Goal: Communication & Community: Answer question/provide support

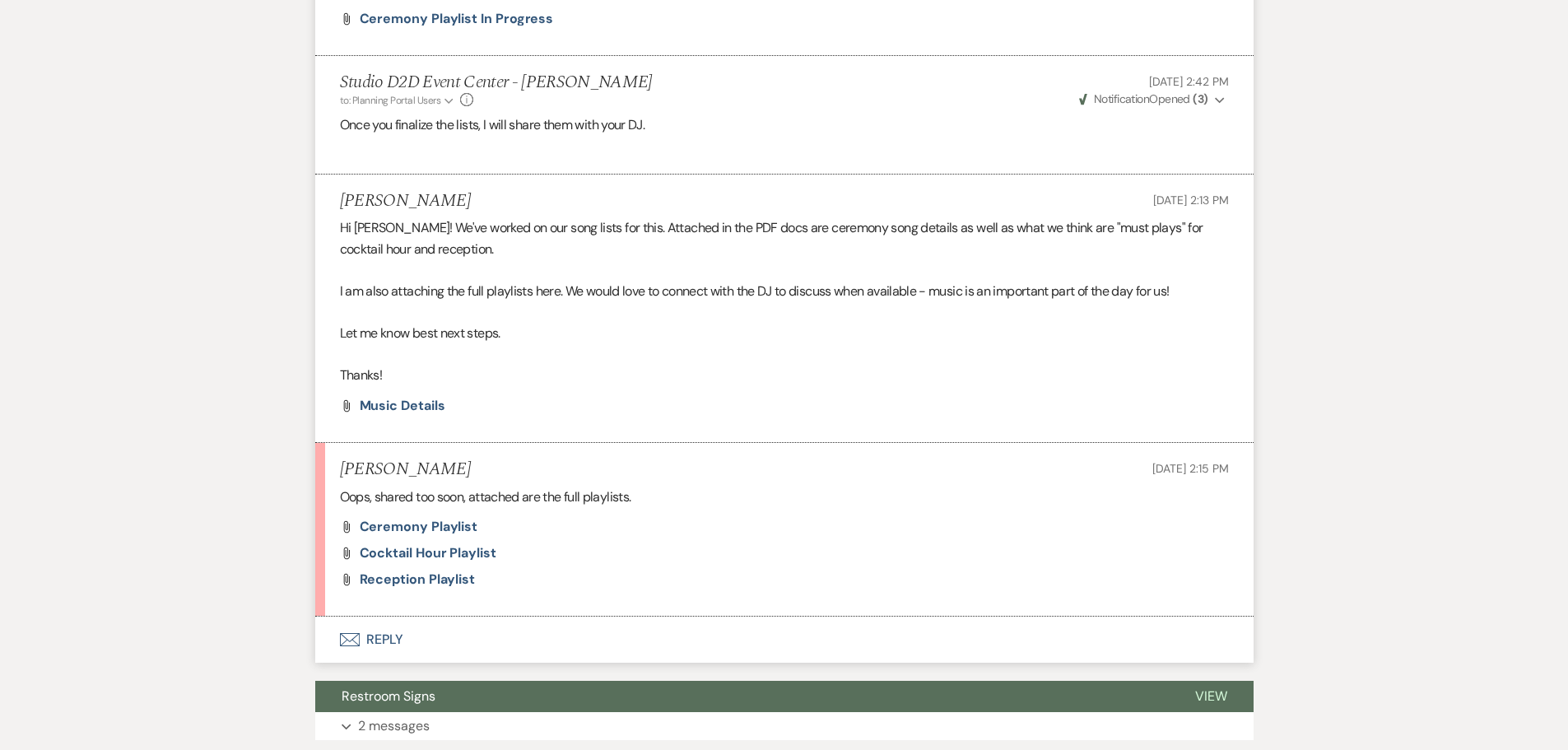
scroll to position [1716, 0]
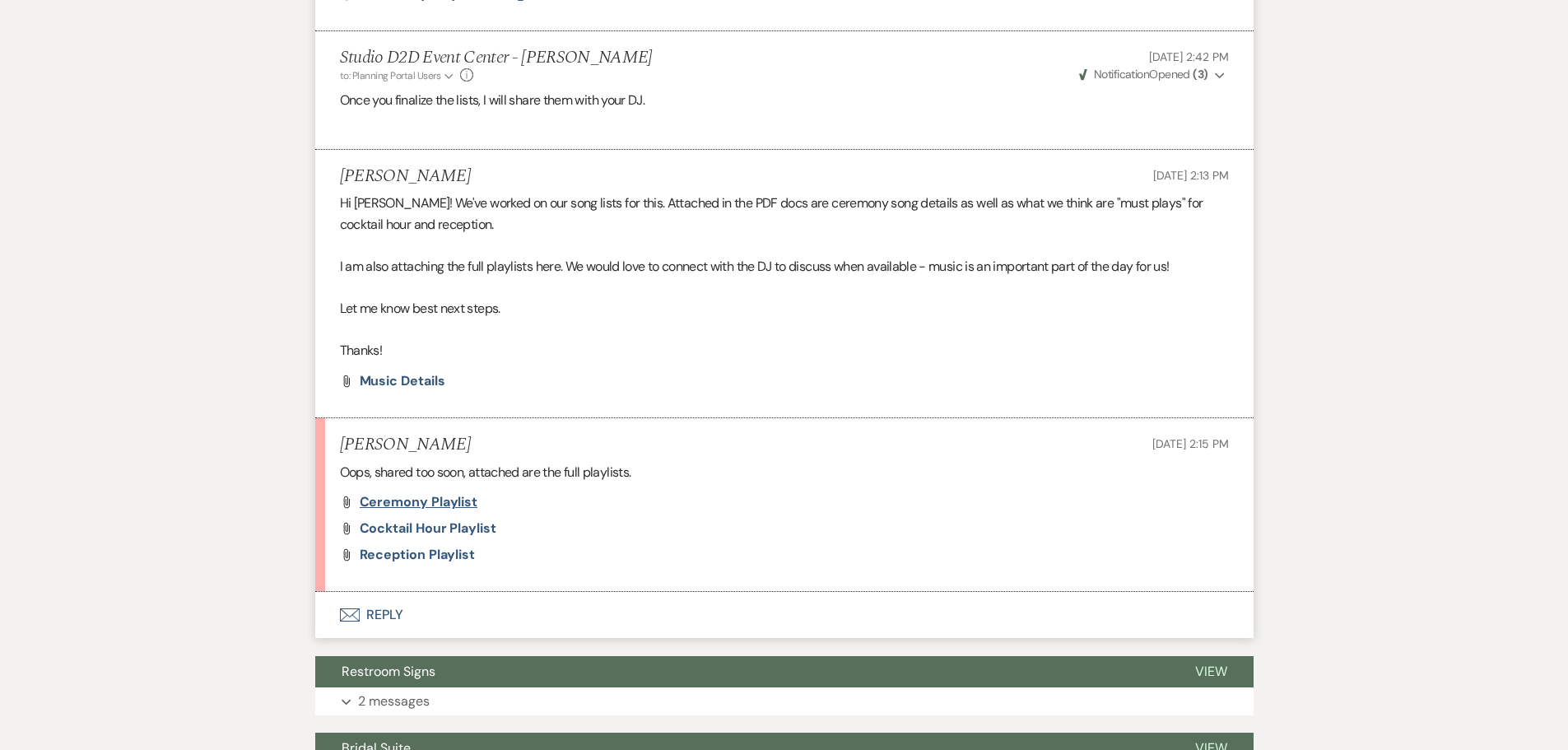
click at [443, 510] on span "Ceremony Playlist" at bounding box center [419, 502] width 119 height 17
click at [456, 536] on span "Cocktail Hour Playlist" at bounding box center [427, 528] width 136 height 17
click at [453, 563] on span "Reception Playlist" at bounding box center [417, 554] width 116 height 17
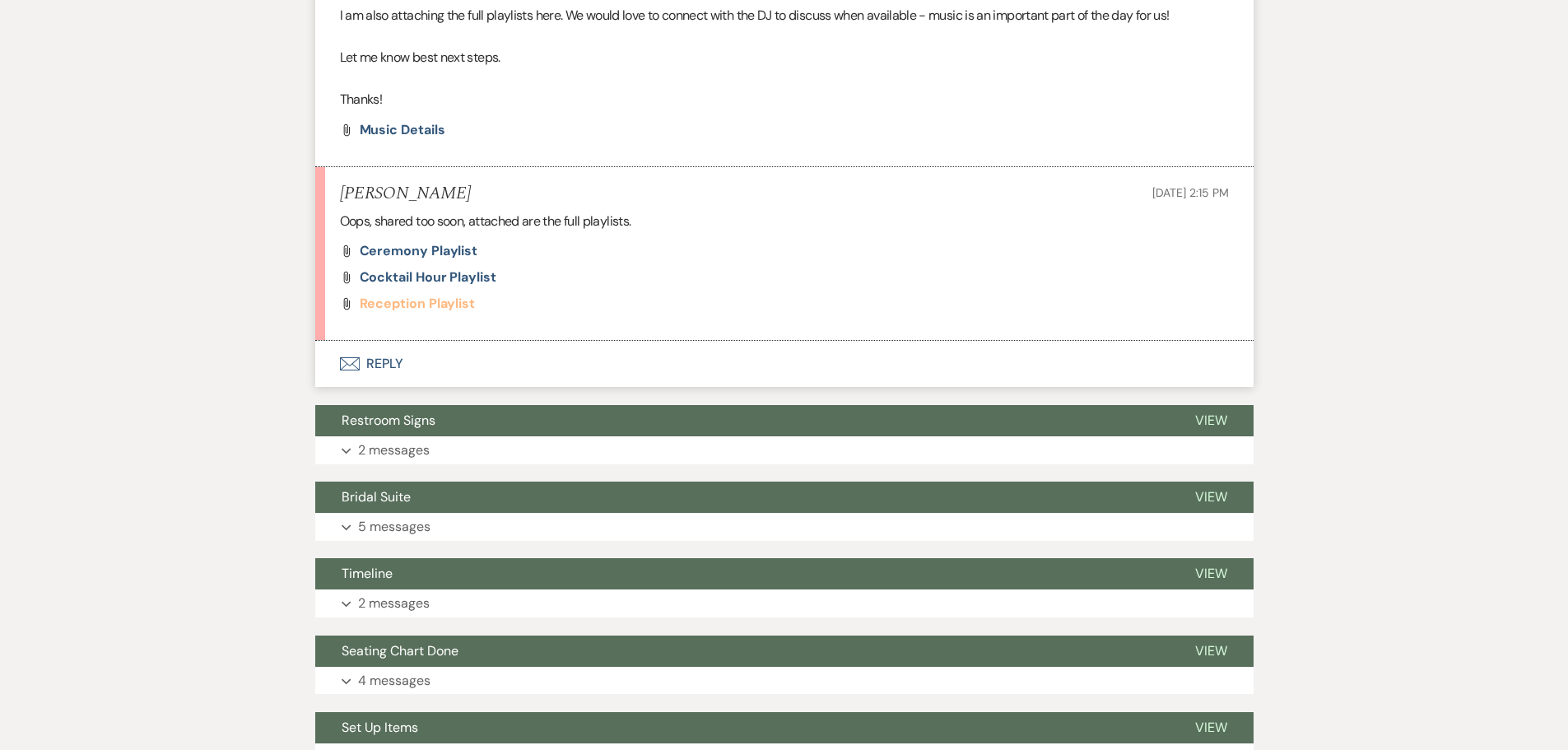
scroll to position [2058, 0]
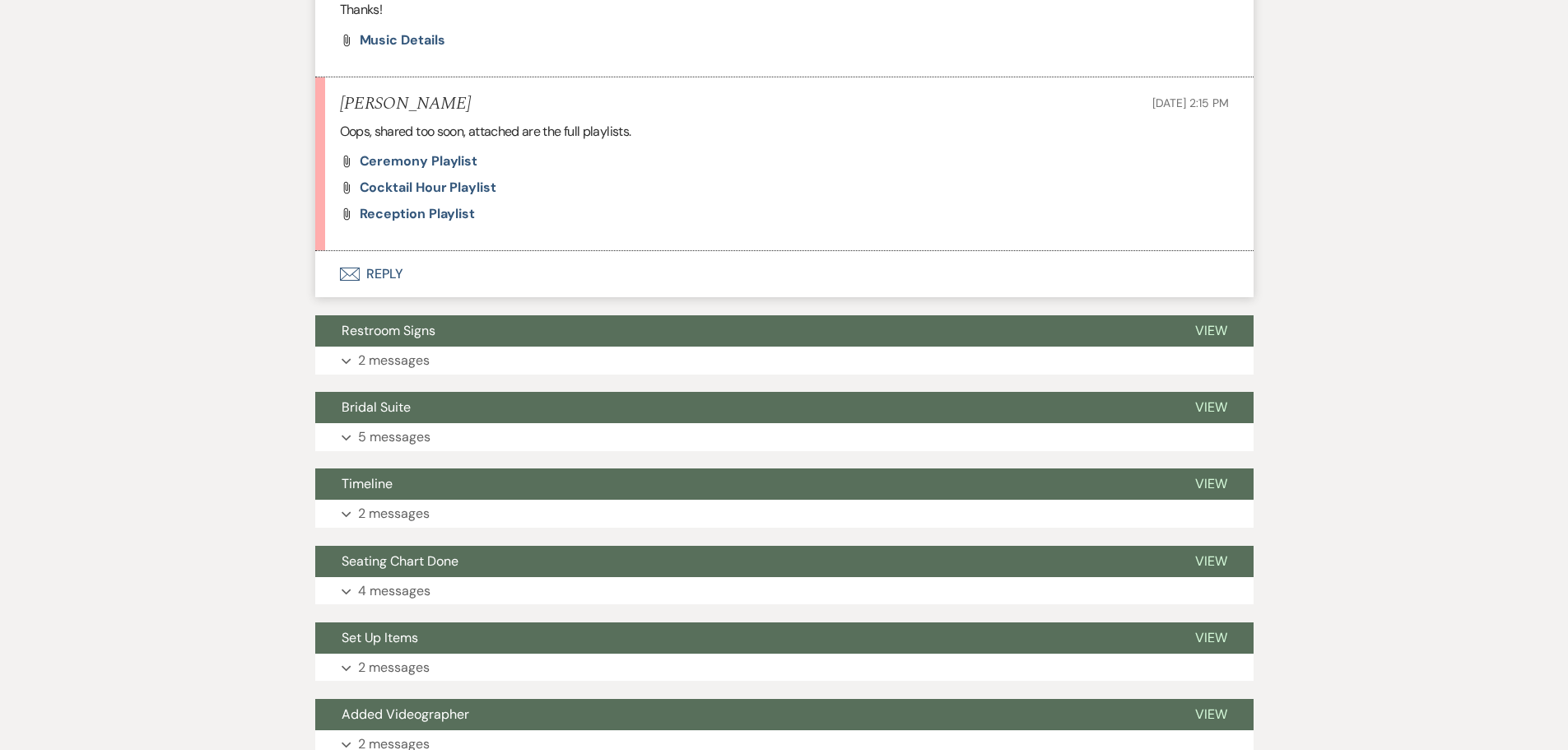
click at [393, 297] on button "Envelope Reply" at bounding box center [784, 274] width 938 height 46
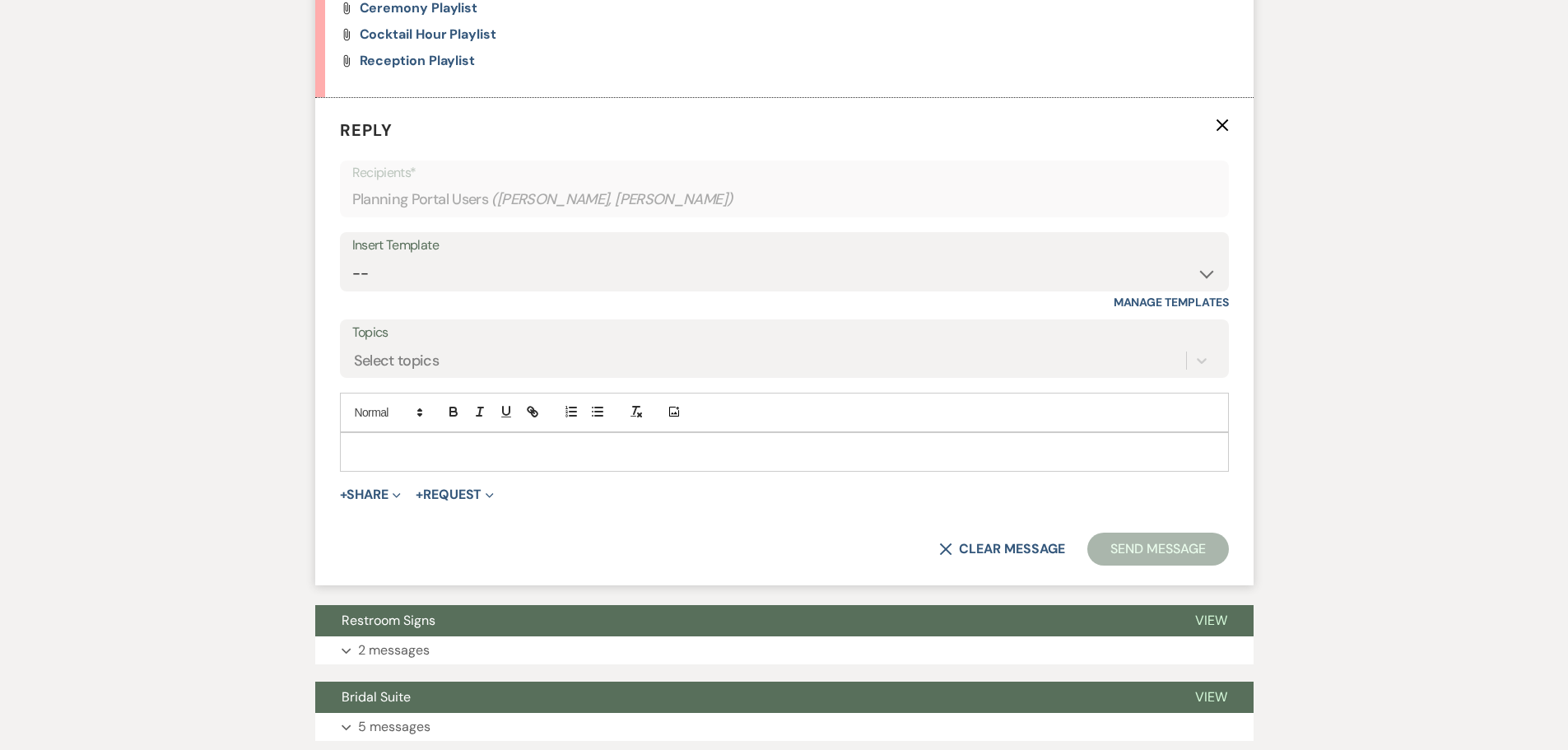
scroll to position [2222, 0]
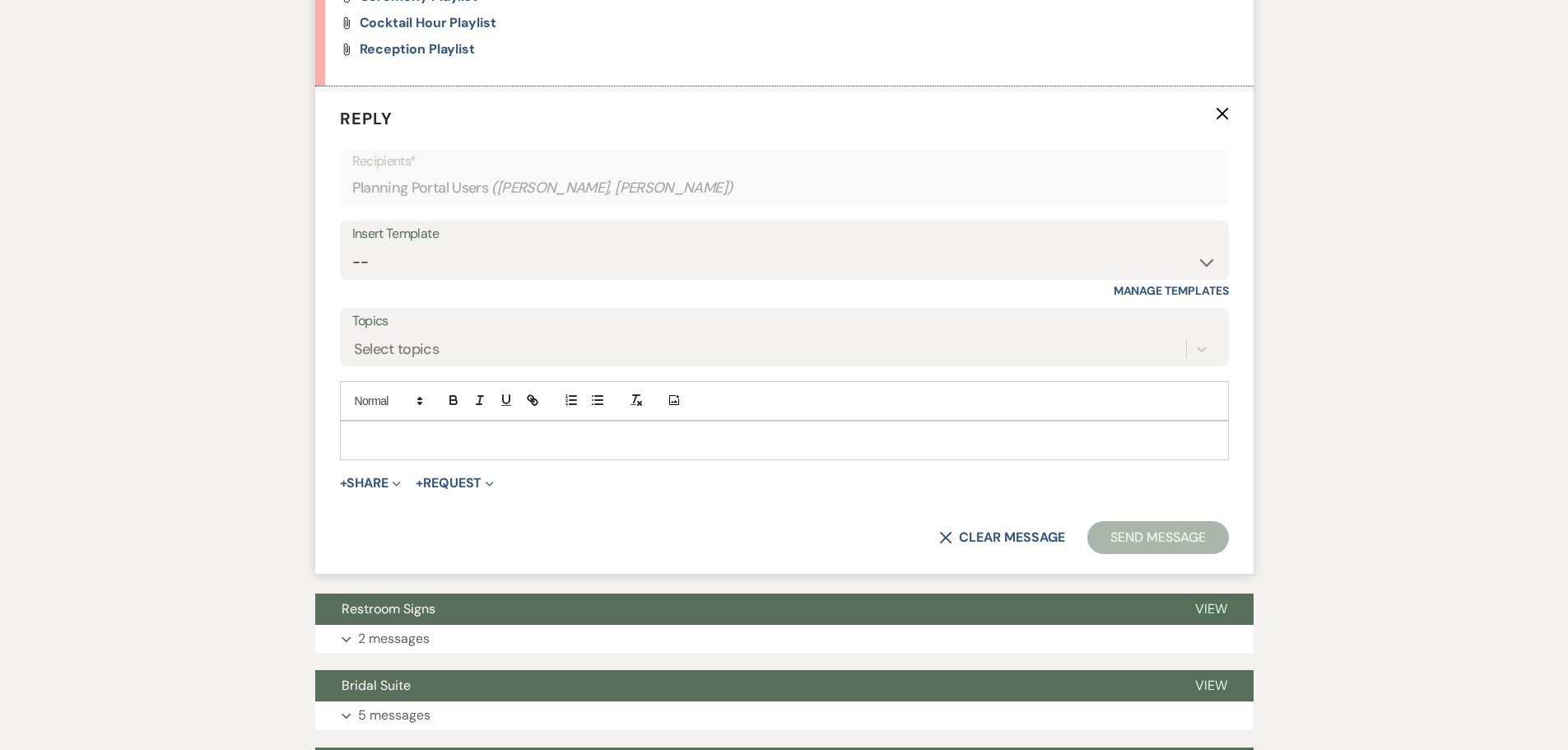
click at [499, 448] on div at bounding box center [784, 440] width 888 height 38
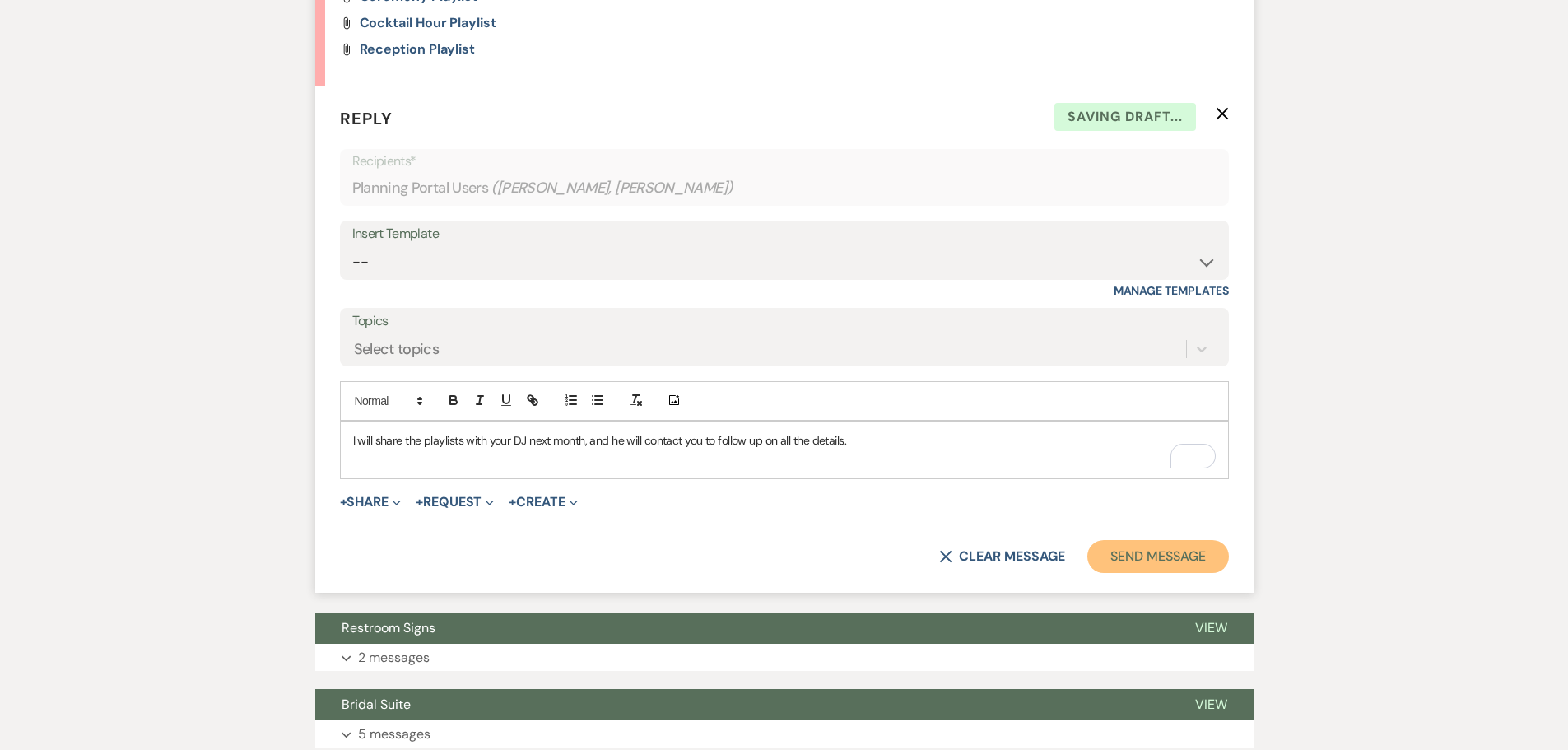
click at [1183, 573] on button "Send Message" at bounding box center [1158, 556] width 141 height 33
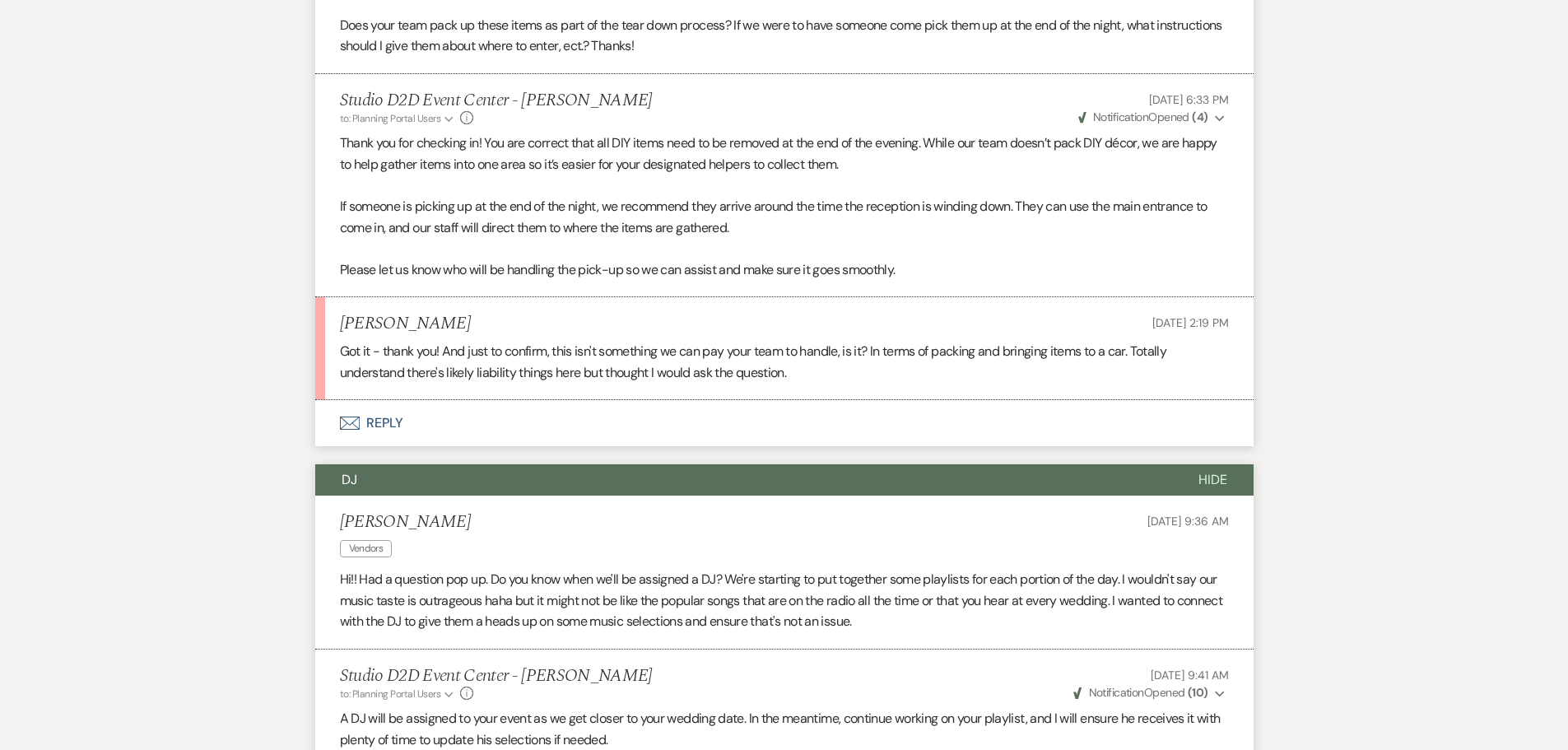
scroll to position [659, 0]
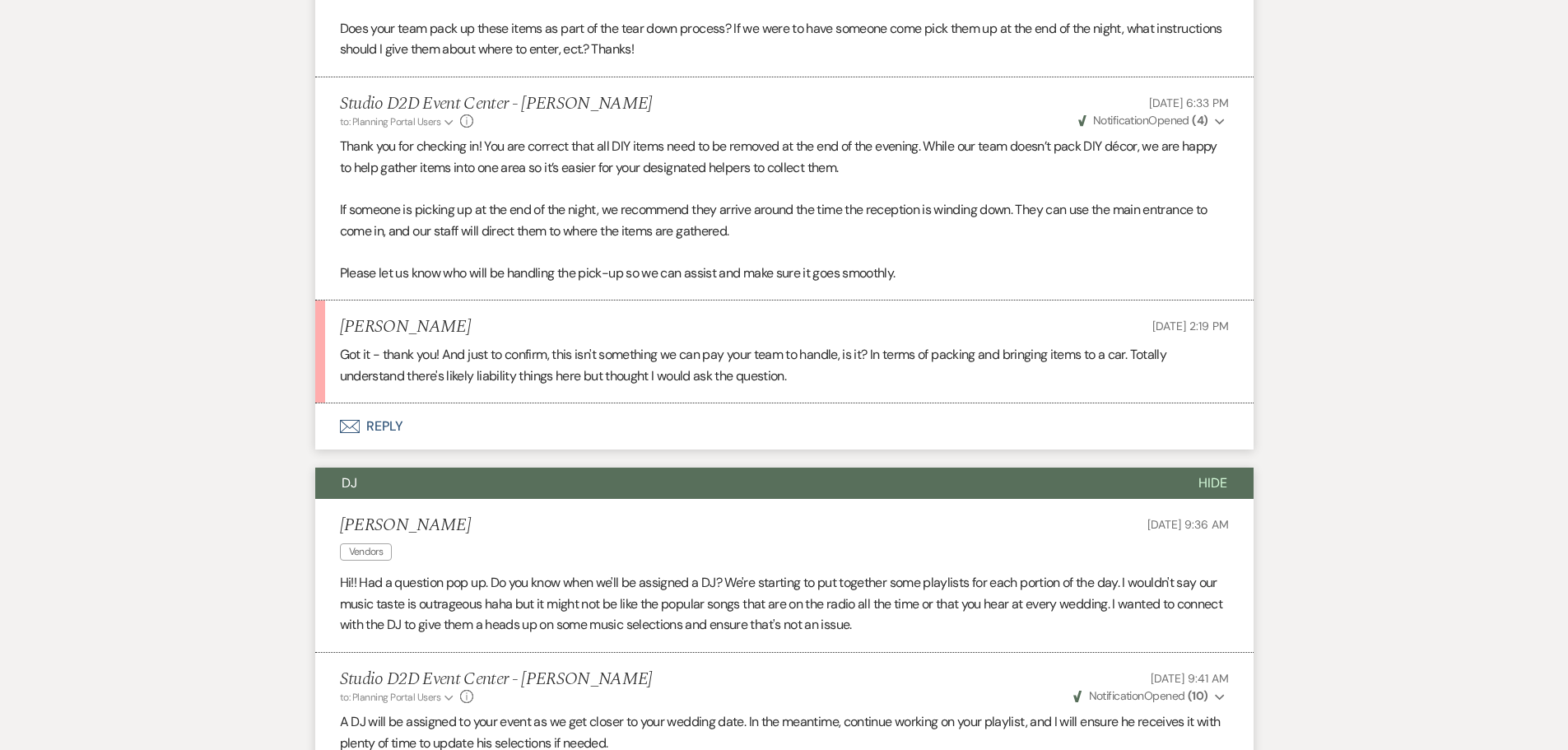
click at [397, 444] on button "Envelope Reply" at bounding box center [784, 426] width 938 height 46
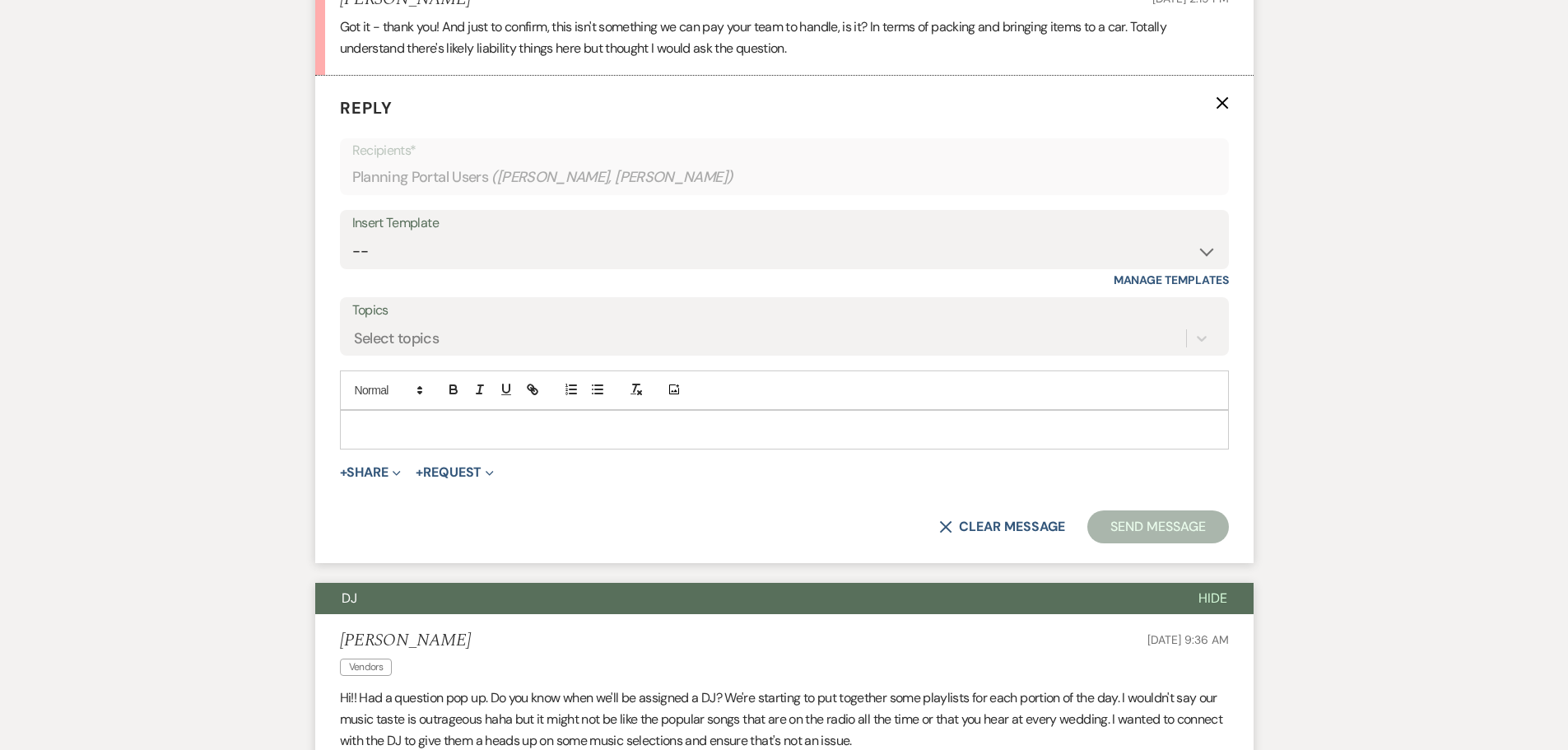
scroll to position [988, 0]
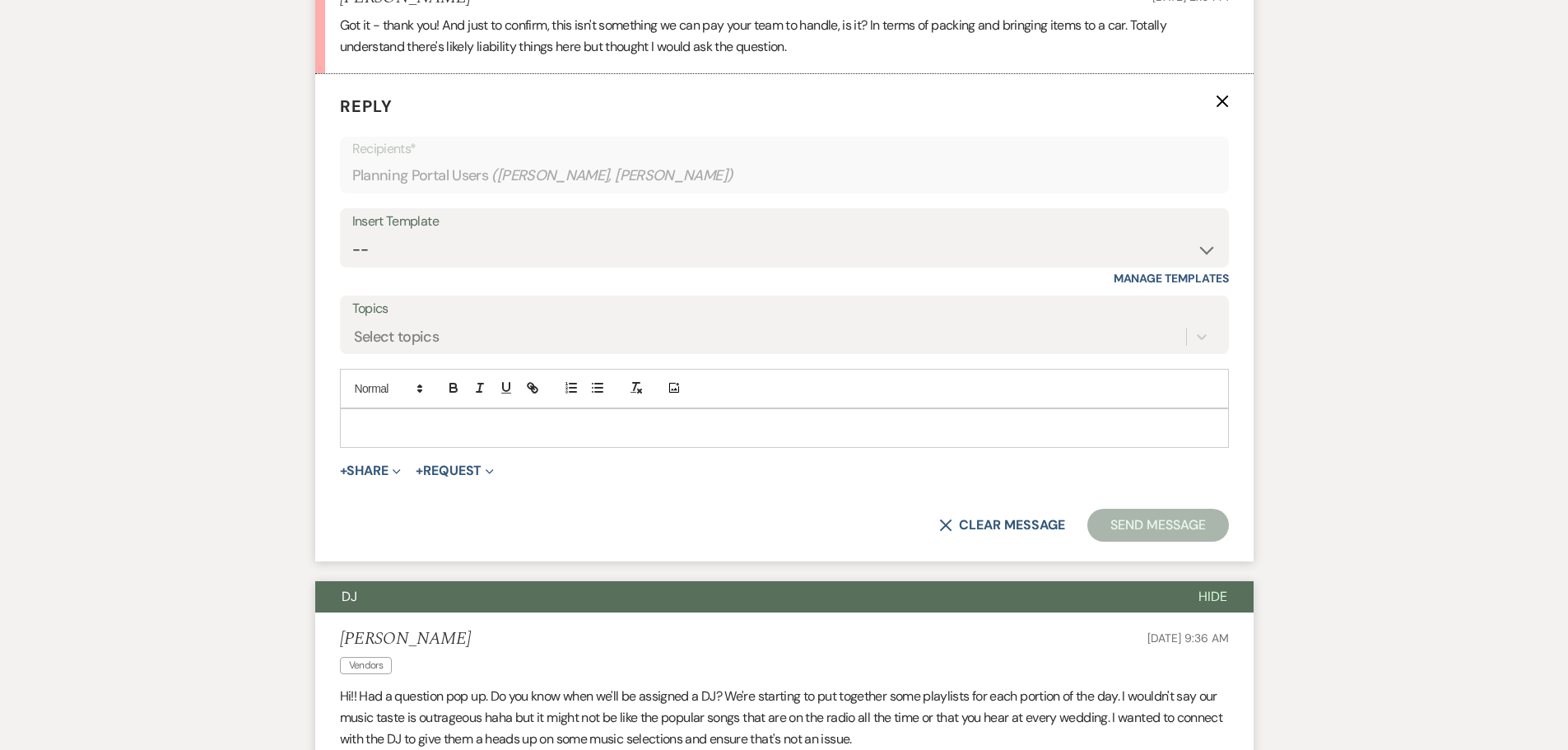
click at [443, 437] on p at bounding box center [784, 427] width 863 height 18
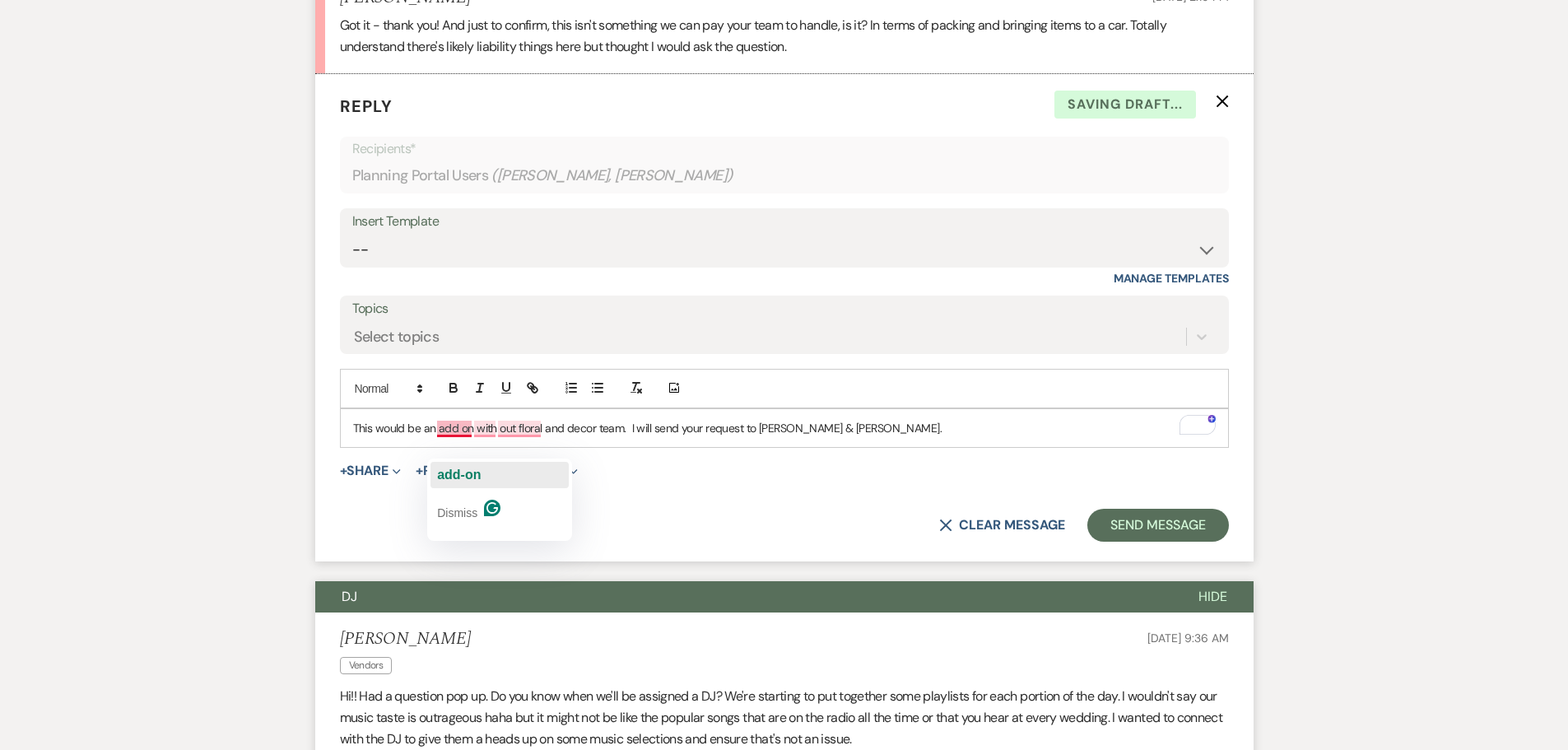
click at [458, 471] on span "add-on" at bounding box center [458, 474] width 43 height 14
click at [516, 437] on p "This would be an add-on with out floral and decor team. I will send your reques…" at bounding box center [784, 427] width 863 height 18
click at [894, 437] on p "This would be an add-on with our floral and decor team. I will send your reques…" at bounding box center [784, 427] width 863 height 18
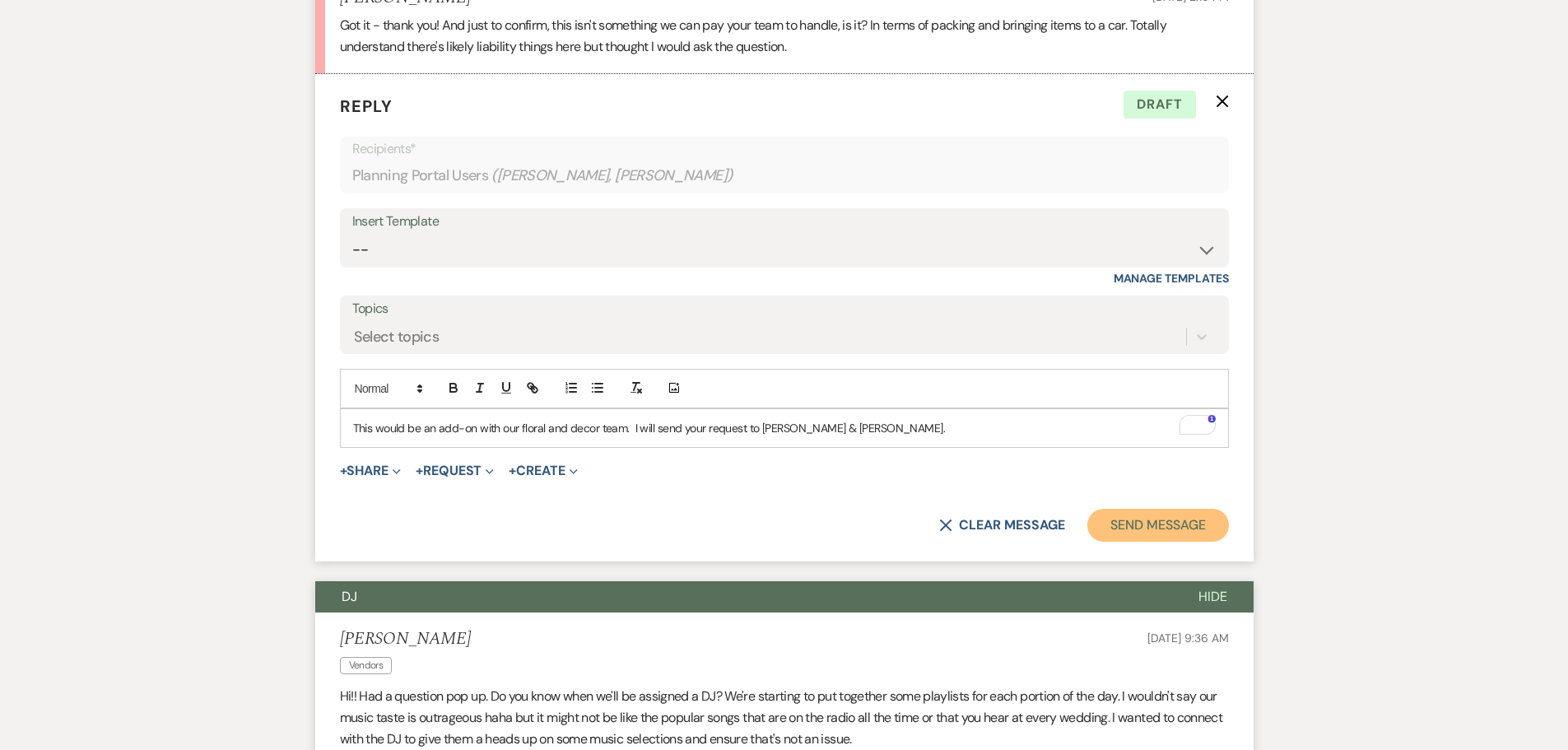
click at [1120, 541] on button "Send Message" at bounding box center [1158, 525] width 141 height 33
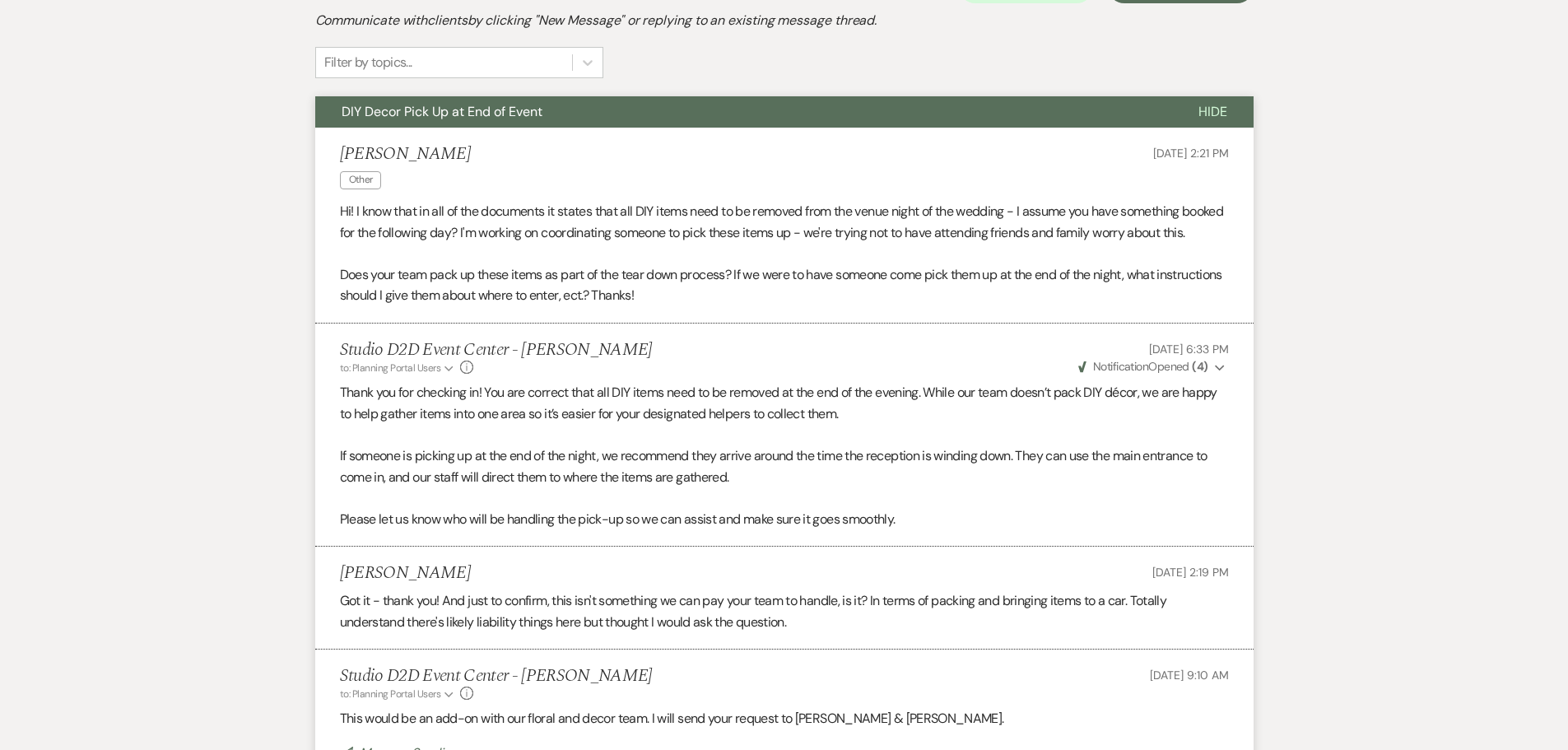
scroll to position [411, 0]
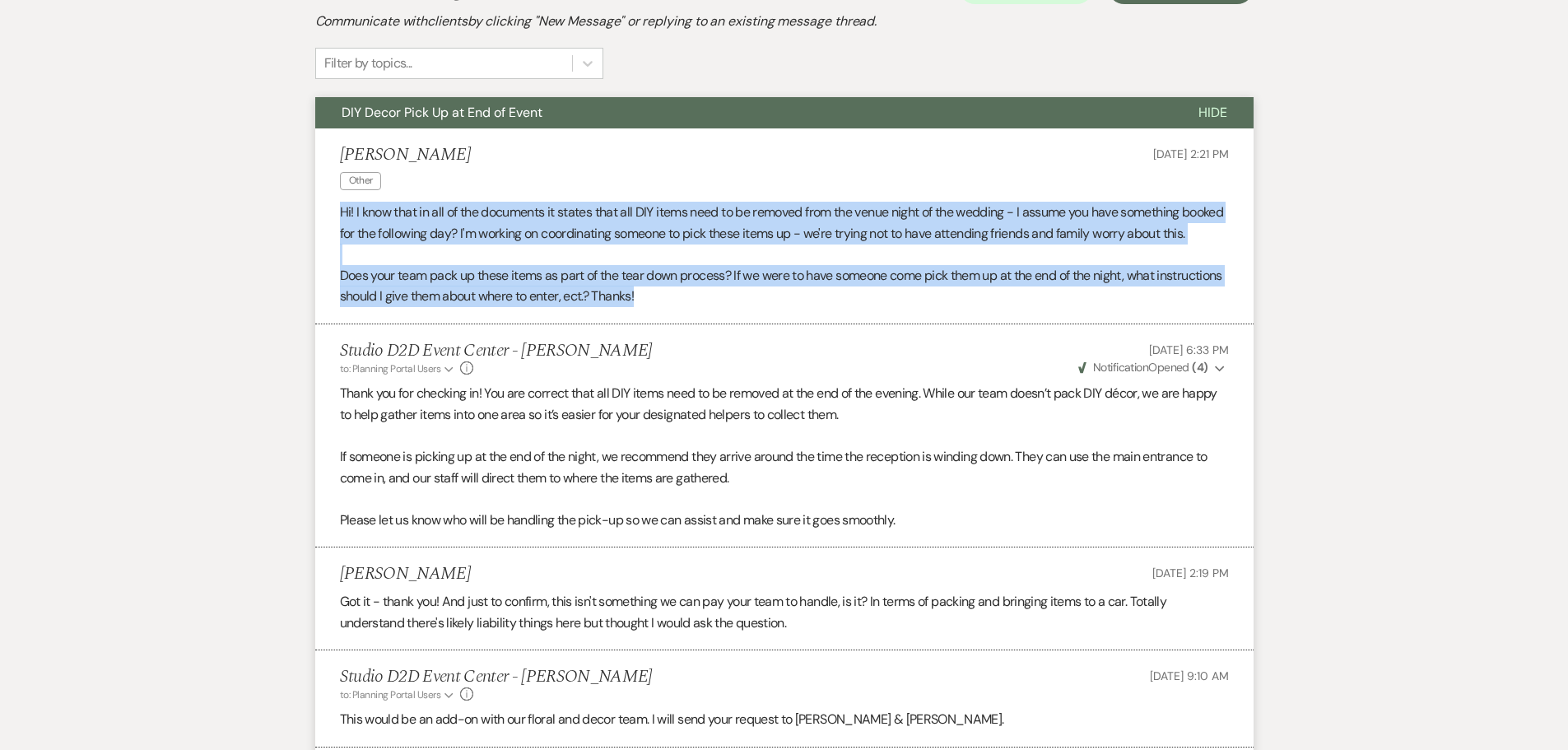
drag, startPoint x: 338, startPoint y: 210, endPoint x: 716, endPoint y: 338, distance: 399.1
click at [716, 325] on li "Jenna Johnston Other Sep 16, 2025, 2:21 PM Hi! I know that in all of the docume…" at bounding box center [784, 226] width 938 height 196
copy div "Hi! I know that in all of the documents it states that all DIY items need to be…"
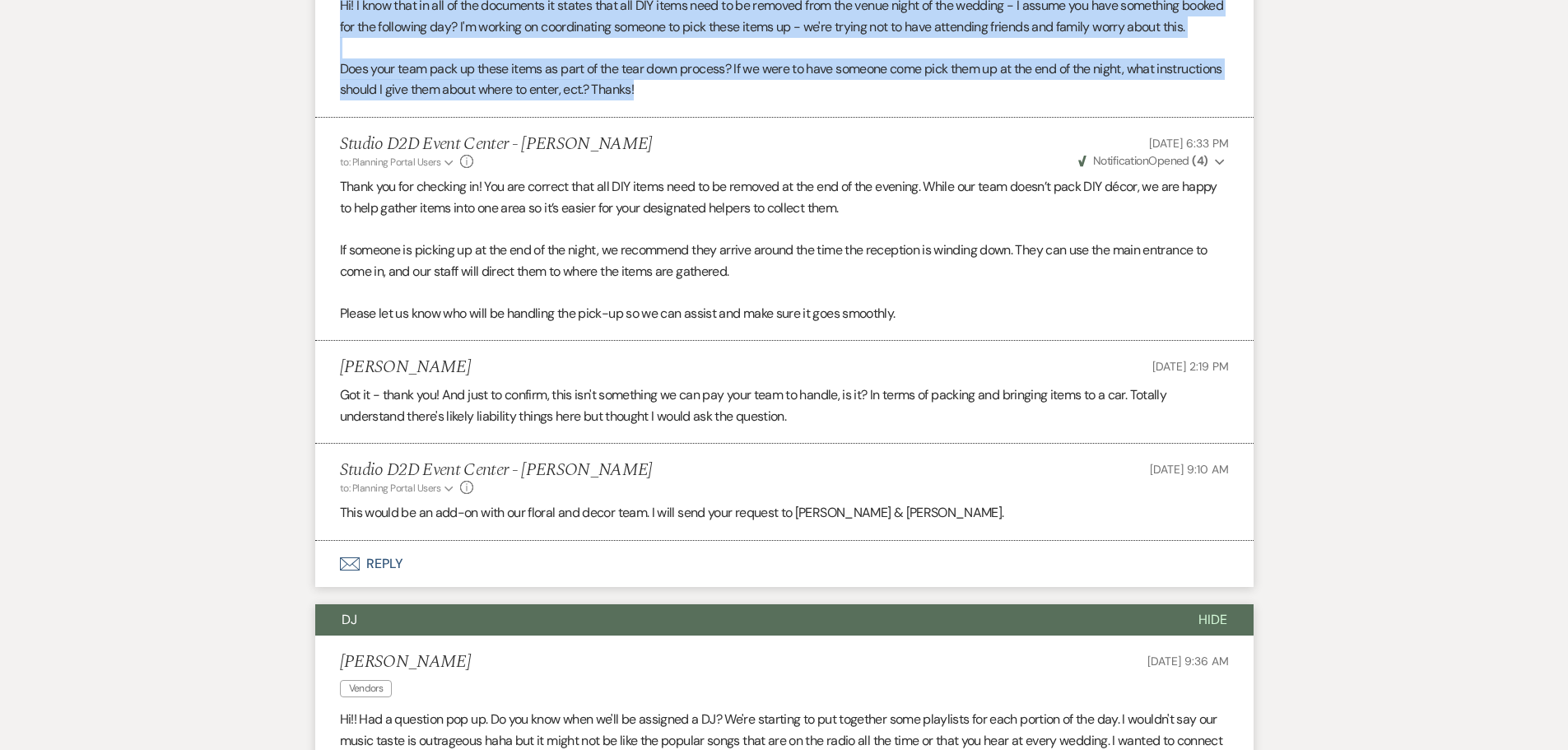
scroll to position [659, 0]
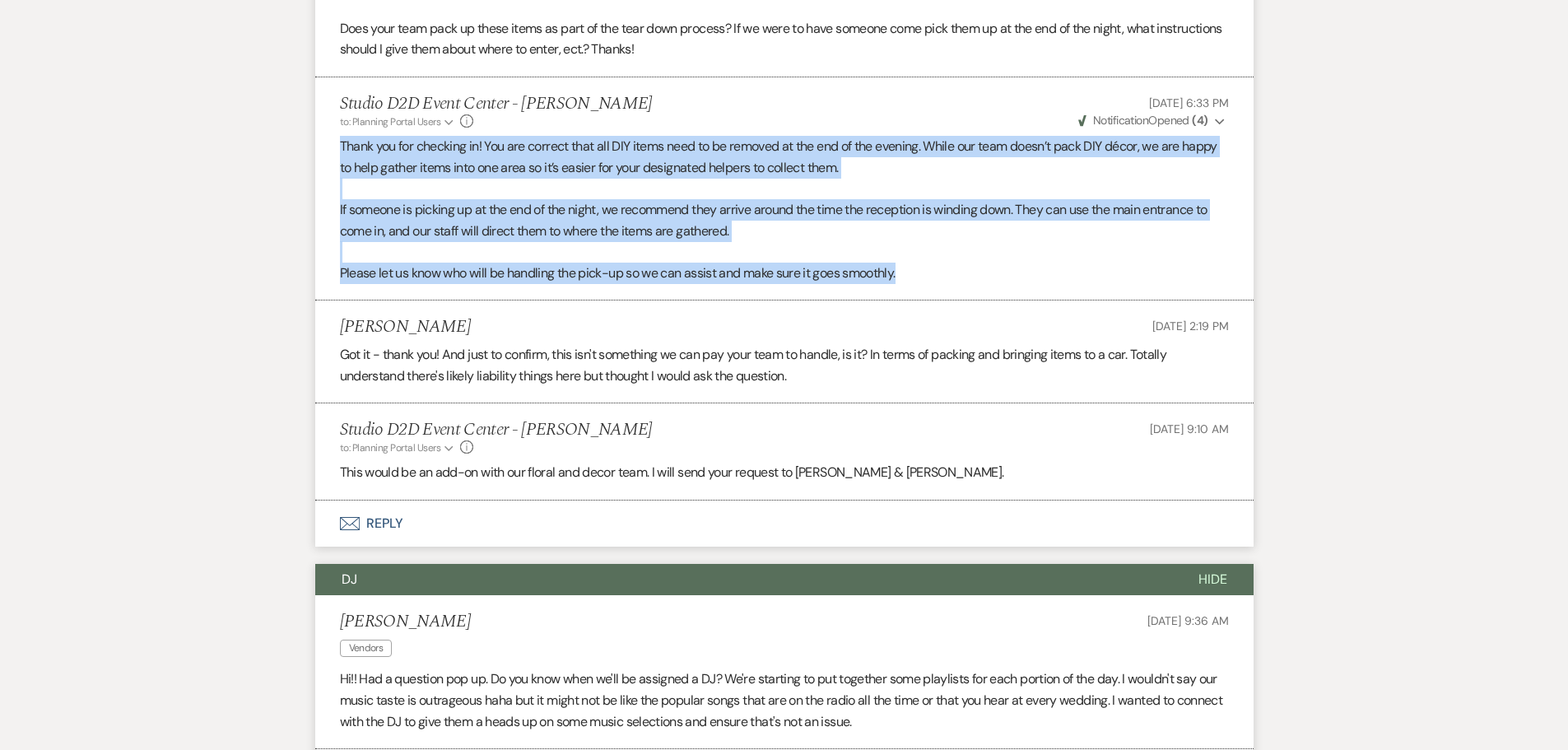
drag, startPoint x: 341, startPoint y: 167, endPoint x: 935, endPoint y: 304, distance: 609.6
click at [935, 283] on div "Thank you for checking in! You are correct that all DIY items need to be remove…" at bounding box center [784, 209] width 889 height 148
copy div "Thank you for checking in! You are correct that all DIY items need to be remove…"
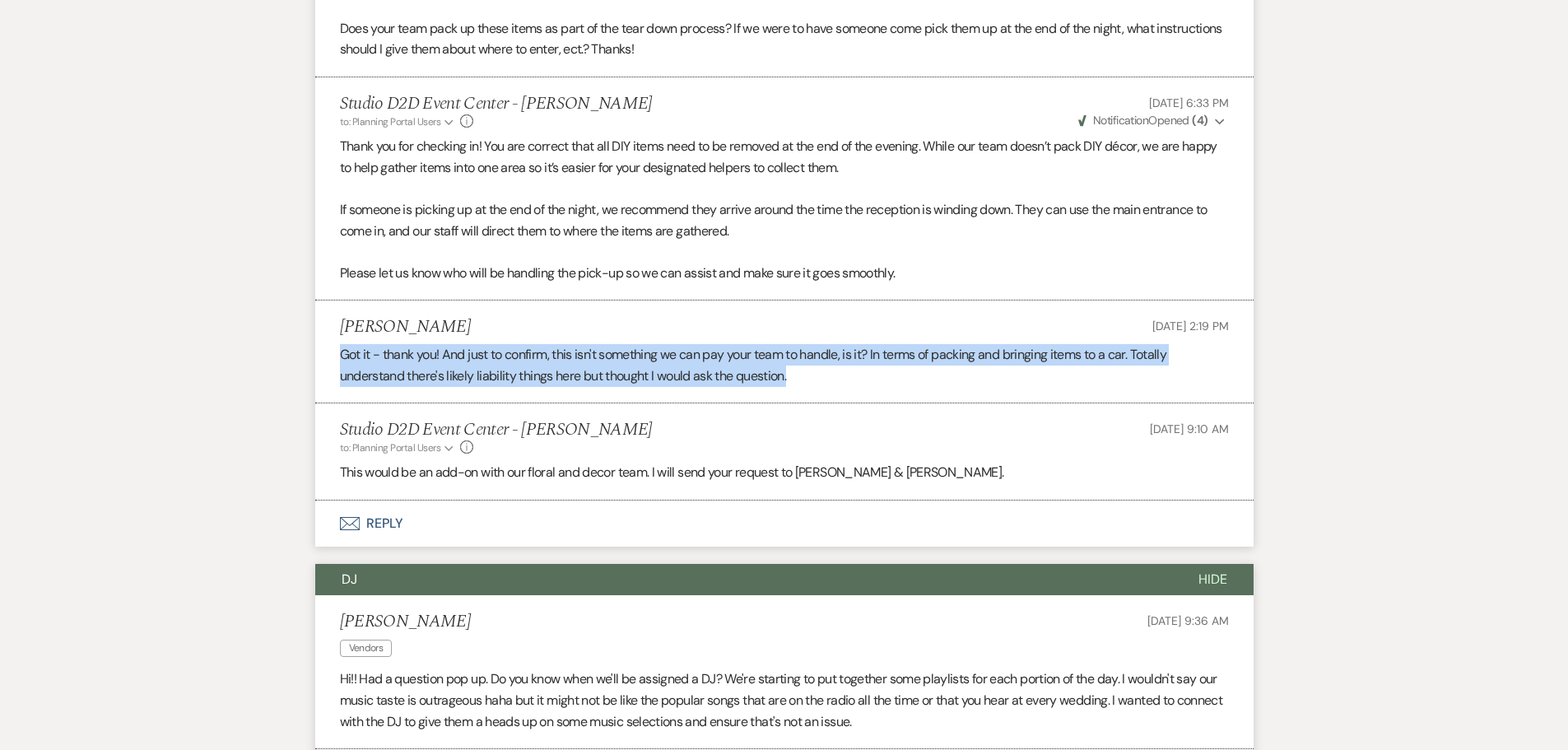
drag, startPoint x: 339, startPoint y: 374, endPoint x: 801, endPoint y: 402, distance: 462.8
click at [801, 386] on p "Got it - thank you! And just to confirm, this isn't something we can pay your t…" at bounding box center [784, 365] width 889 height 42
copy p "Got it - thank you! And just to confirm, this isn't something we can pay your t…"
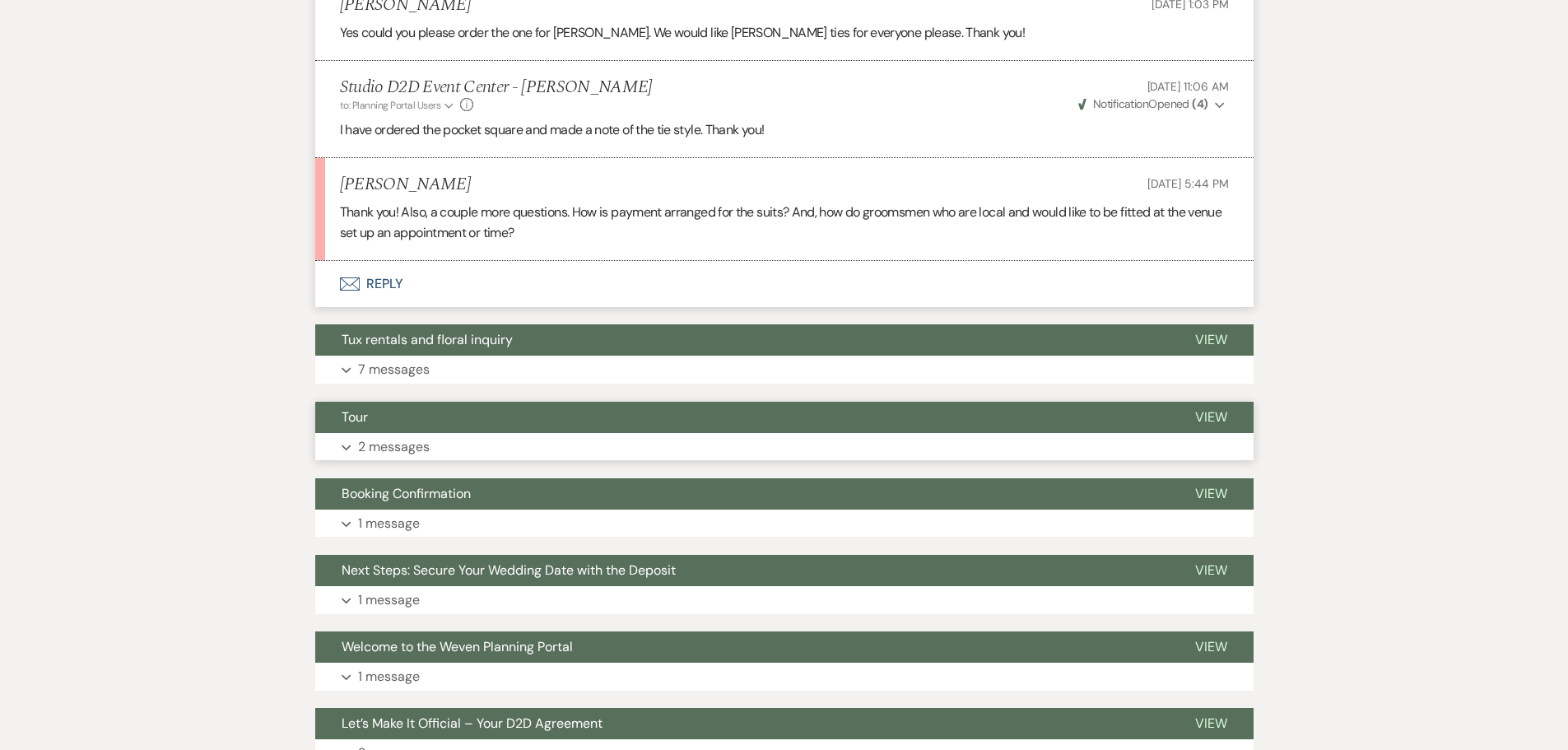
scroll to position [871, 0]
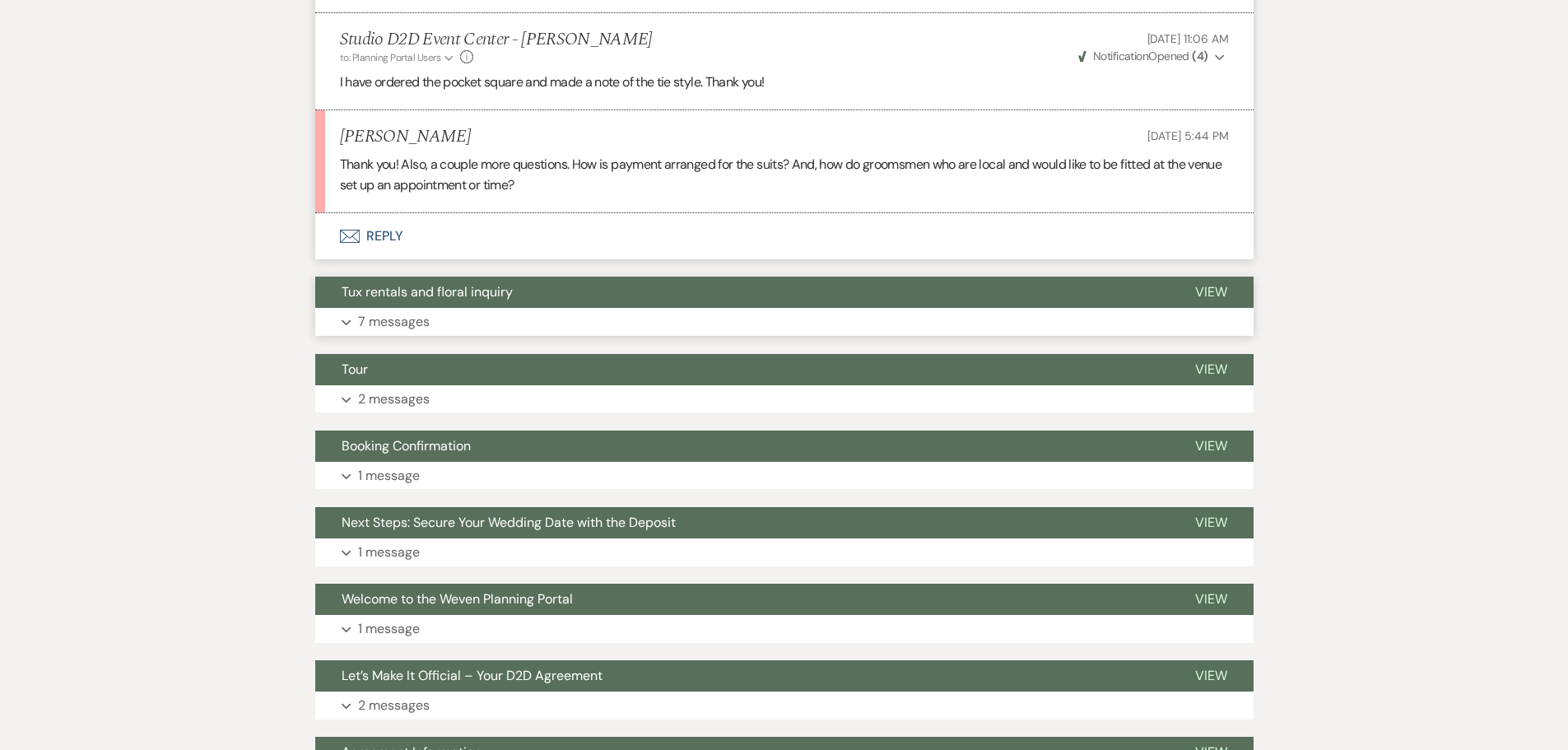
click at [415, 324] on p "7 messages" at bounding box center [393, 322] width 72 height 22
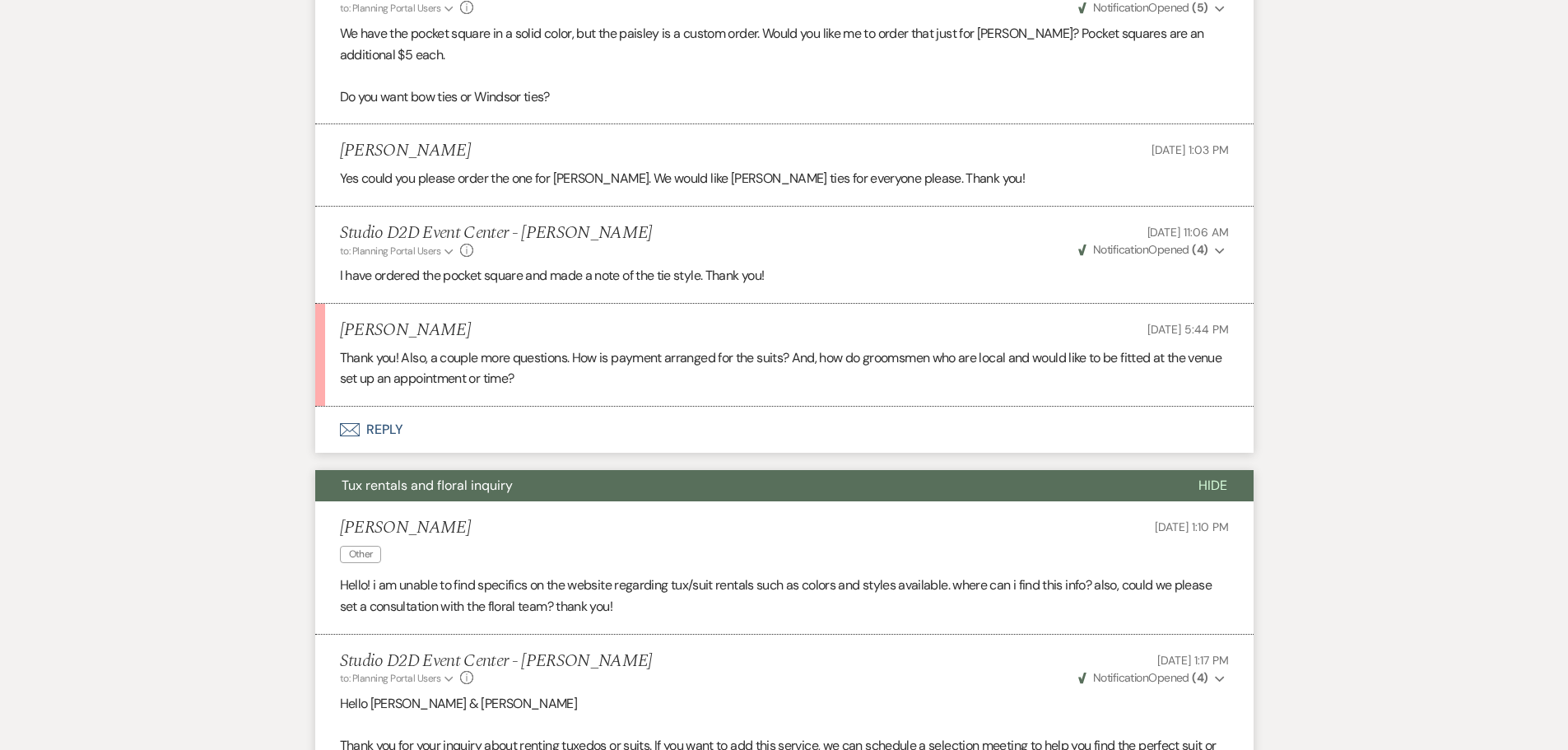
scroll to position [625, 0]
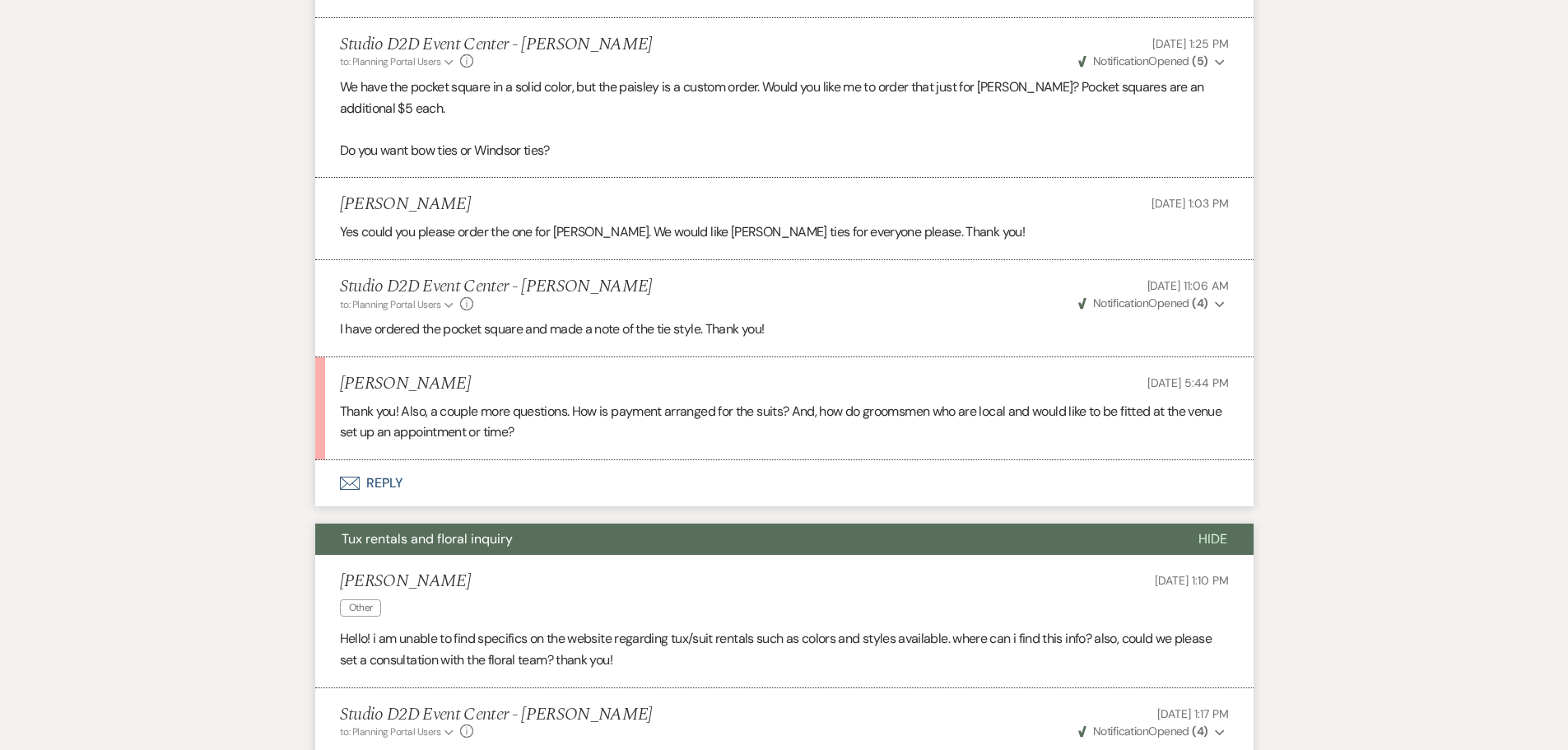
click at [392, 484] on button "Envelope Reply" at bounding box center [784, 483] width 938 height 46
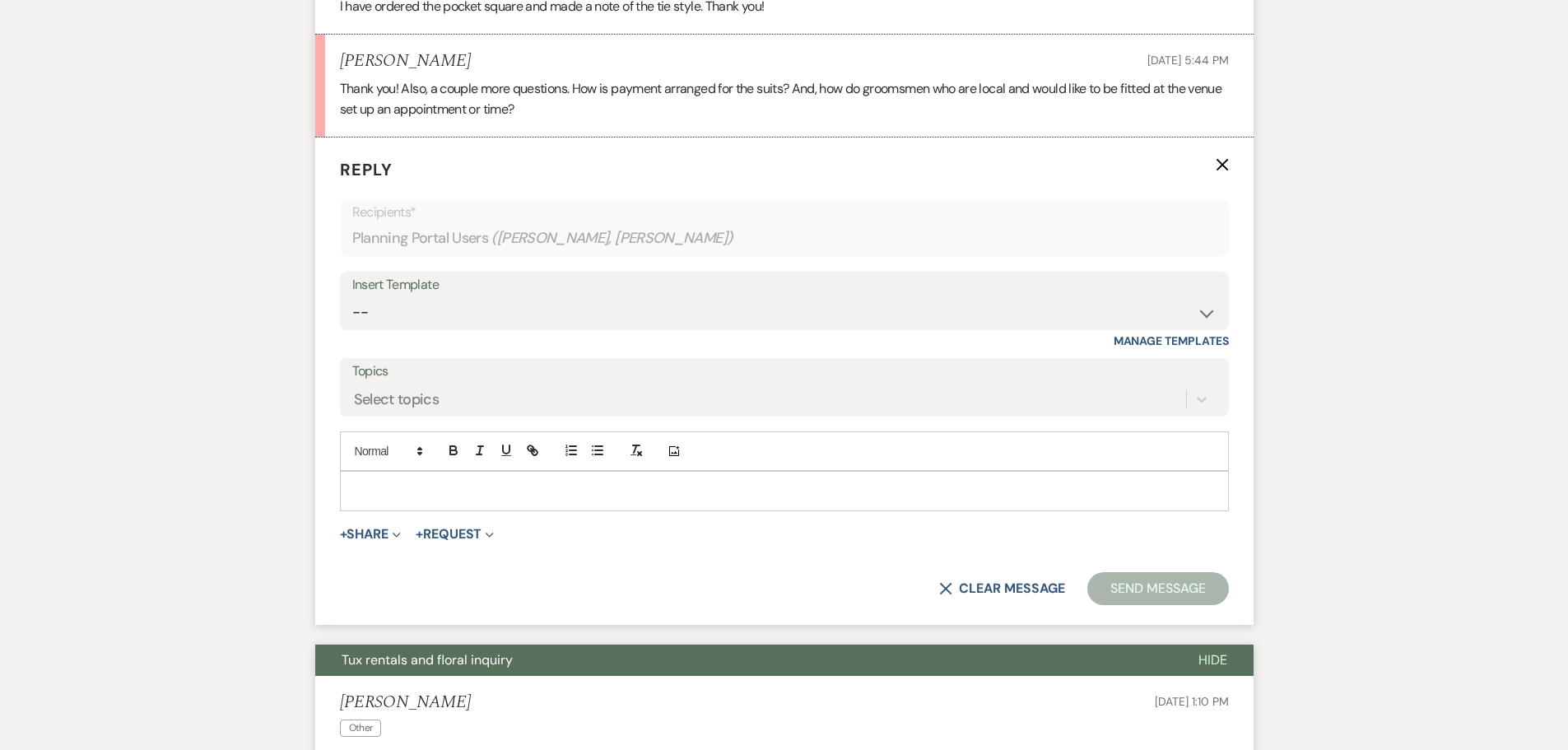
scroll to position [954, 0]
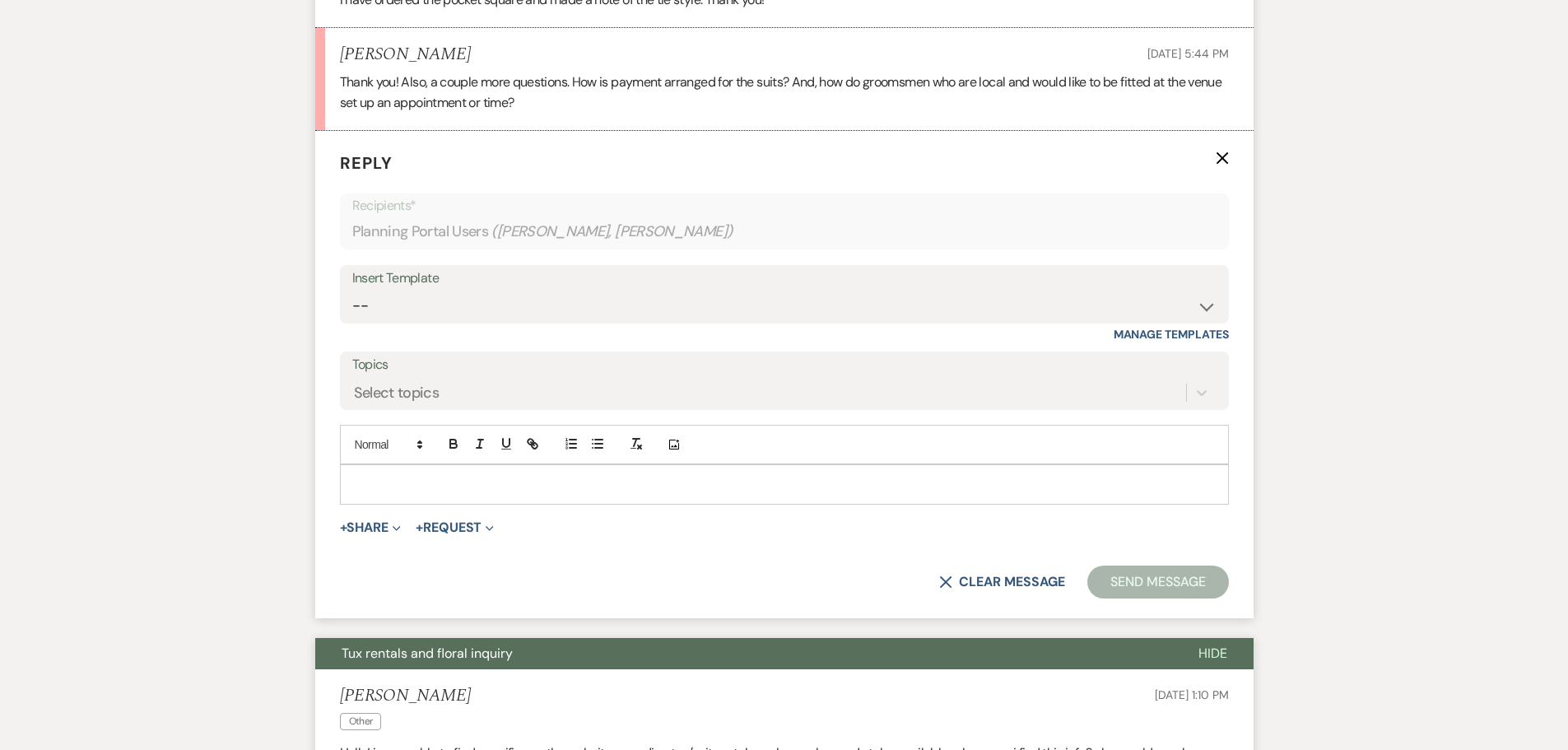
click at [441, 478] on p at bounding box center [784, 484] width 863 height 18
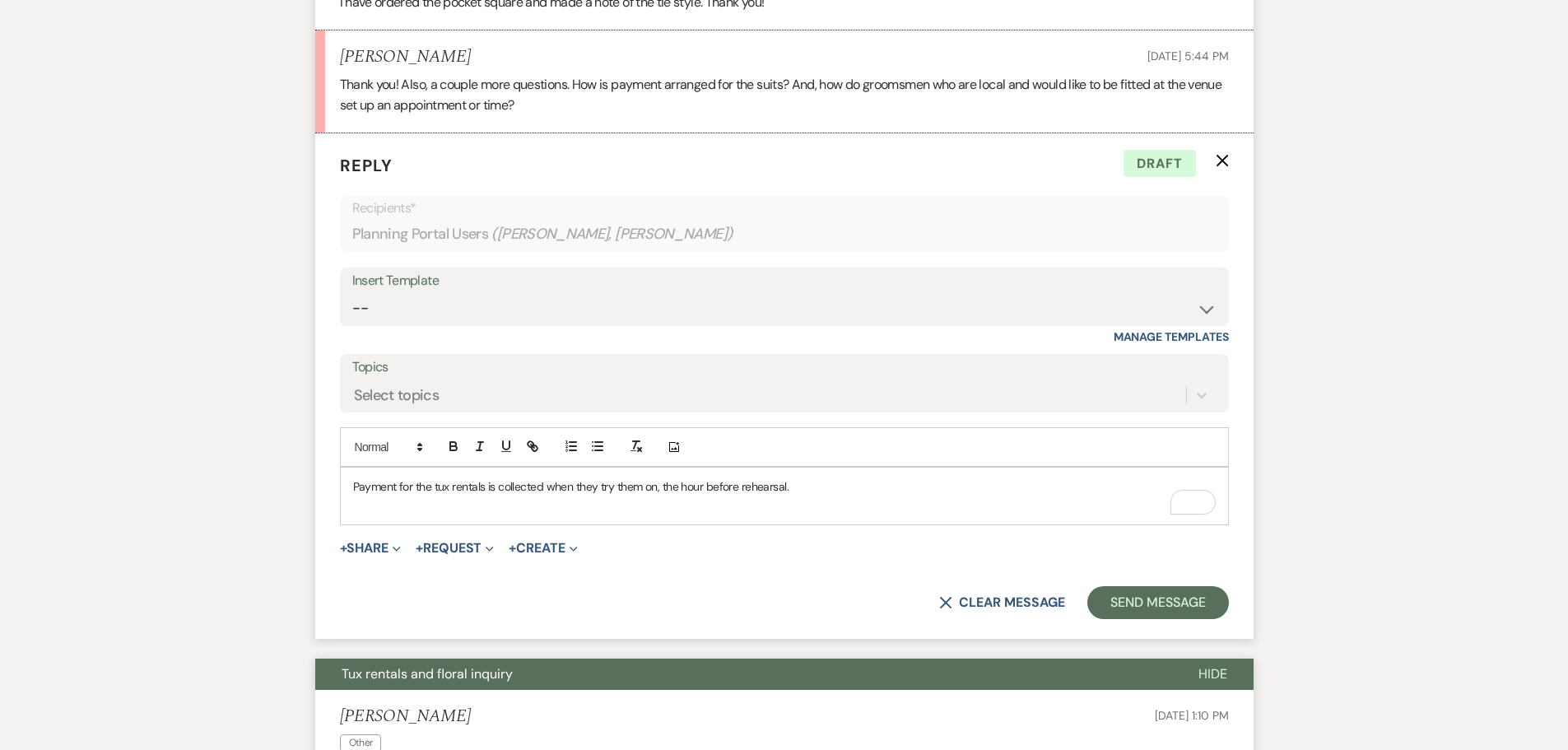
scroll to position [988, 0]
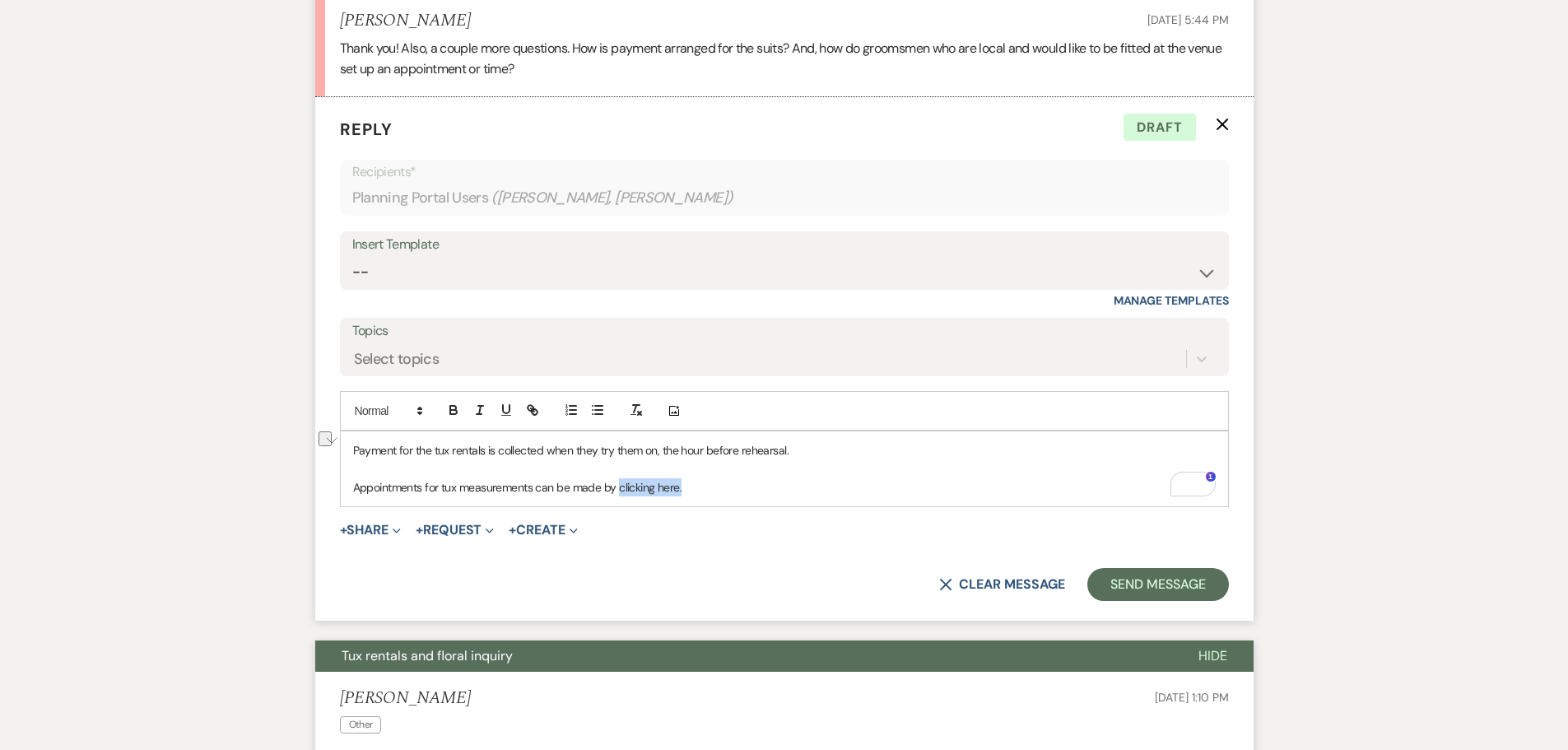
drag, startPoint x: 681, startPoint y: 490, endPoint x: 620, endPoint y: 485, distance: 61.2
click at [620, 485] on p "Appointments for tux measurements can be made by clicking here." at bounding box center [784, 487] width 863 height 18
click at [535, 411] on line "button" at bounding box center [532, 409] width 3 height 3
paste input "https://calendly.com/events-studiod2d/tux-measurements"
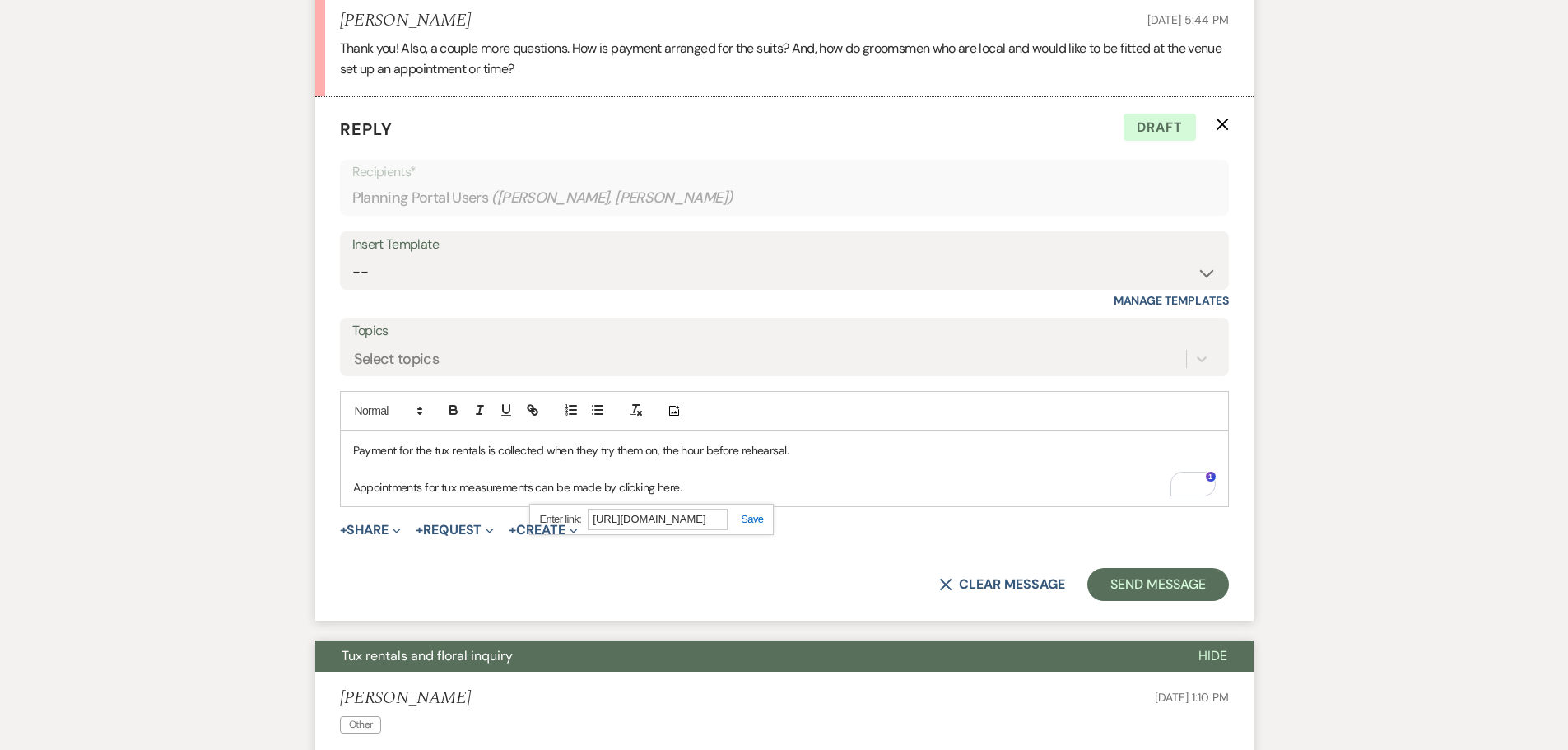
type input "https://calendly.com/events-studiod2d/tux-measurements"
click at [759, 522] on link at bounding box center [745, 519] width 36 height 12
click at [778, 489] on p "Appointments for tux measurements can be made by clicking here." at bounding box center [784, 487] width 863 height 18
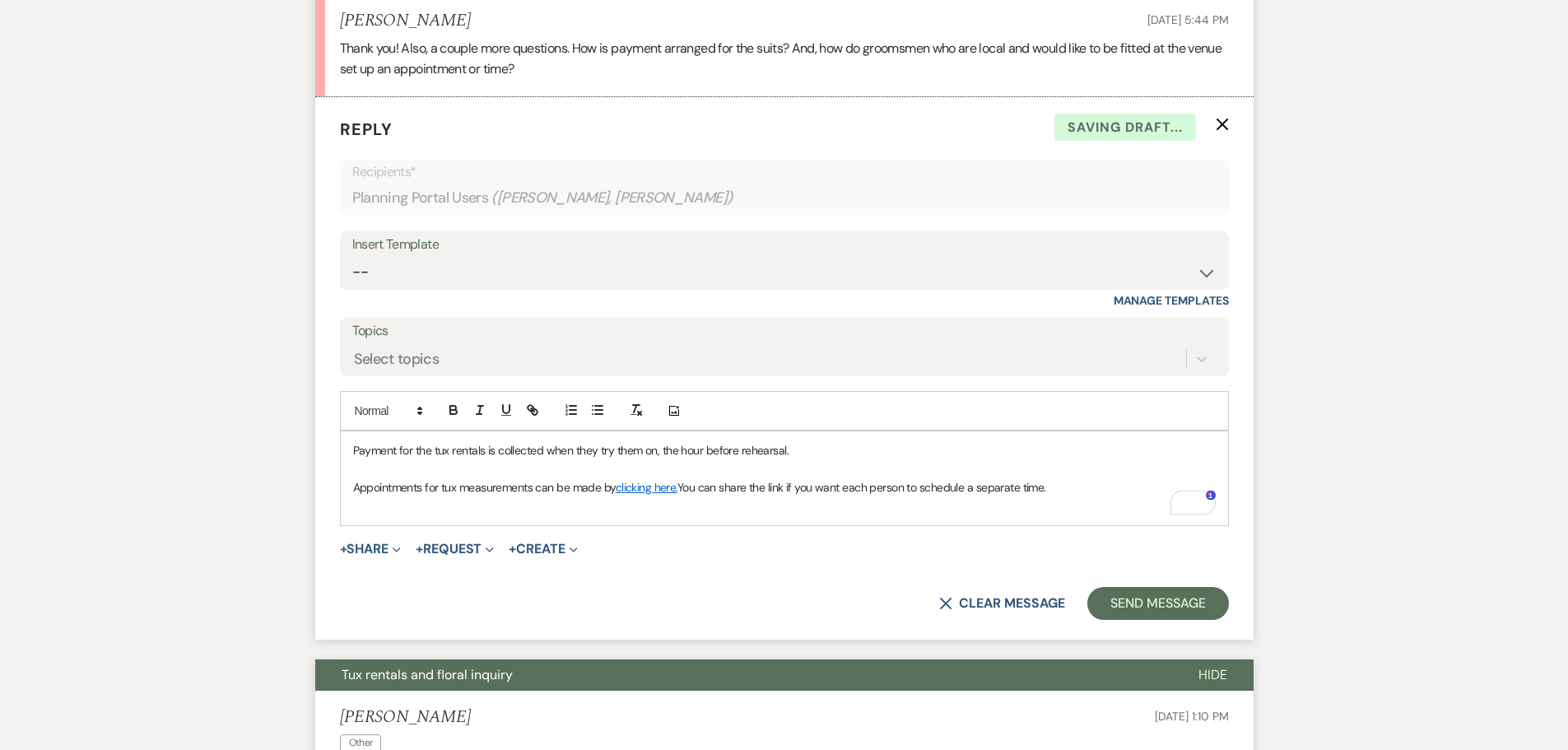
click at [842, 489] on p "Appointments for tux measurements can be made by clicking here. You can share t…" at bounding box center [784, 487] width 863 height 18
click at [864, 487] on p "Appointments for tux measurements can be made by clicking here. You can share t…" at bounding box center [784, 487] width 863 height 18
click at [1160, 607] on button "Send Message" at bounding box center [1158, 603] width 141 height 33
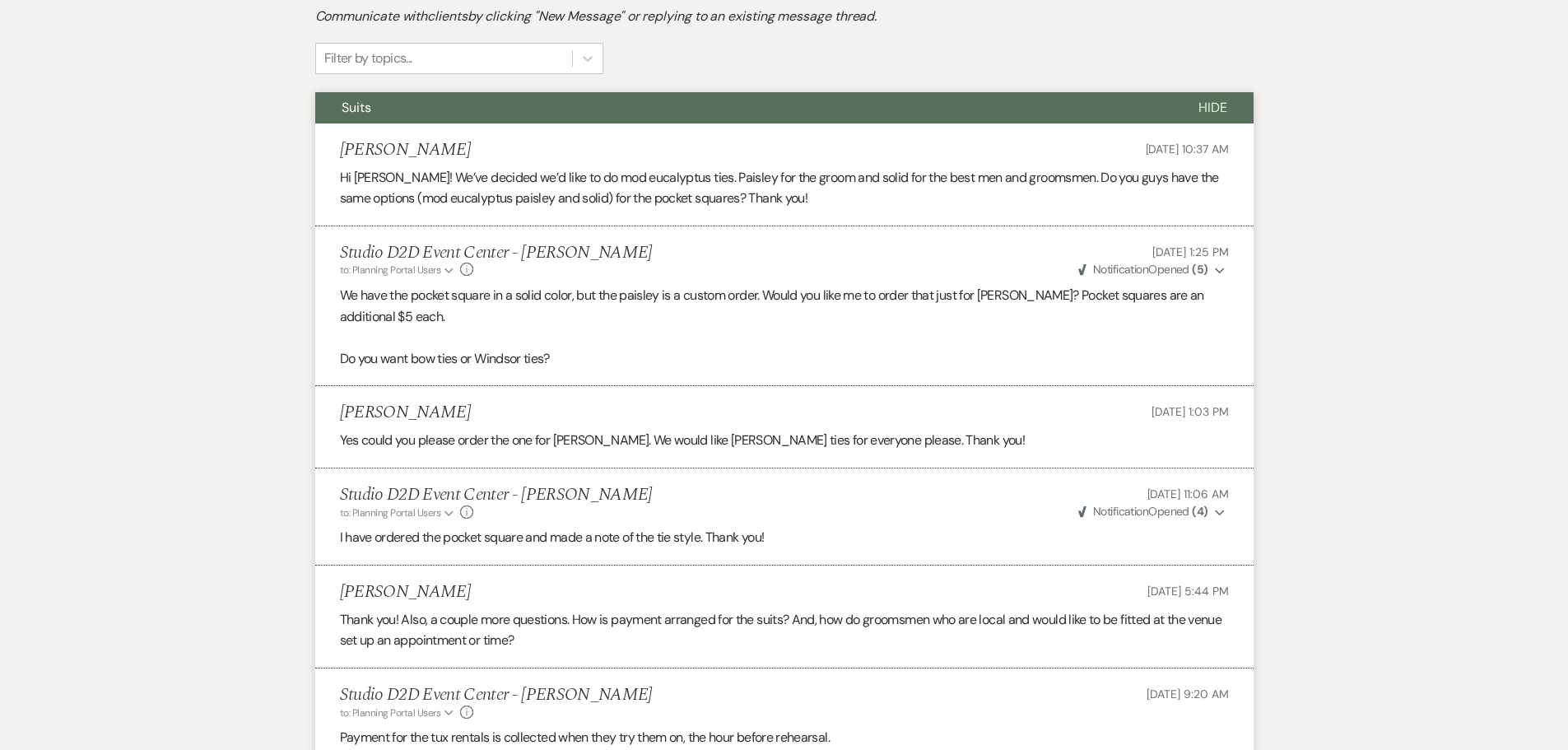
scroll to position [329, 0]
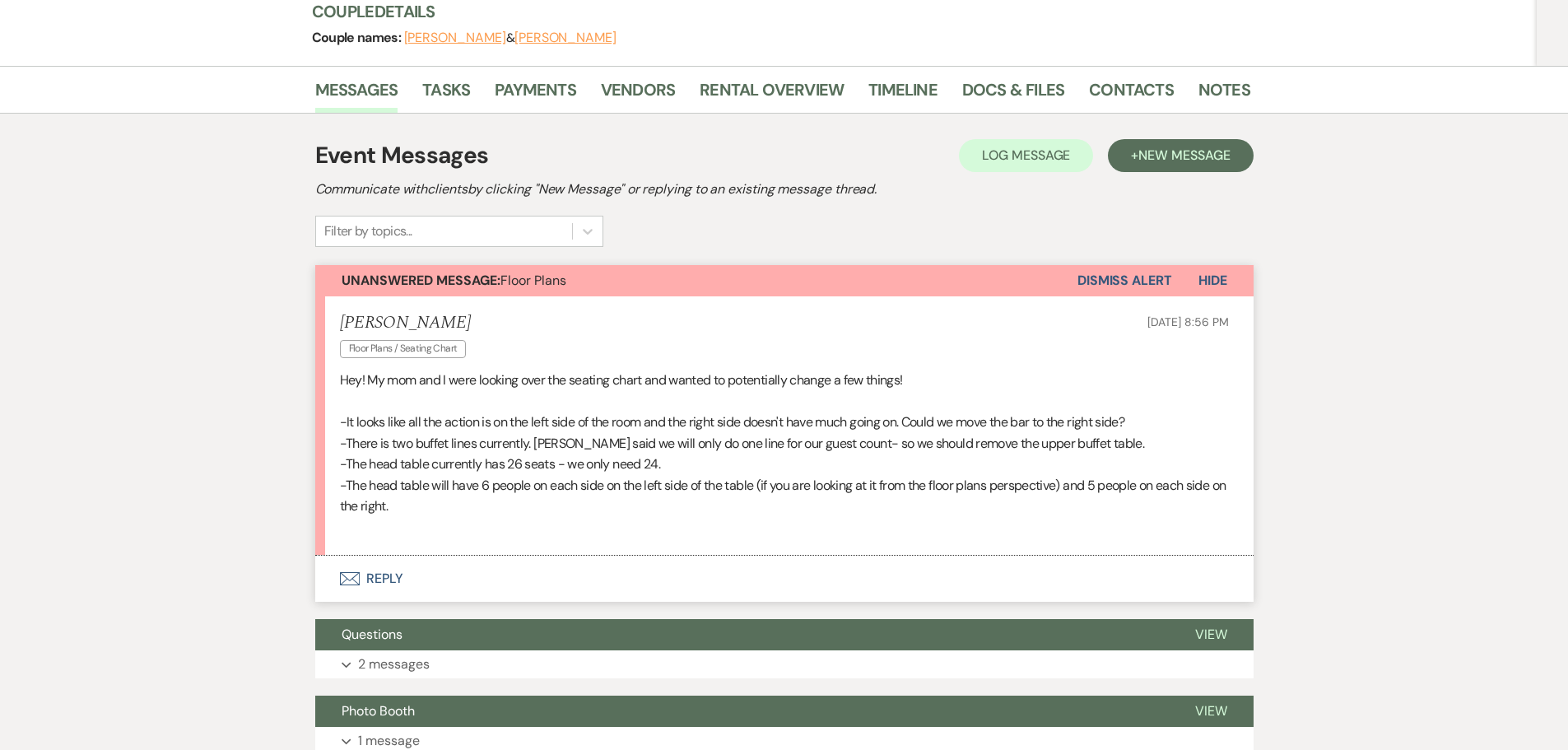
click at [391, 555] on button "Envelope Reply" at bounding box center [784, 578] width 938 height 46
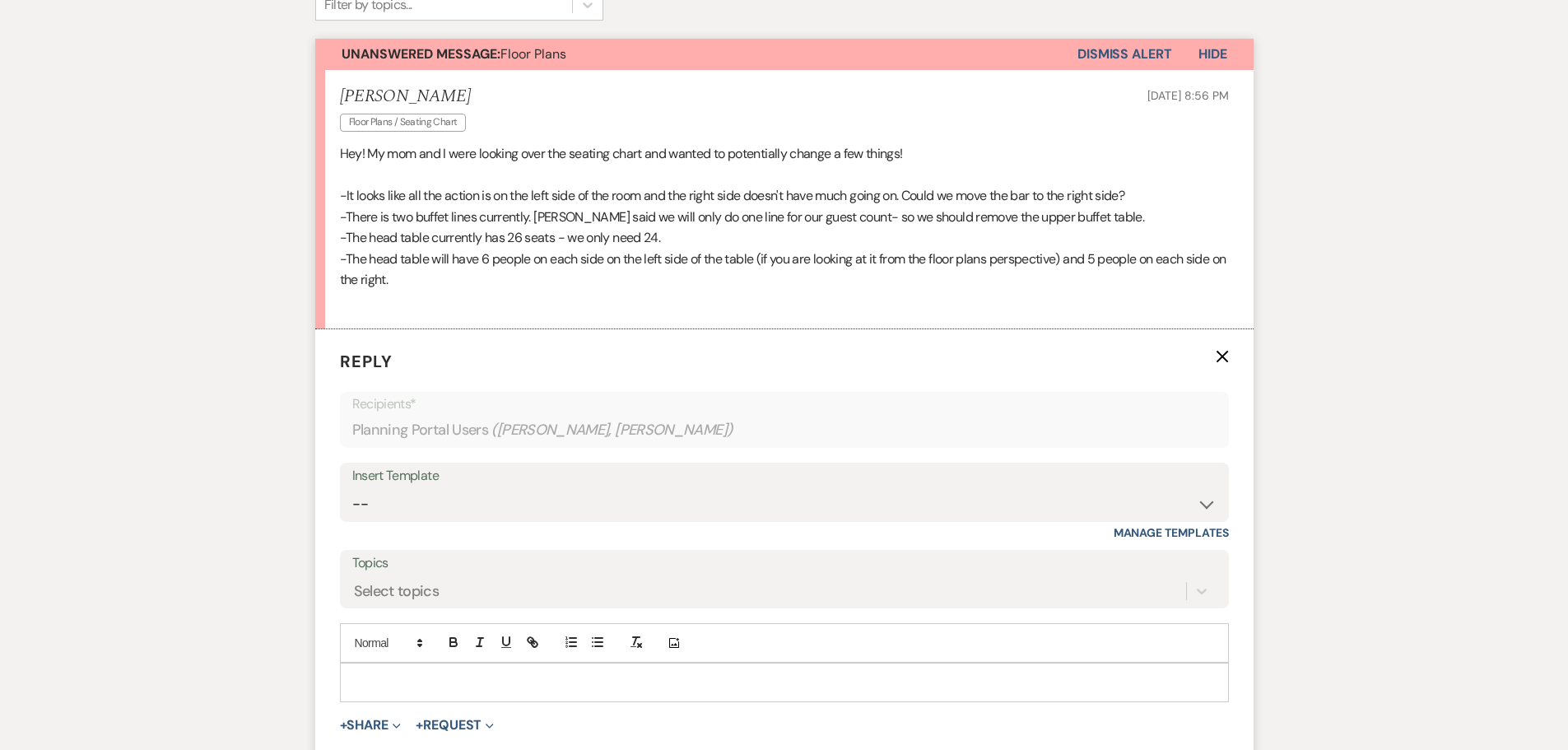
scroll to position [490, 0]
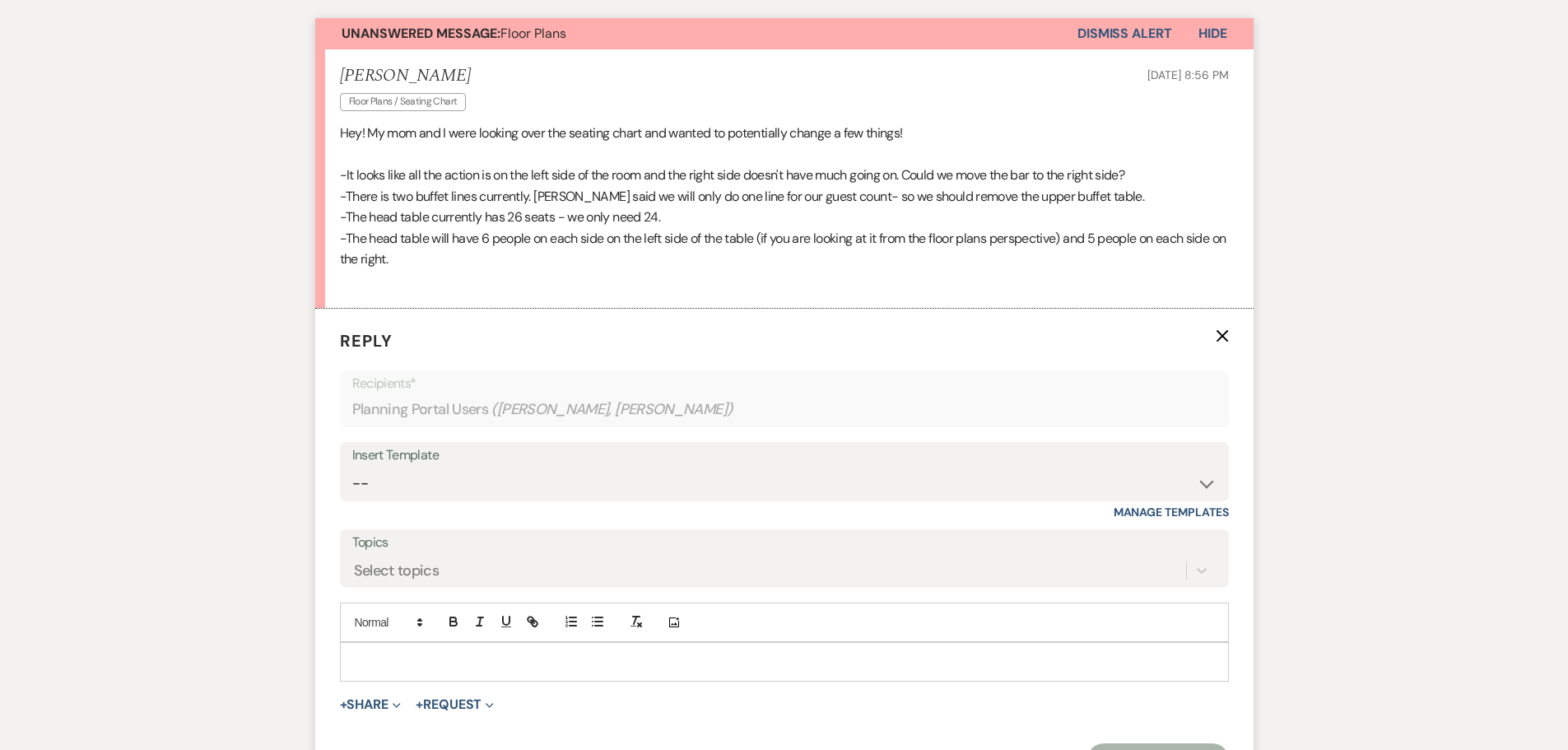
click at [495, 653] on p at bounding box center [784, 662] width 863 height 18
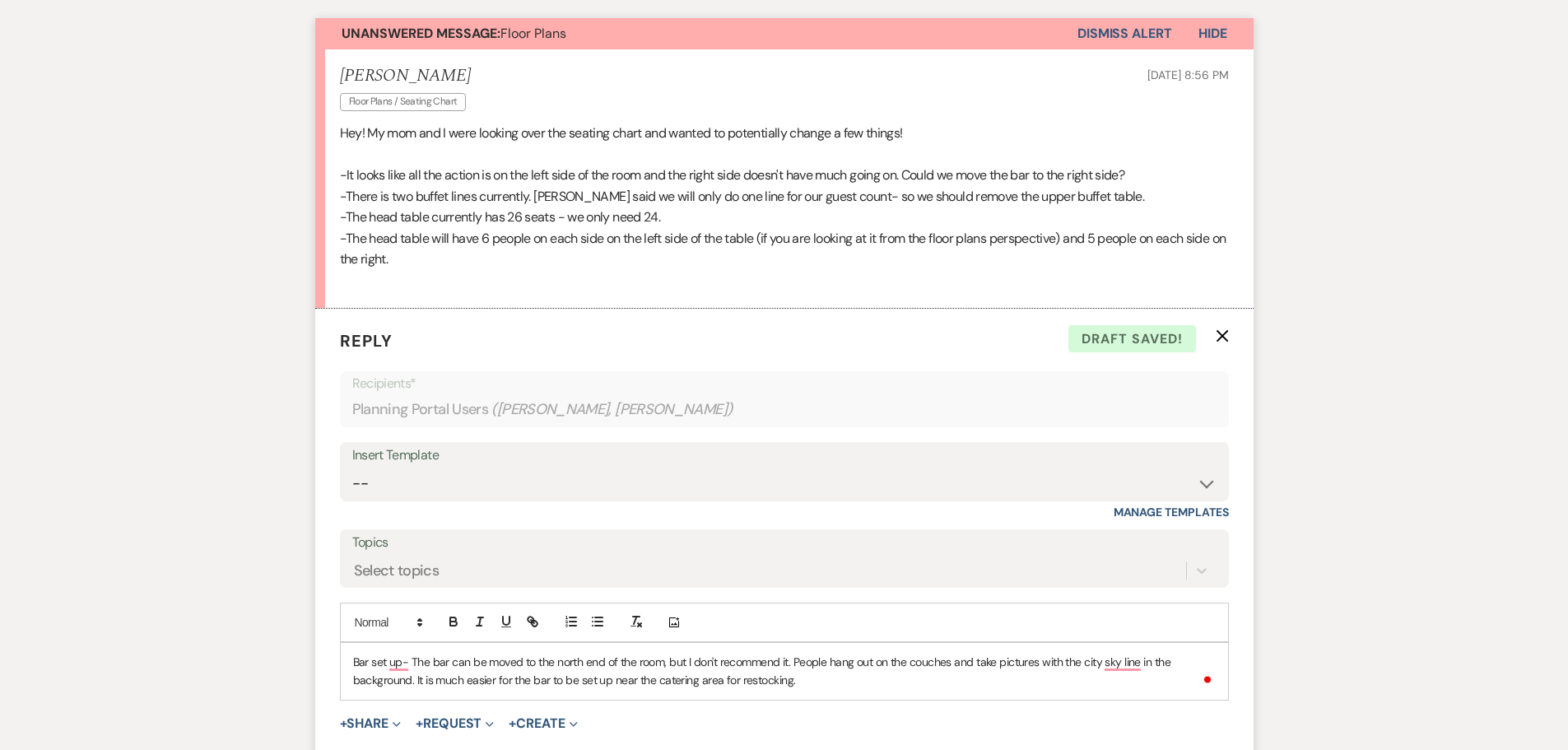
scroll to position [573, 0]
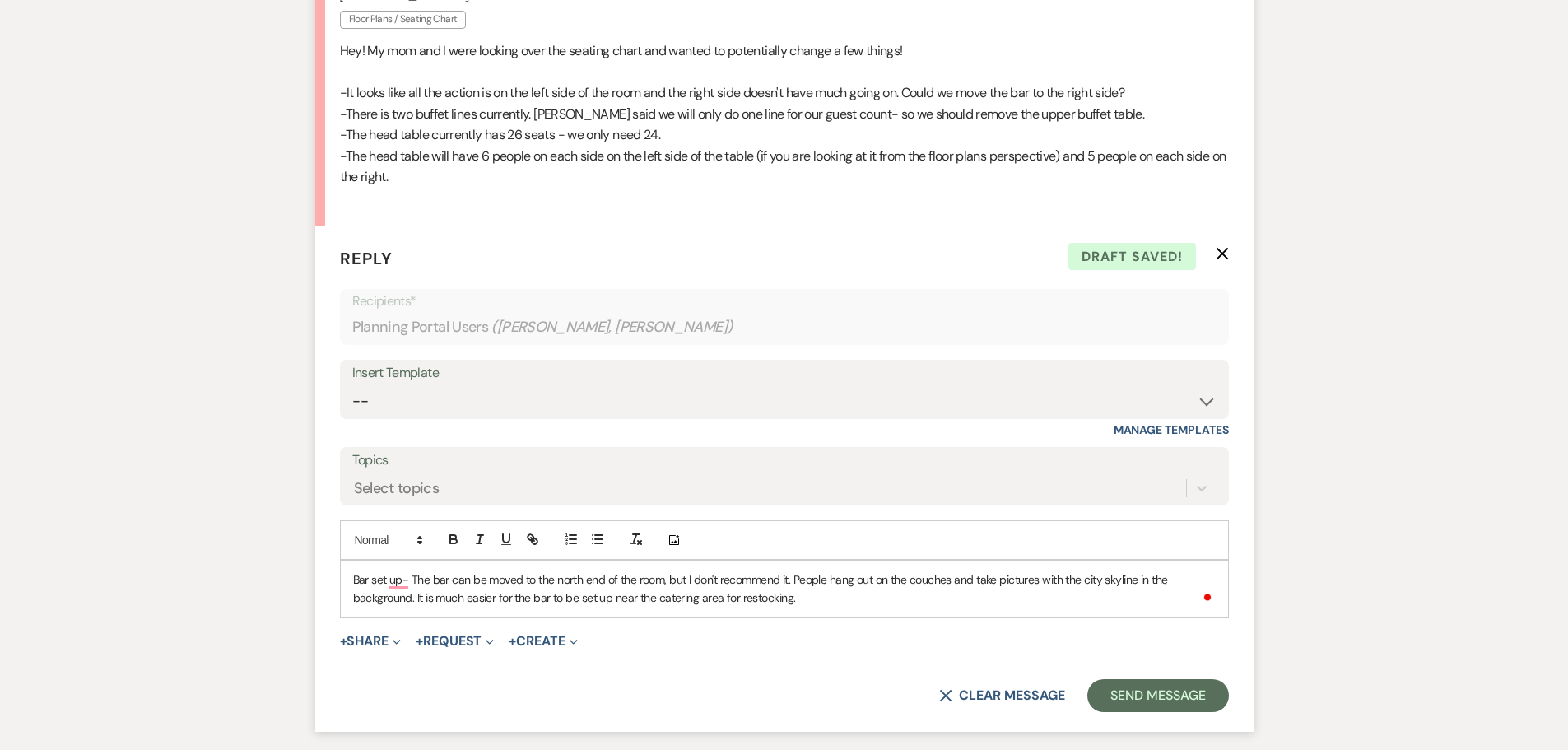
click at [825, 570] on p "Bar set up- The bar can be moved to the north end of the room, but I don't reco…" at bounding box center [784, 588] width 863 height 37
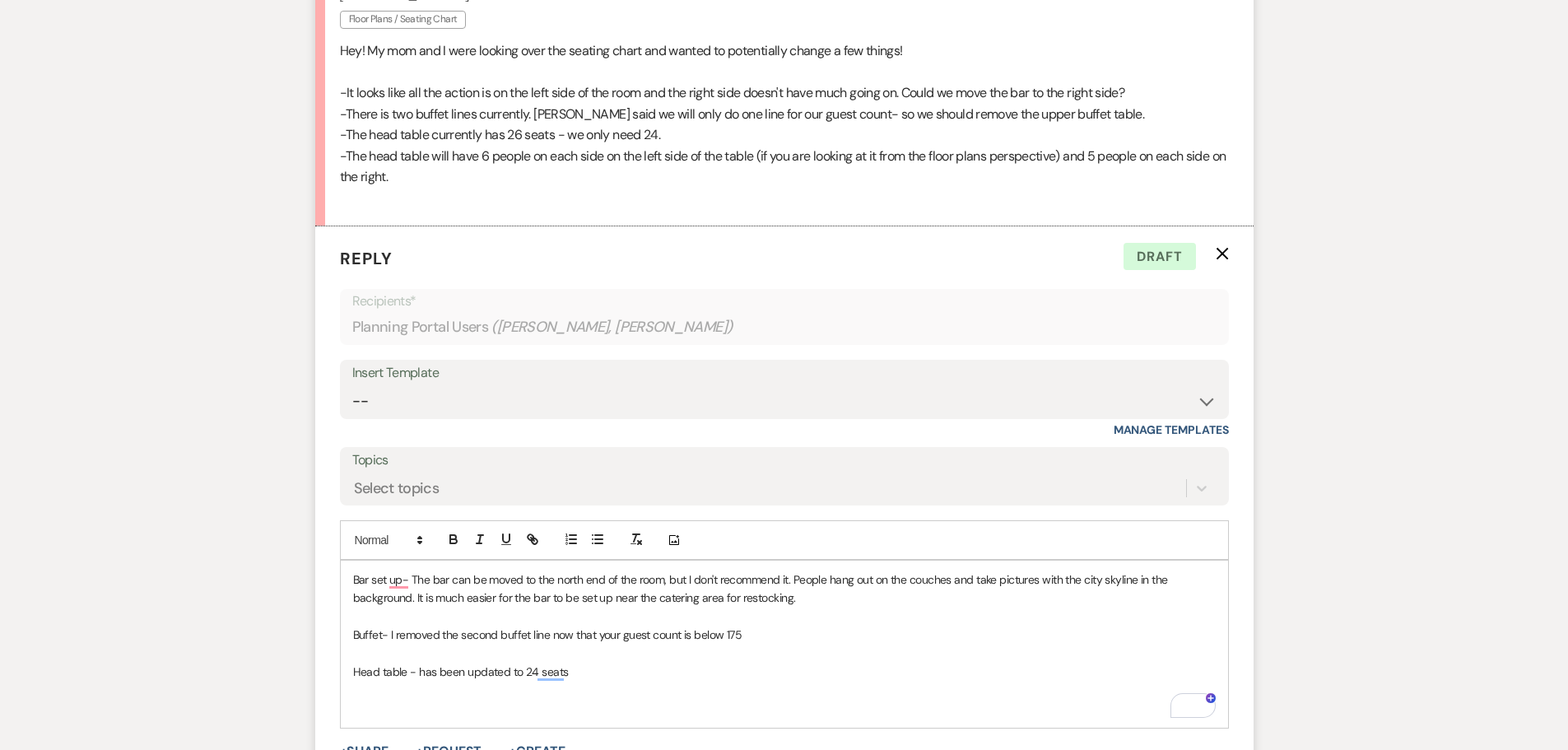
click at [628, 662] on p "Head table - has been updated to 24 seats" at bounding box center [784, 671] width 863 height 18
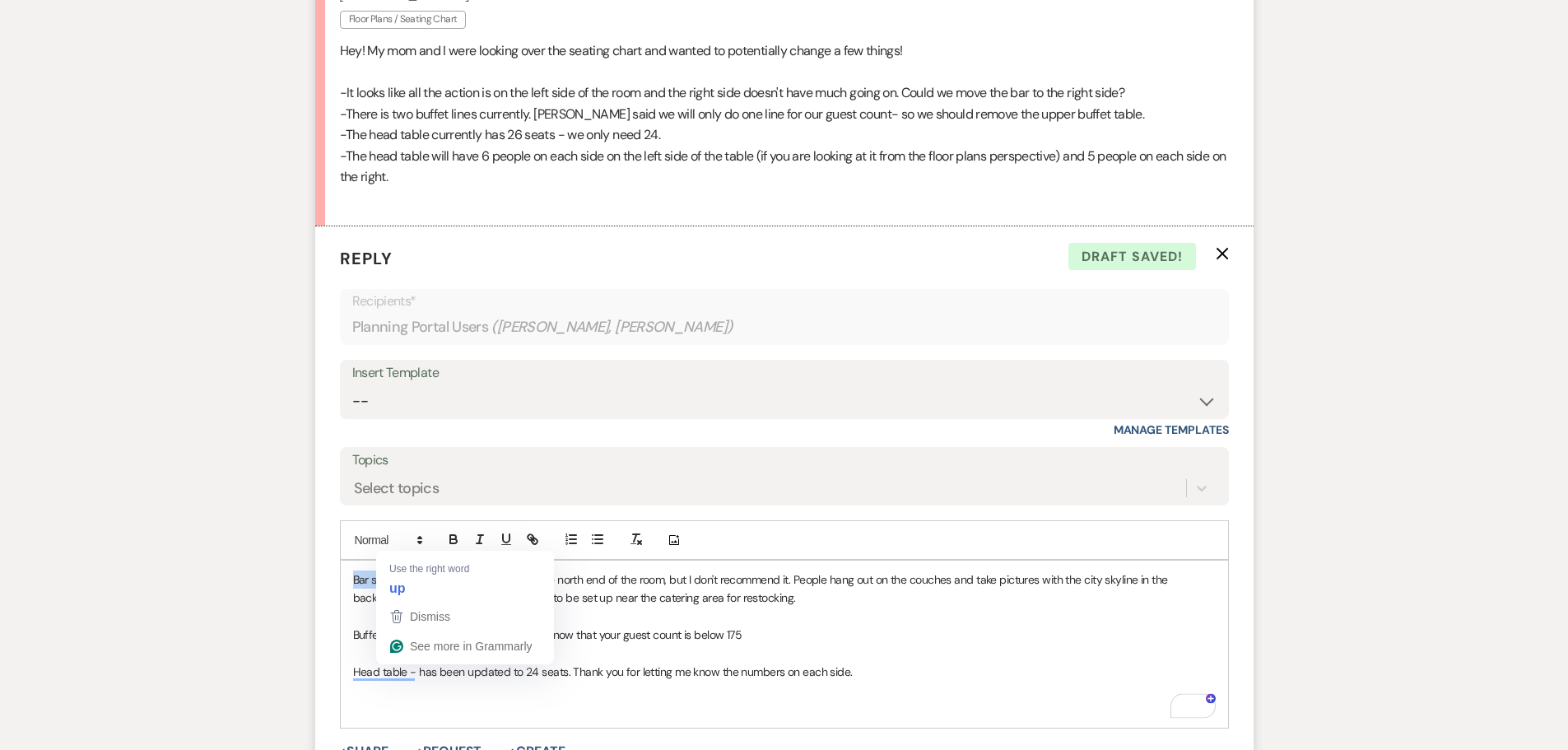
drag, startPoint x: 404, startPoint y: 542, endPoint x: 354, endPoint y: 542, distance: 50.0
click at [354, 570] on p "Bar set up- The bar can be moved to the north end of the room, but I don't reco…" at bounding box center [784, 588] width 863 height 37
click at [446, 532] on icon "button" at bounding box center [454, 539] width 15 height 15
drag, startPoint x: 381, startPoint y: 594, endPoint x: 351, endPoint y: 595, distance: 30.0
click at [351, 595] on div "Bar set up - The bar can be moved to the north end of the room, but I don't rec…" at bounding box center [784, 645] width 888 height 168
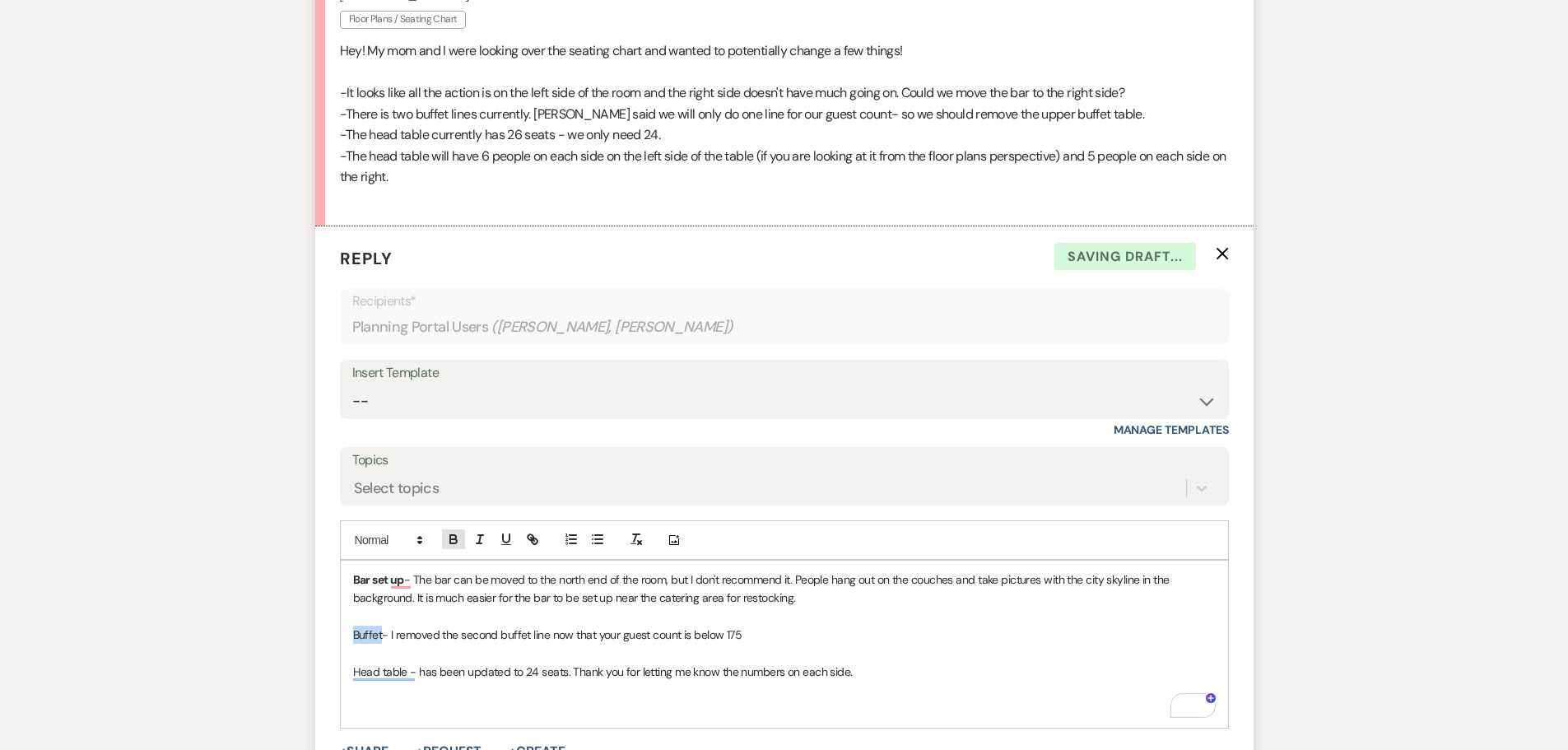
click at [452, 539] on icon "button" at bounding box center [453, 541] width 7 height 4
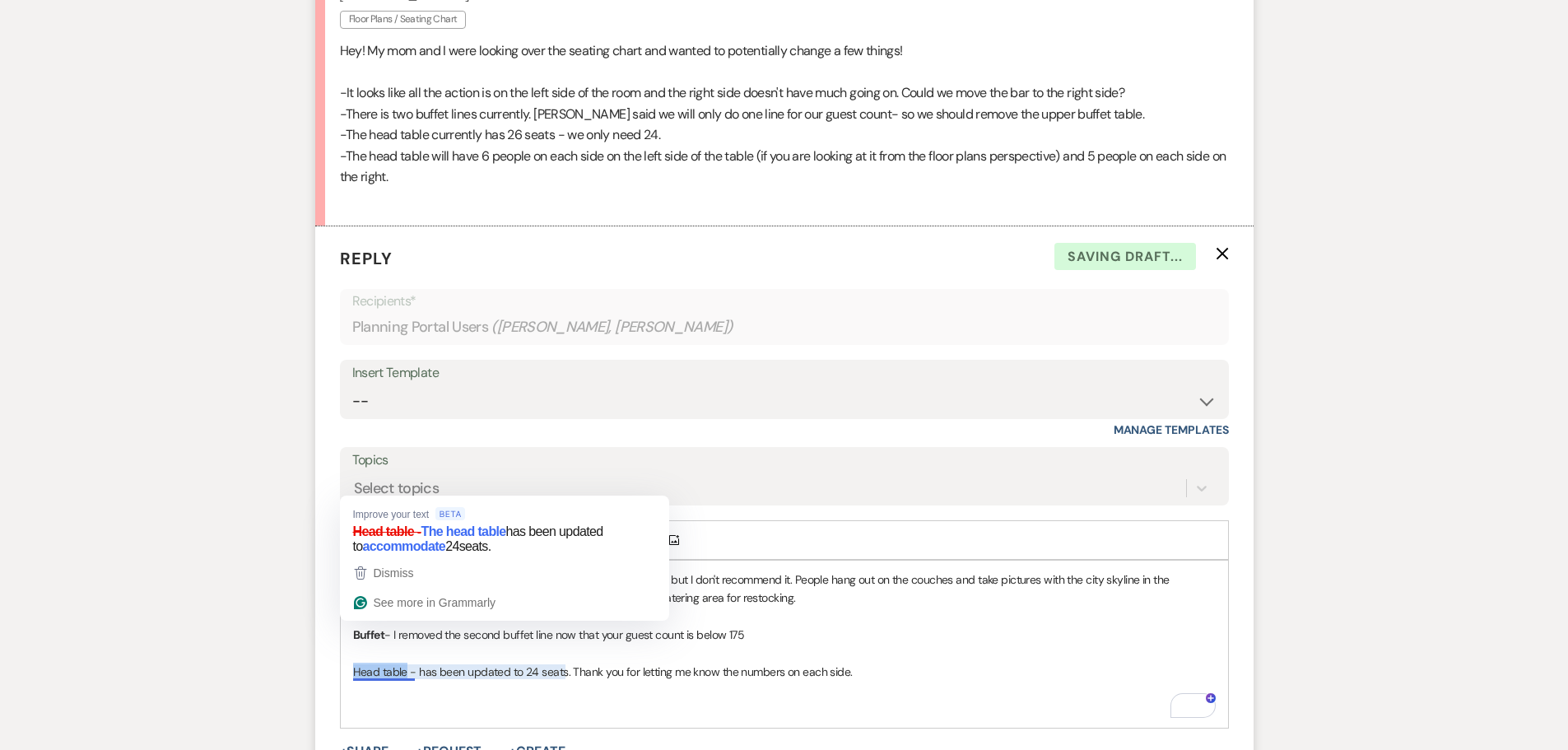
drag, startPoint x: 404, startPoint y: 631, endPoint x: 349, endPoint y: 632, distance: 55.0
click at [351, 633] on div "Bar set up - The bar can be moved to the north end of the room, but I don't rec…" at bounding box center [784, 645] width 888 height 168
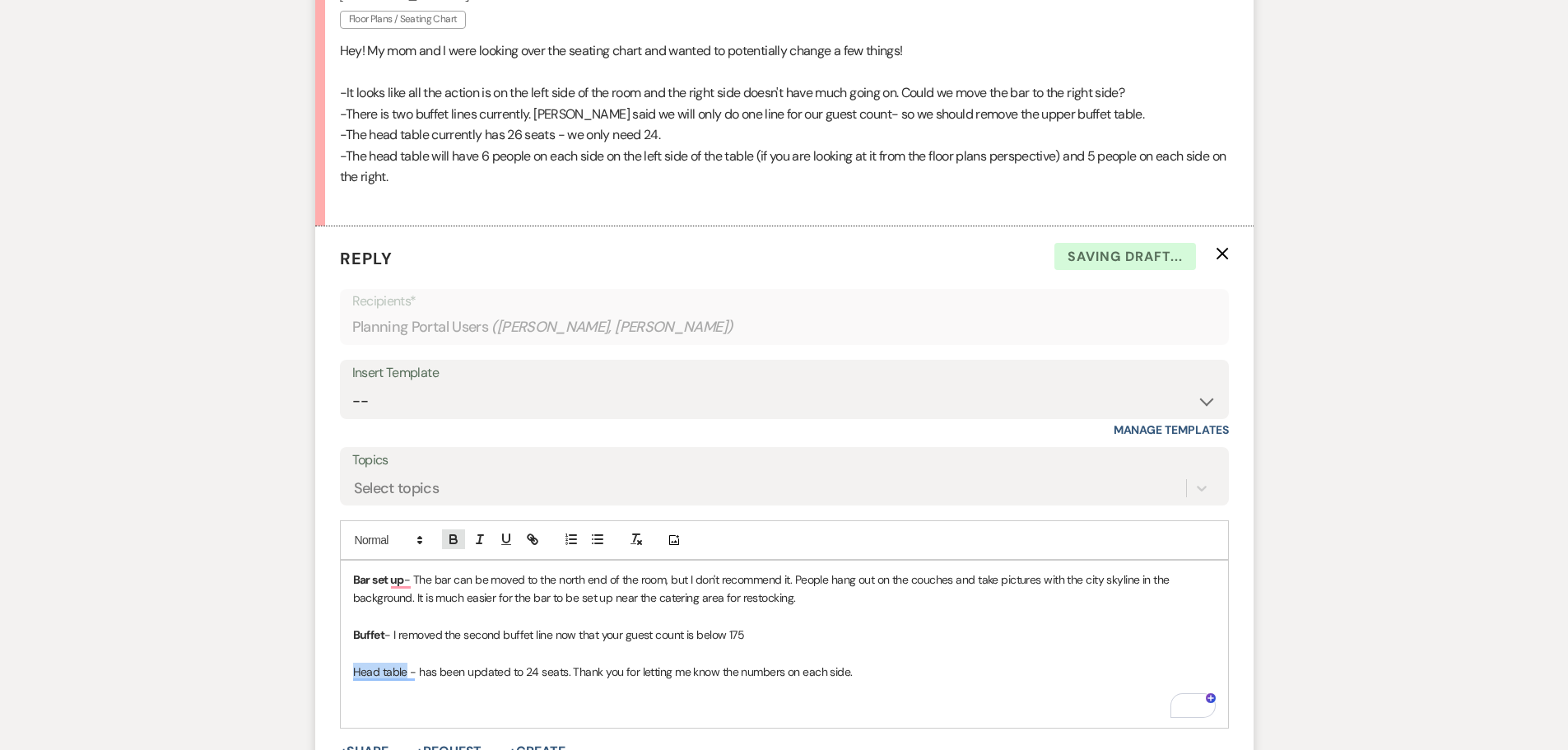
click at [450, 539] on icon "button" at bounding box center [453, 541] width 7 height 4
click at [833, 570] on p "Bar set up - The bar can be moved to the north end of the room, but I don't rec…" at bounding box center [784, 588] width 863 height 37
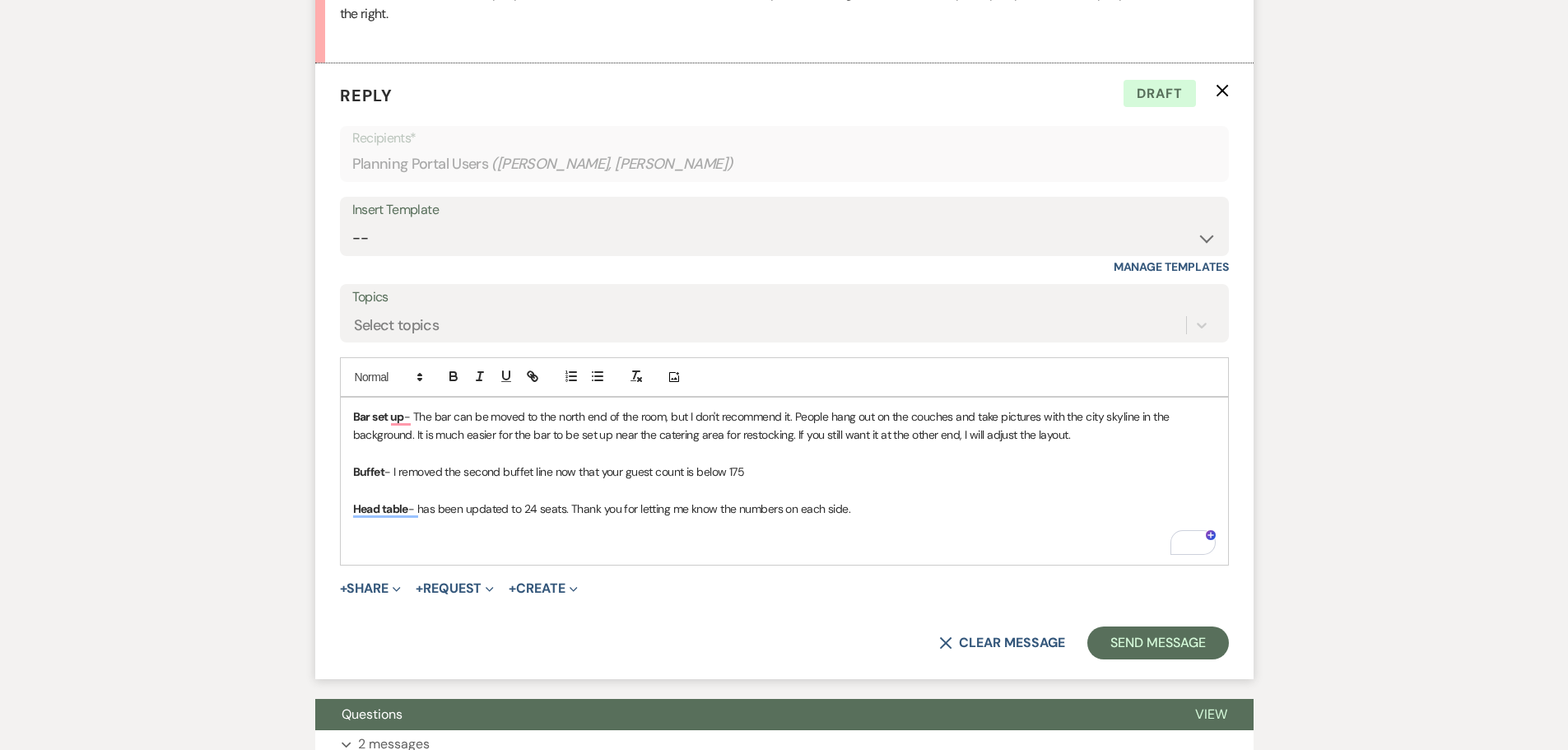
scroll to position [738, 0]
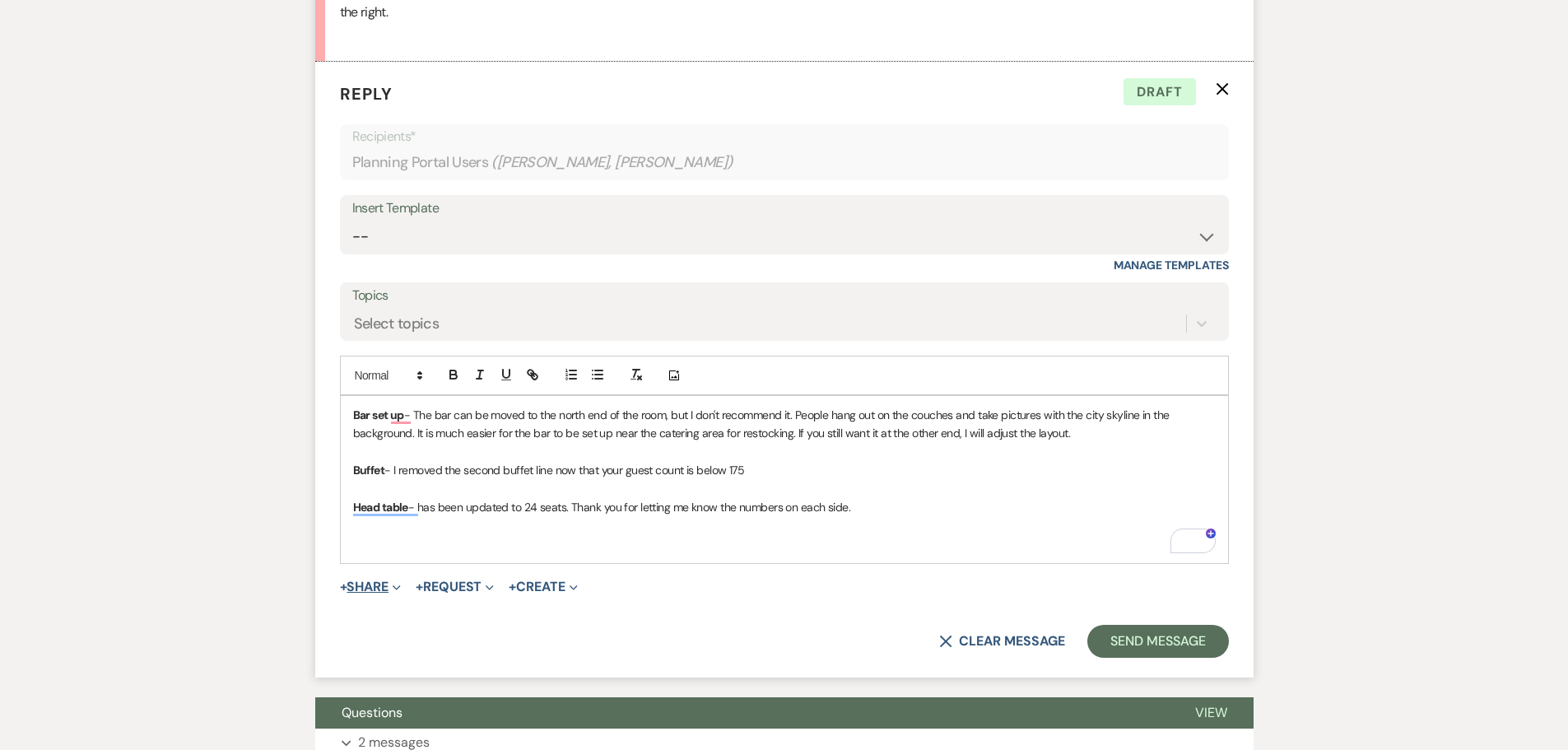
click at [379, 581] on button "+ Share Expand" at bounding box center [371, 587] width 62 height 13
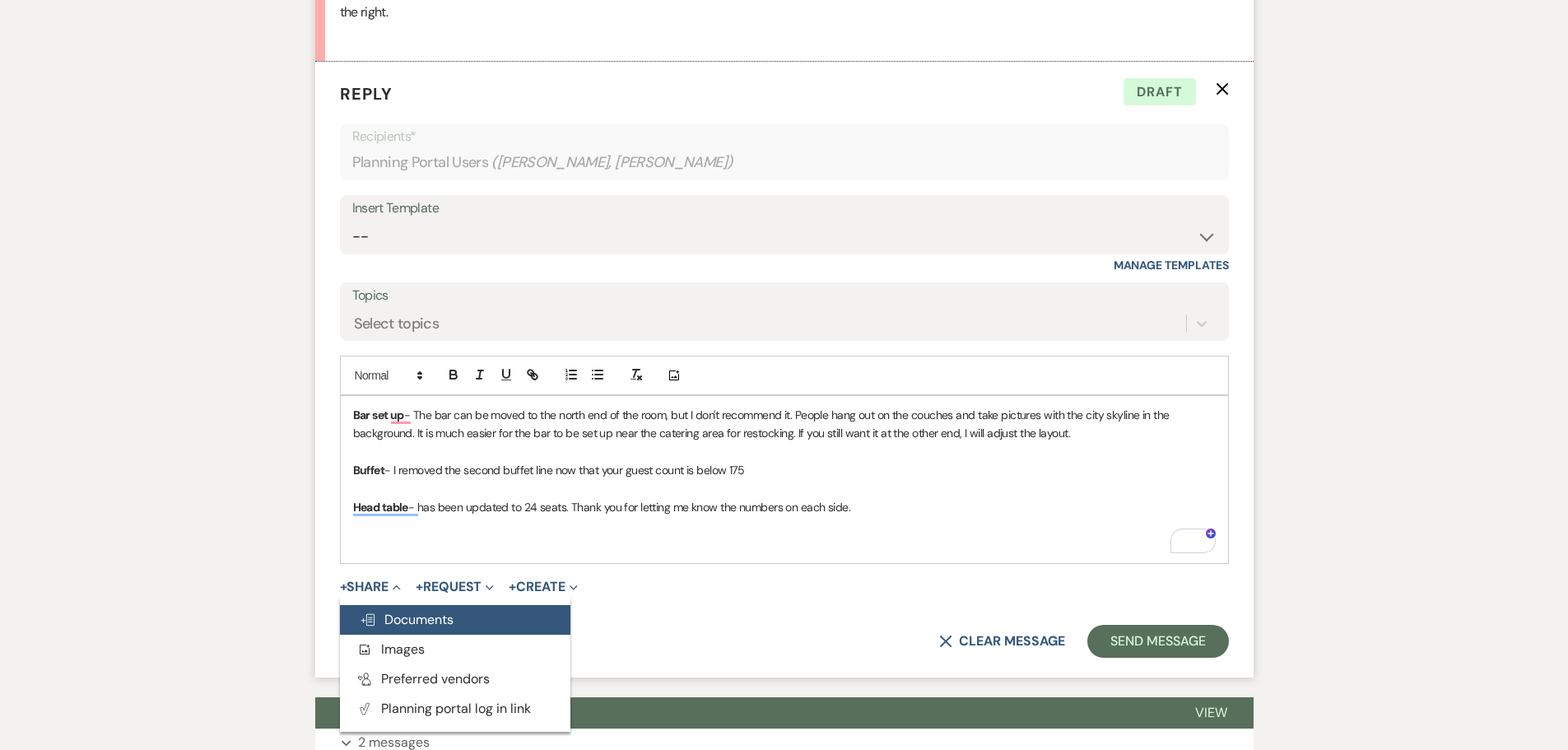
click at [398, 611] on span "Doc Upload Documents" at bounding box center [407, 619] width 94 height 17
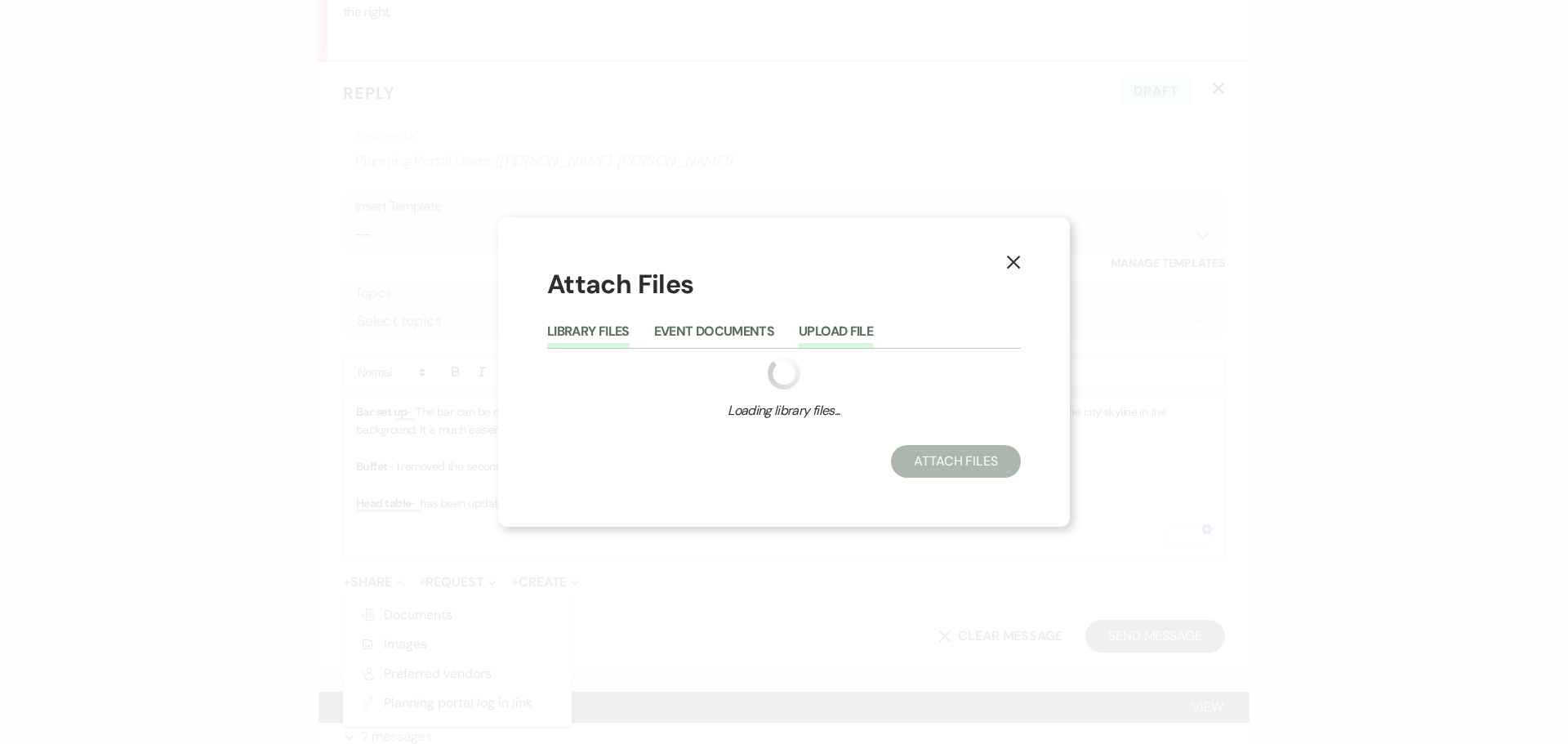
click at [855, 329] on button "Upload File" at bounding box center [836, 336] width 75 height 22
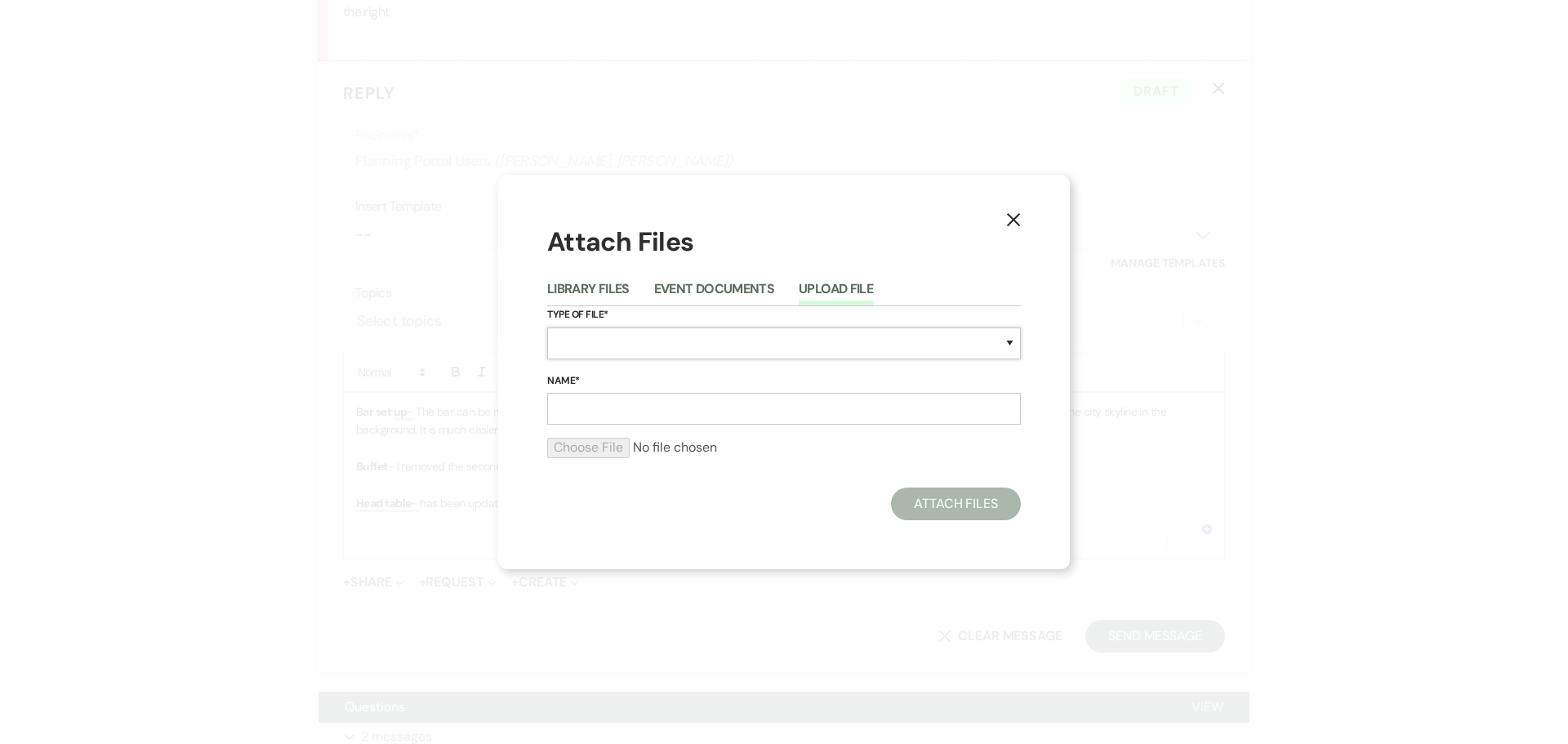
click at [693, 350] on select "Special Event Insurance Vendor Certificate of Insurance Contracts / Rental Agre…" at bounding box center [784, 344] width 473 height 32
select select "24"
click at [547, 328] on select "Special Event Insurance Vendor Certificate of Insurance Contracts / Rental Agre…" at bounding box center [784, 344] width 473 height 32
click at [634, 400] on input "Name*" at bounding box center [784, 409] width 473 height 32
paste input "10-10-25 - Grace & Danny - Floor Plan"
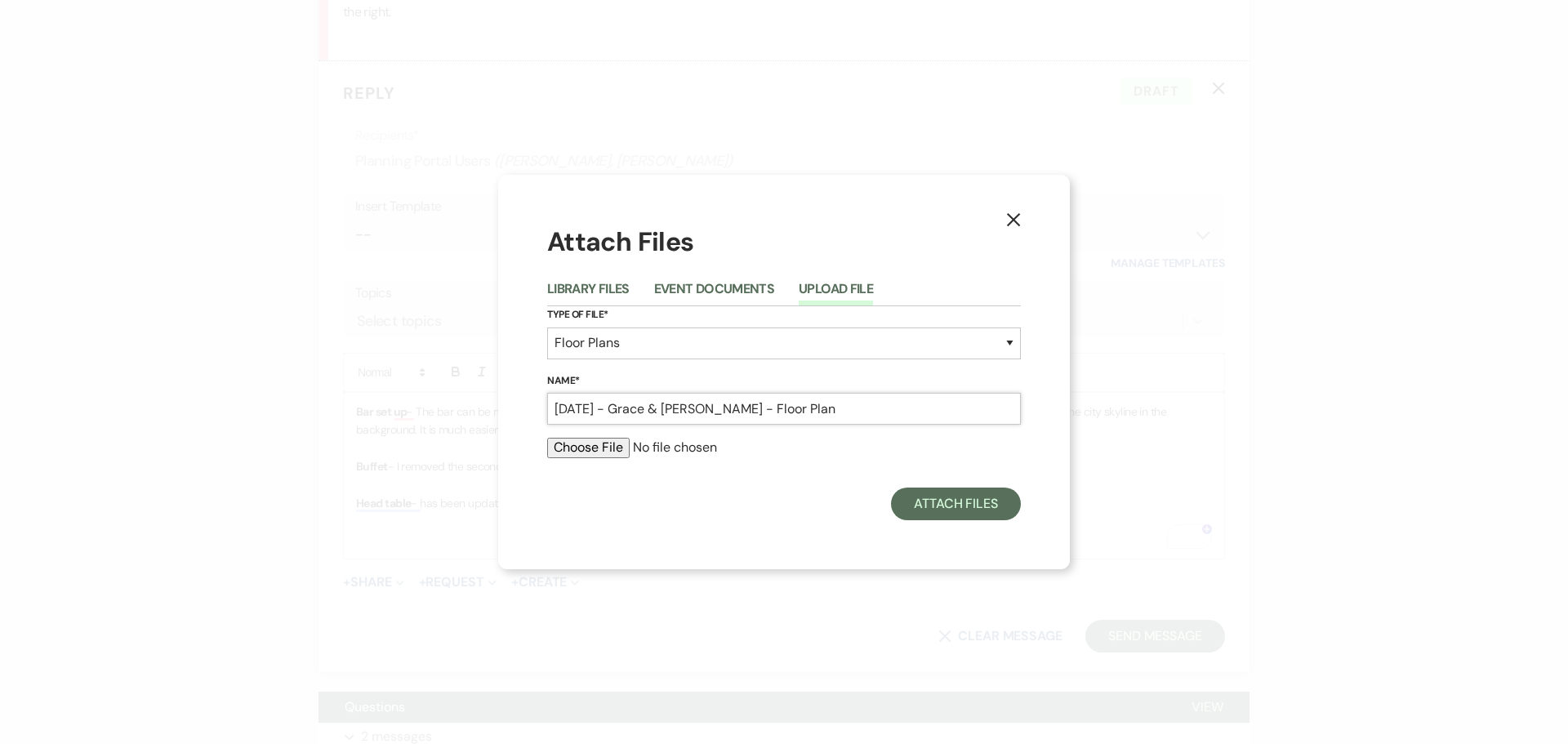
type input "10-10-25 - Grace & Danny - Floor Plan"
click at [606, 449] on input "file" at bounding box center [784, 447] width 473 height 20
type input "C:\fakepath\10-10-25 - Grace & Danny - Floor Plan - Studio D2D (2).pdf"
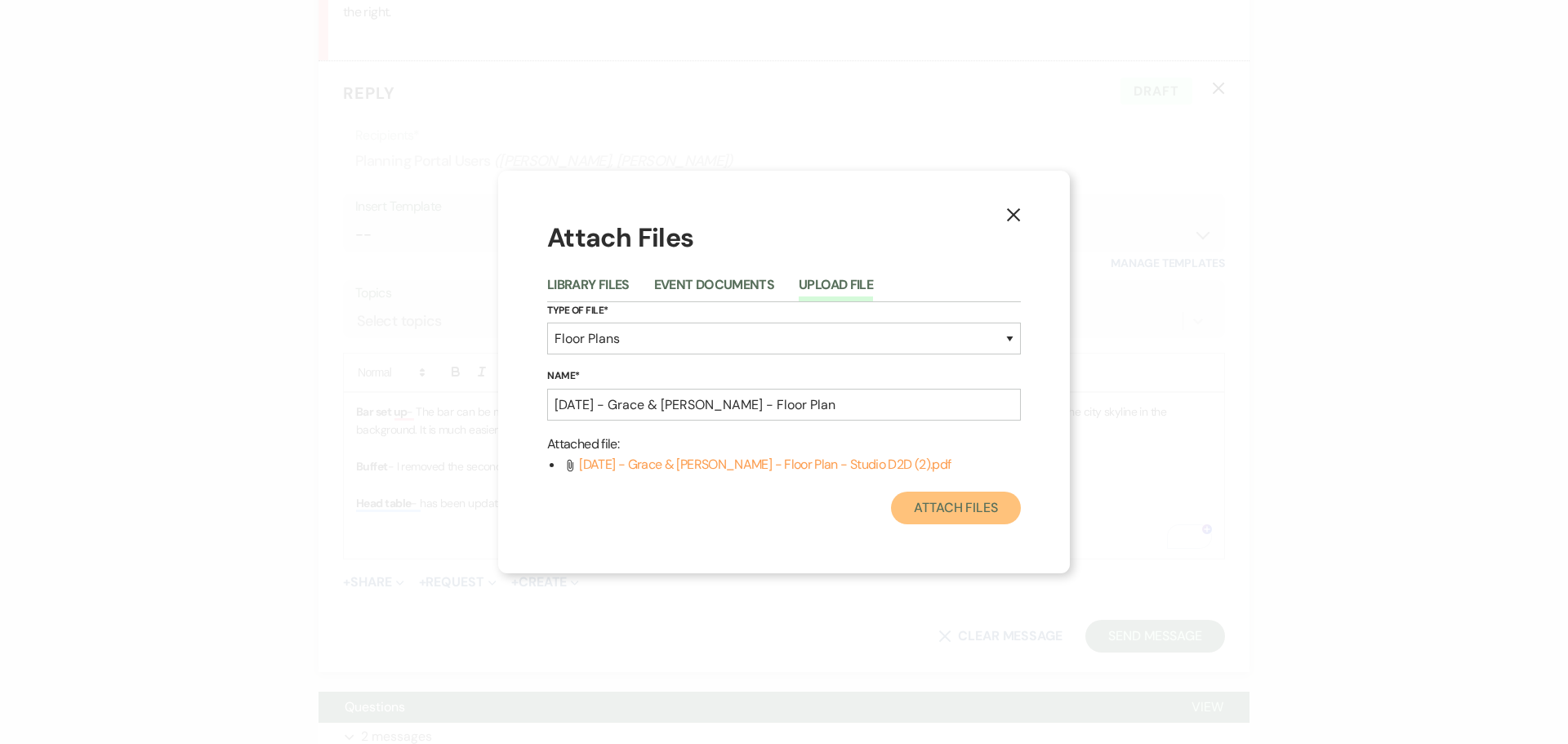
click at [926, 508] on button "Attach Files" at bounding box center [955, 508] width 130 height 33
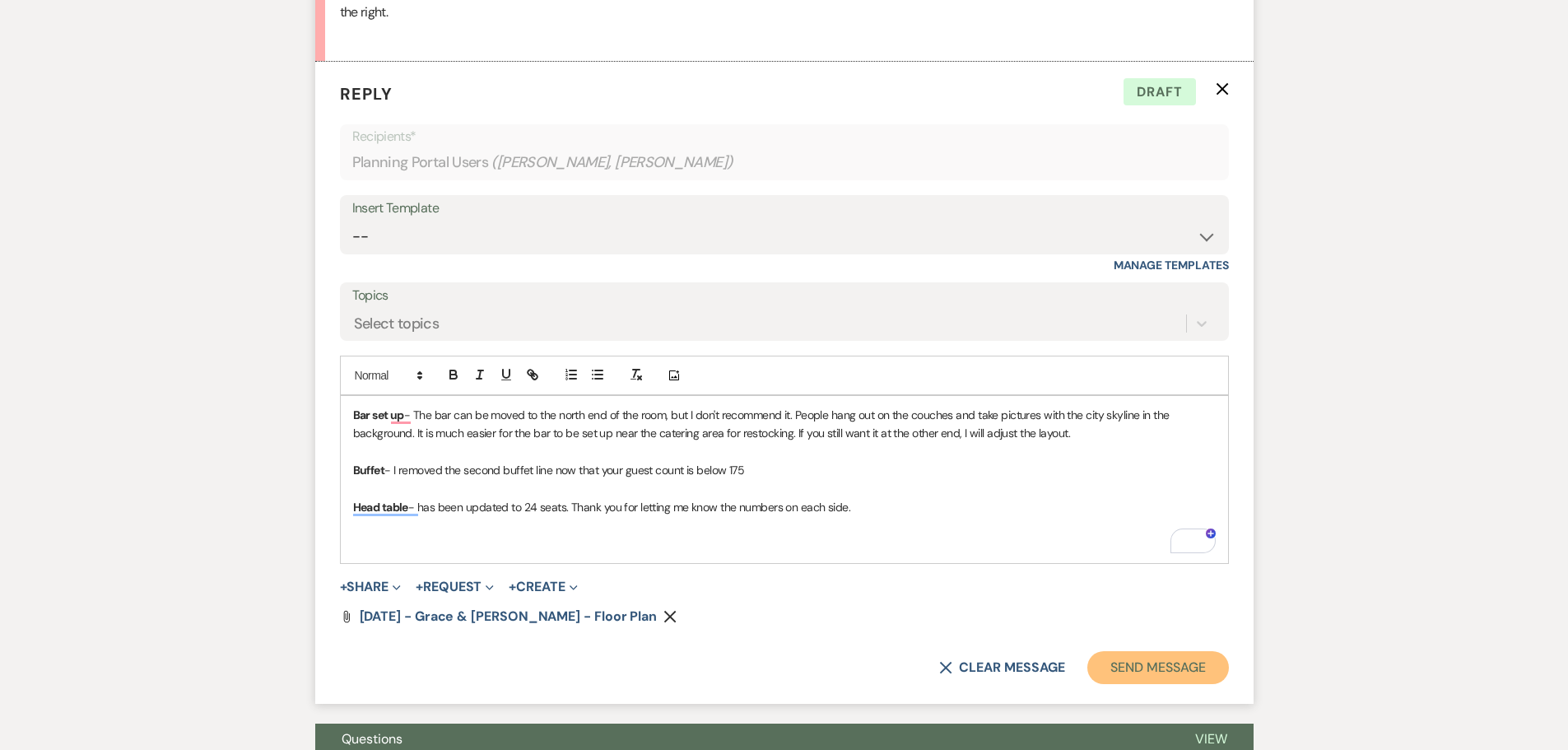
click at [1131, 651] on button "Send Message" at bounding box center [1158, 667] width 141 height 33
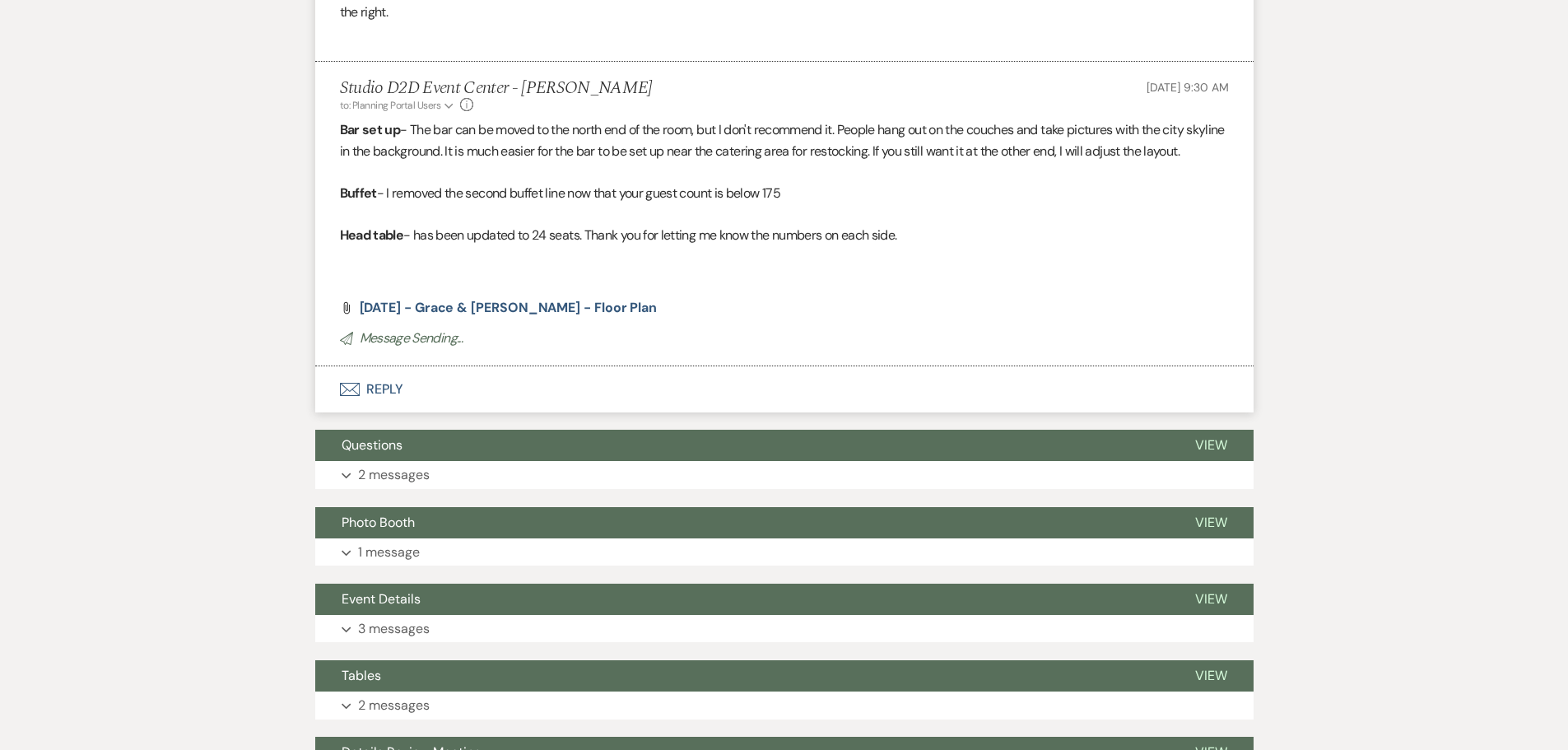
scroll to position [79, 0]
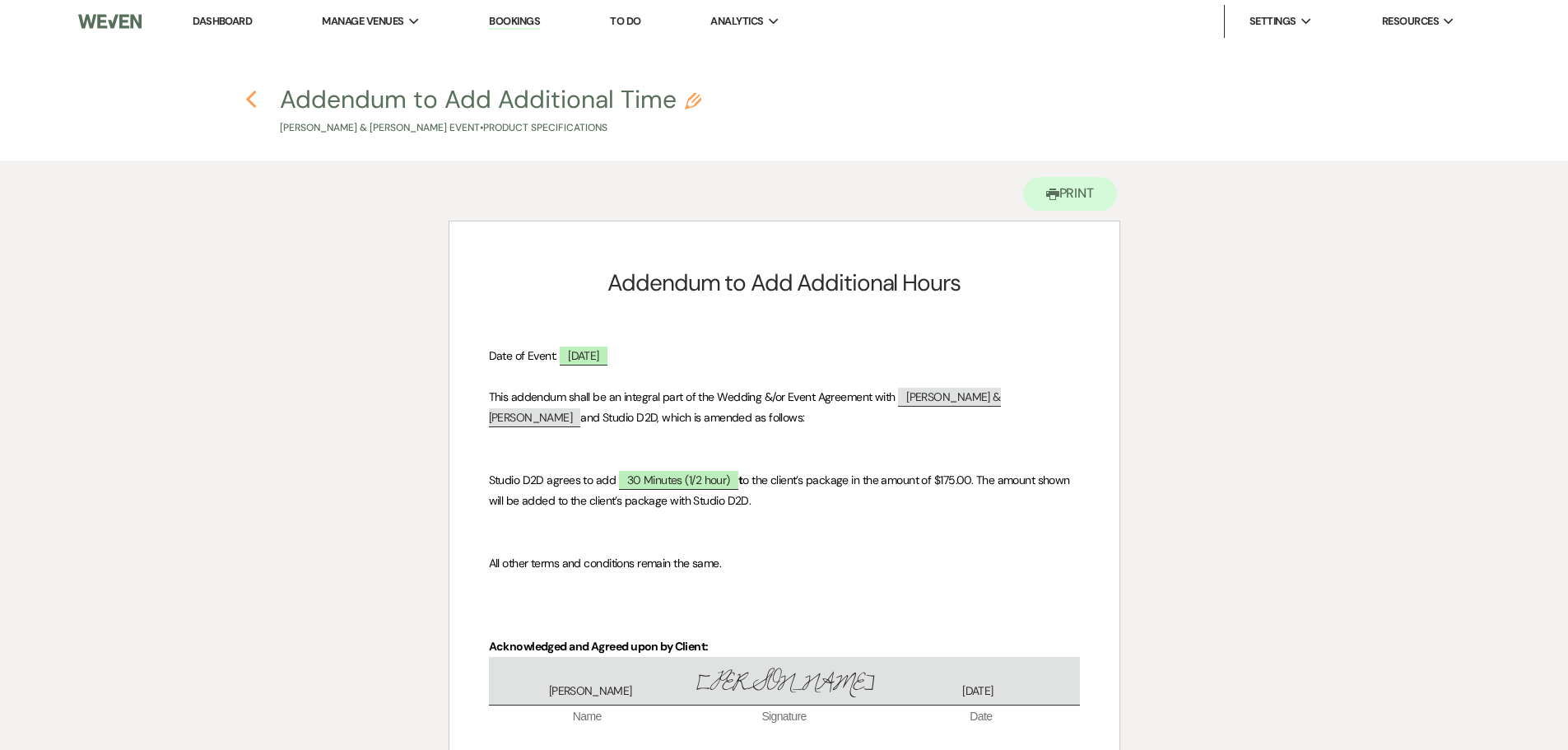
click at [251, 101] on icon "Previous" at bounding box center [251, 99] width 12 height 20
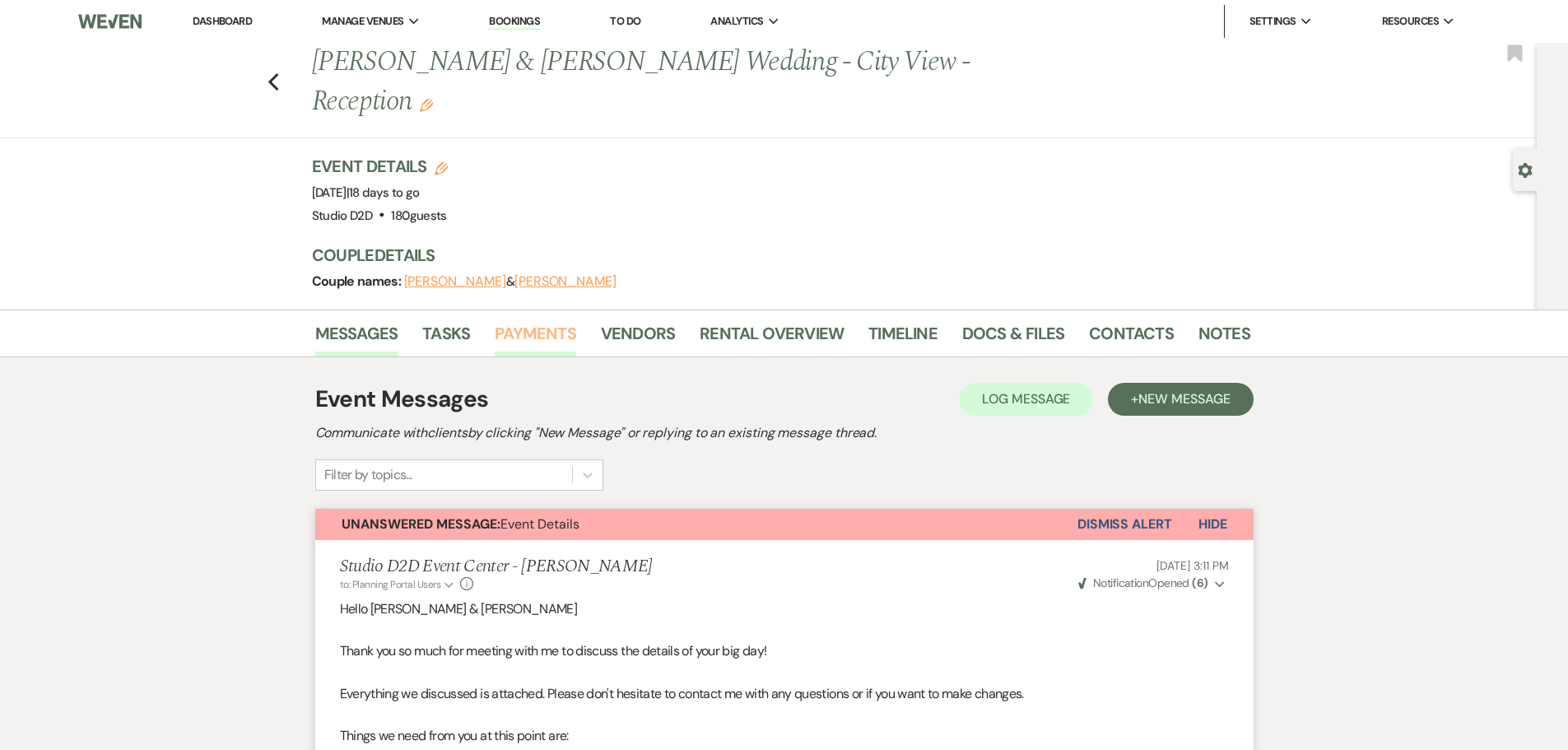
click at [552, 328] on link "Payments" at bounding box center [536, 338] width 82 height 36
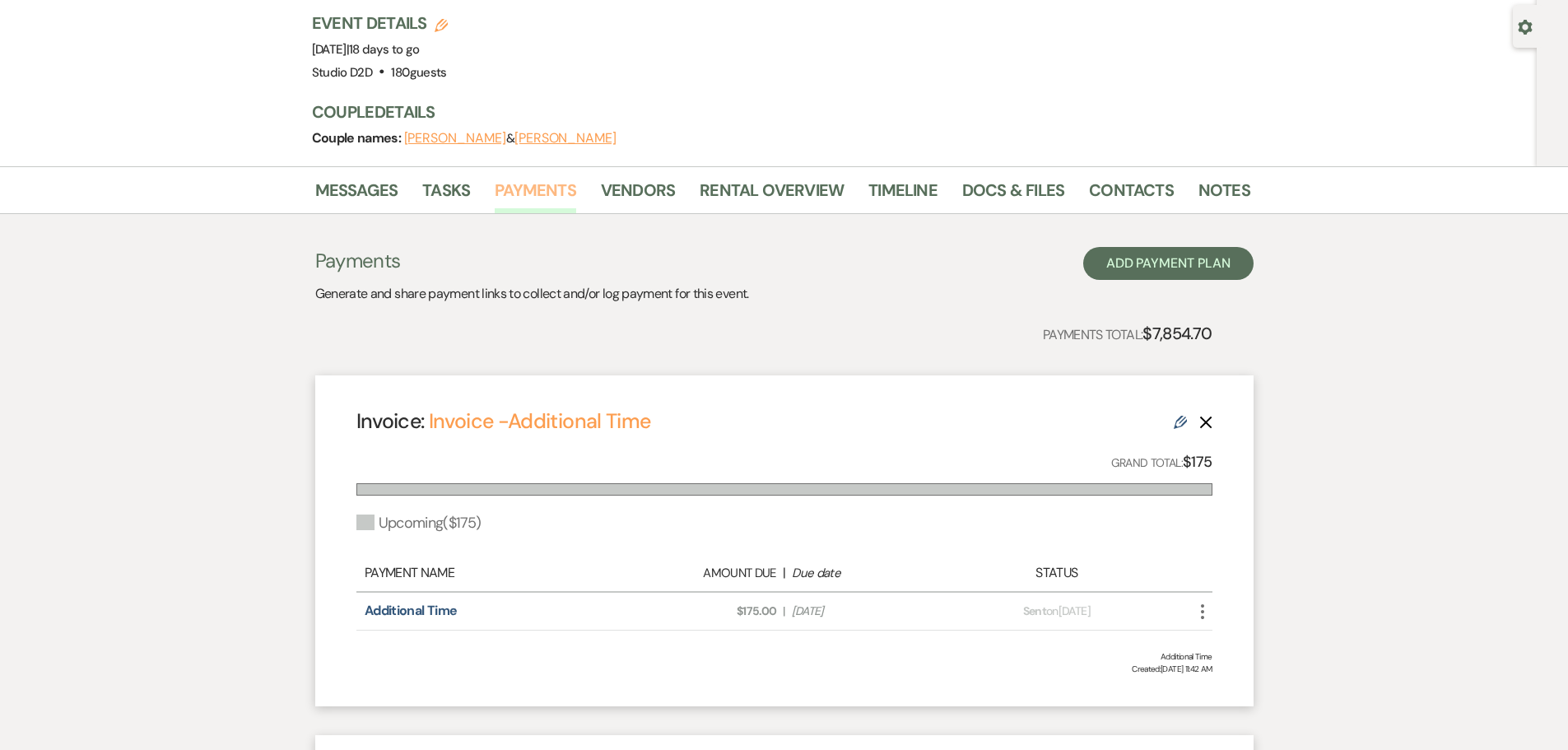
scroll to position [165, 0]
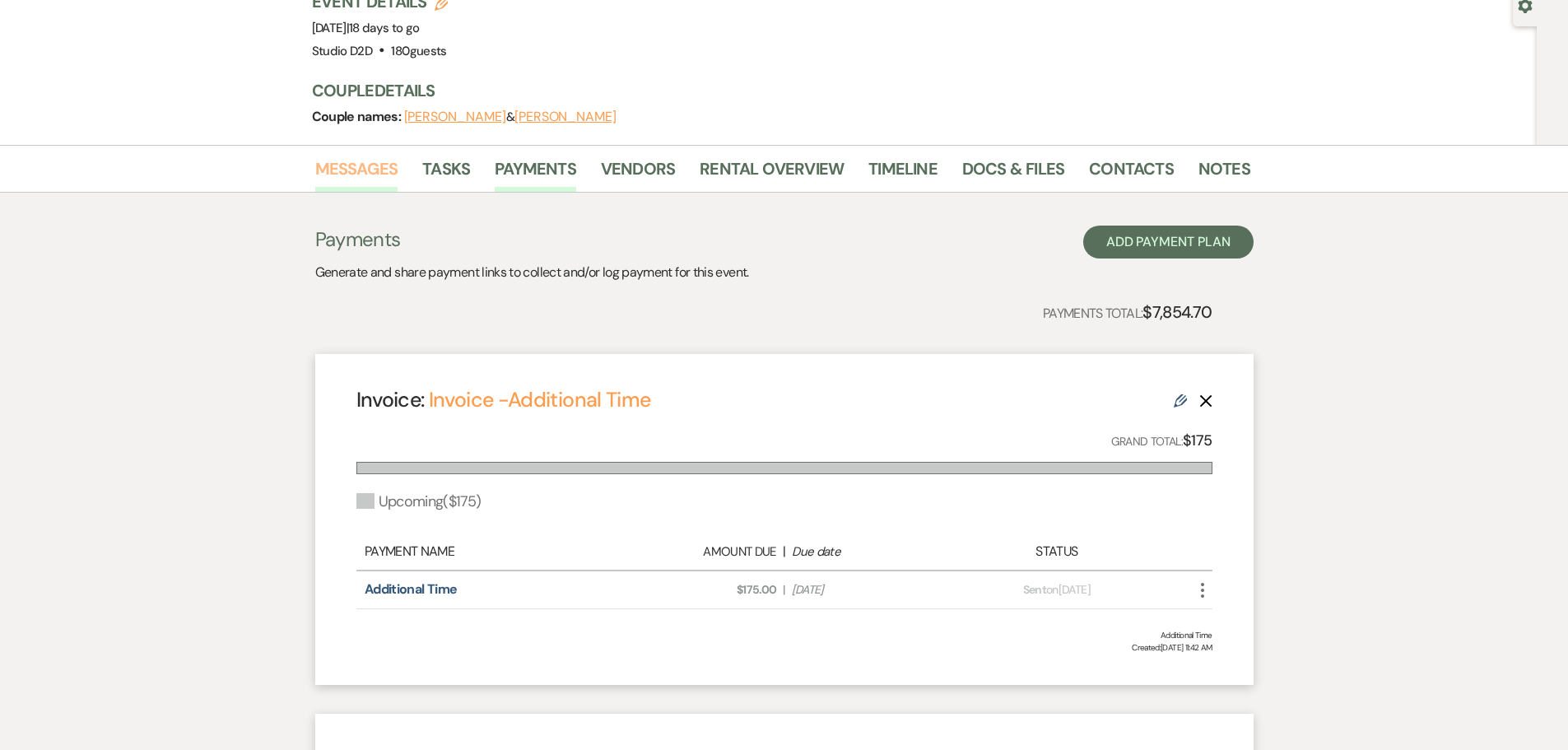
click at [388, 173] on link "Messages" at bounding box center [357, 173] width 83 height 36
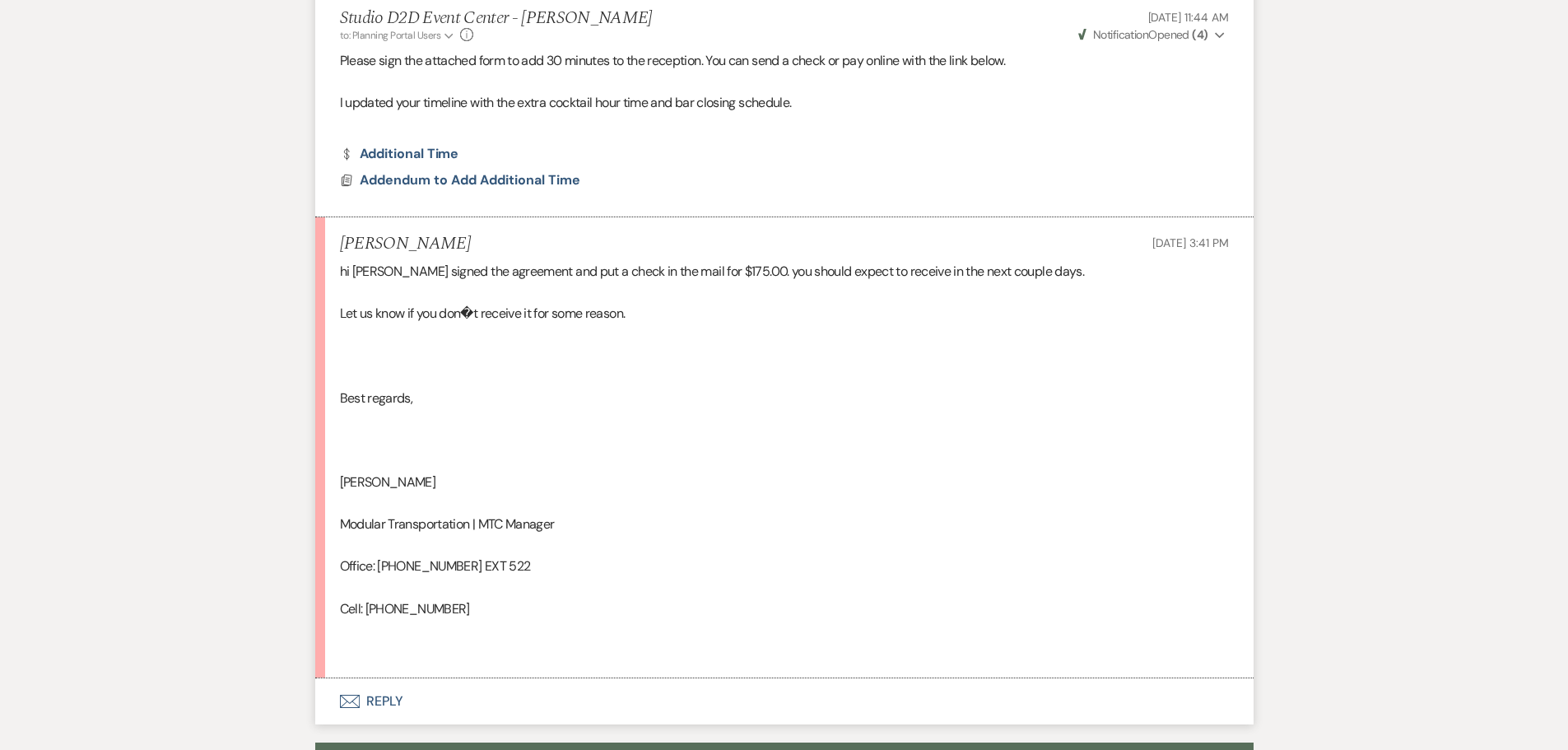
scroll to position [2140, 0]
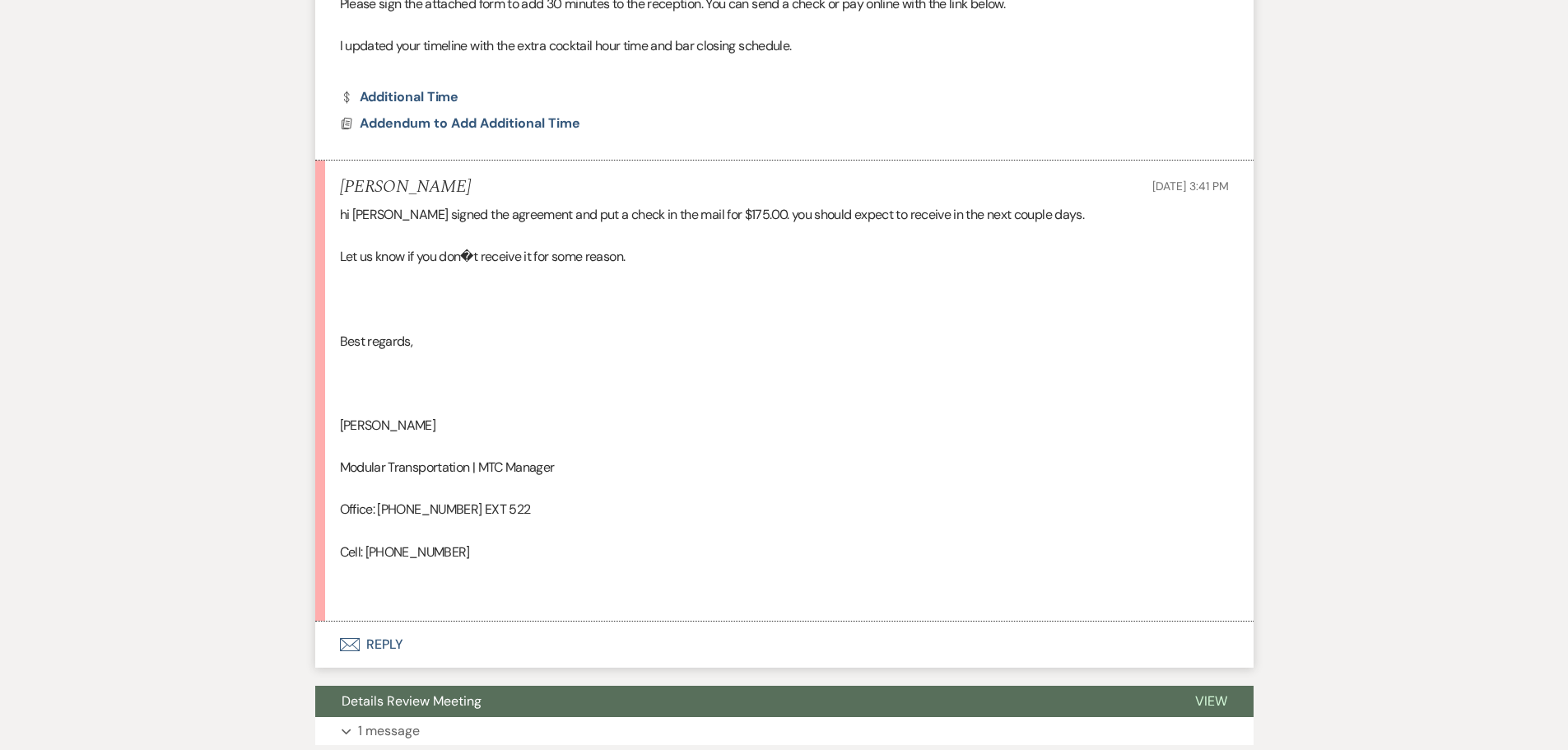
click at [382, 644] on button "Envelope Reply" at bounding box center [784, 644] width 938 height 46
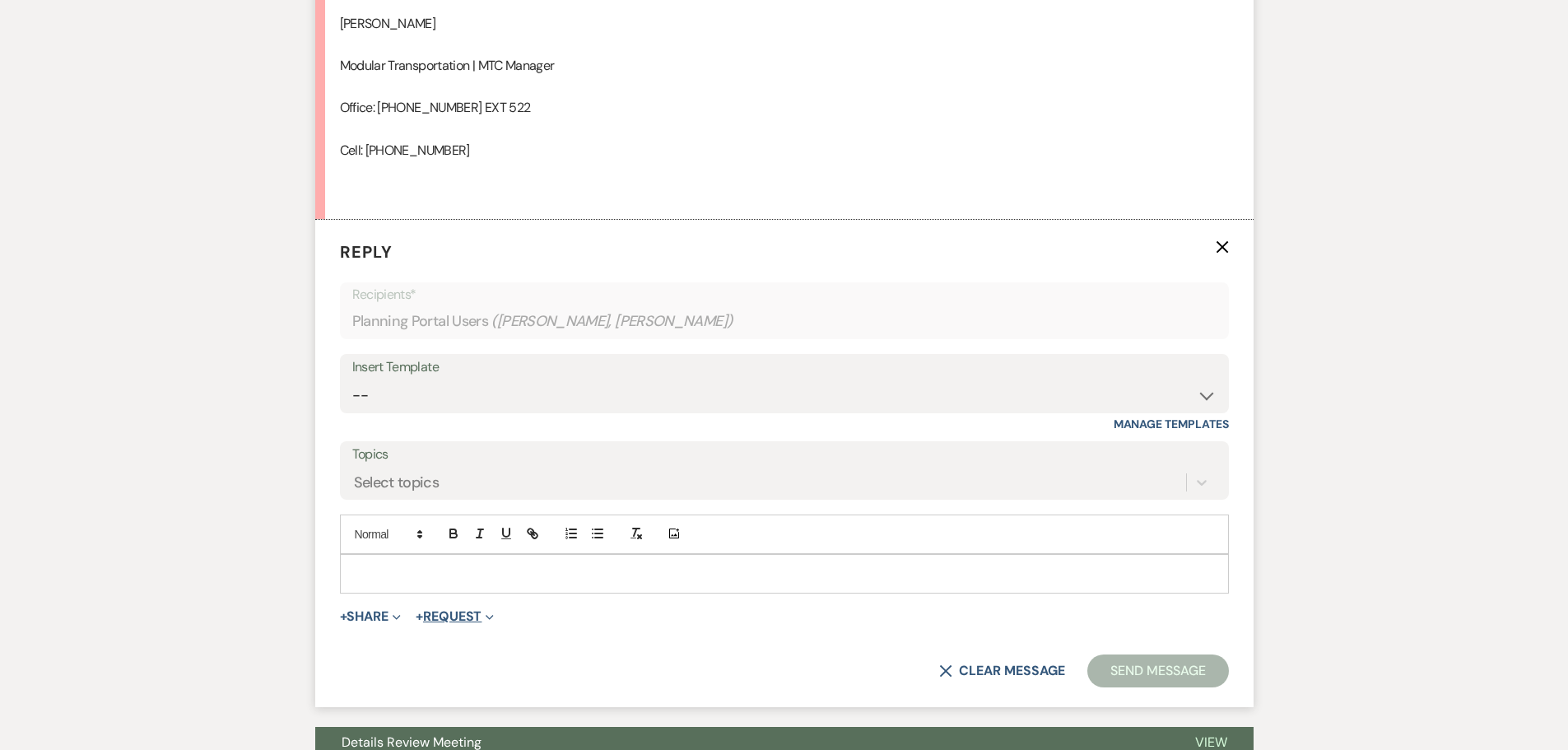
scroll to position [2557, 0]
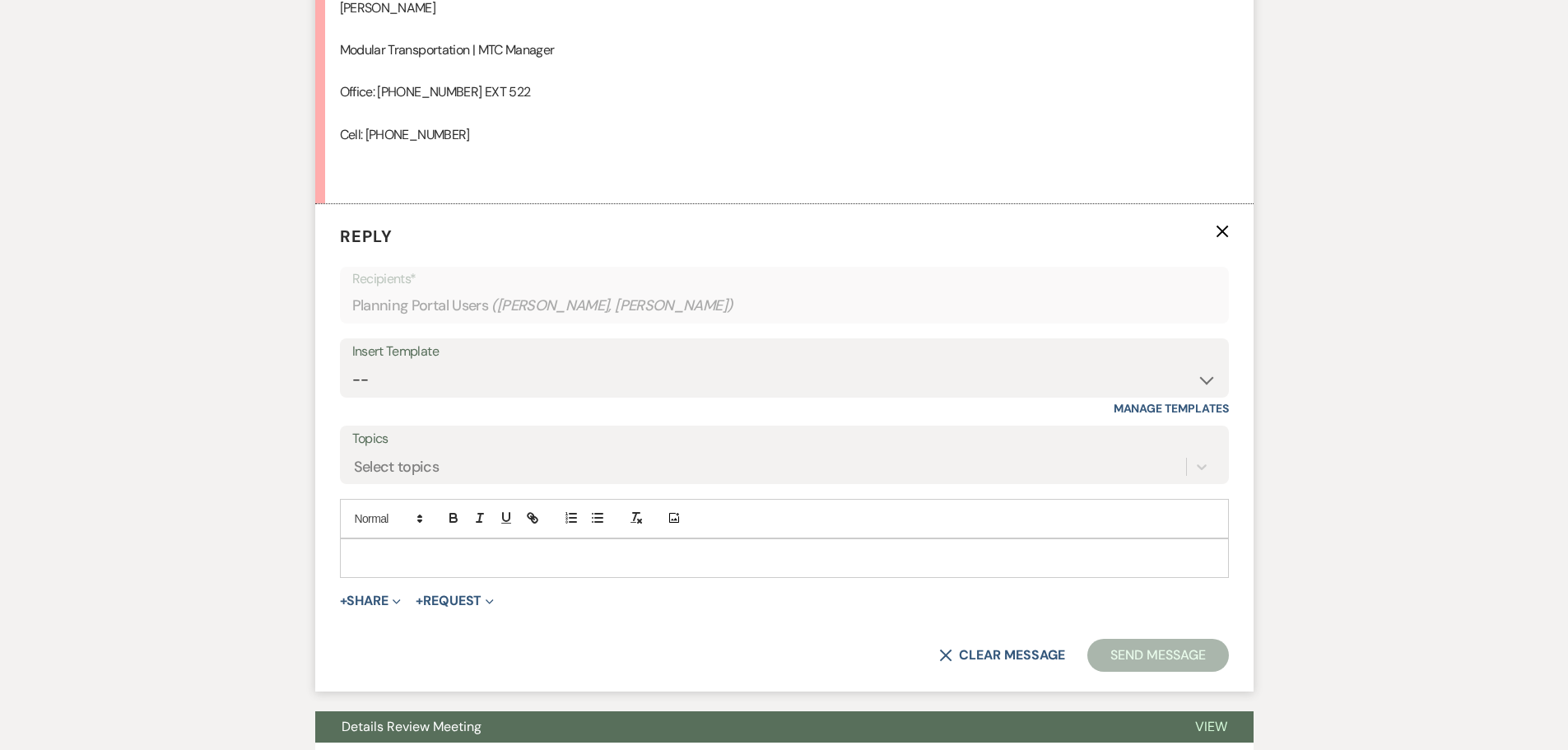
click at [450, 552] on p at bounding box center [784, 557] width 863 height 18
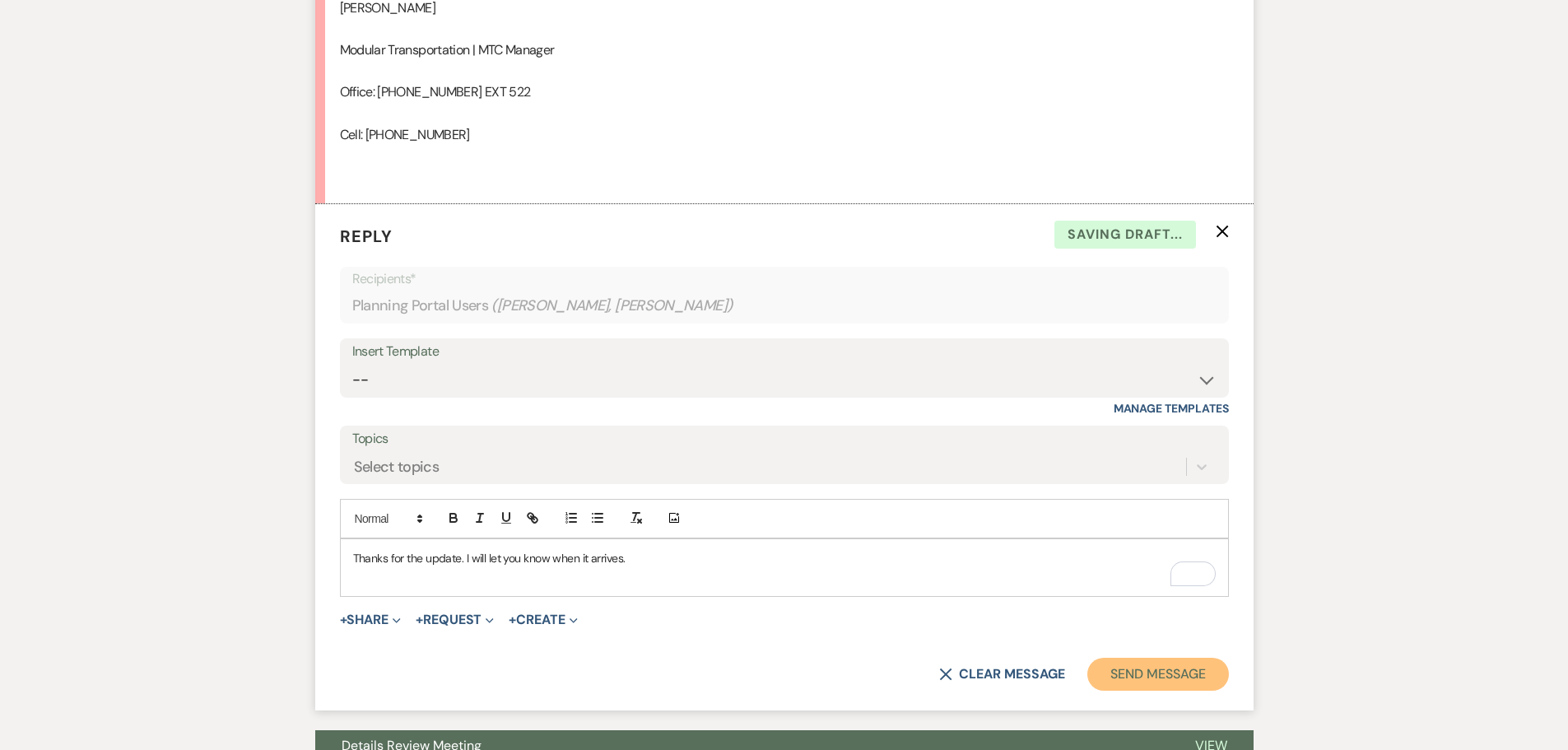
click at [1127, 670] on button "Send Message" at bounding box center [1158, 674] width 141 height 33
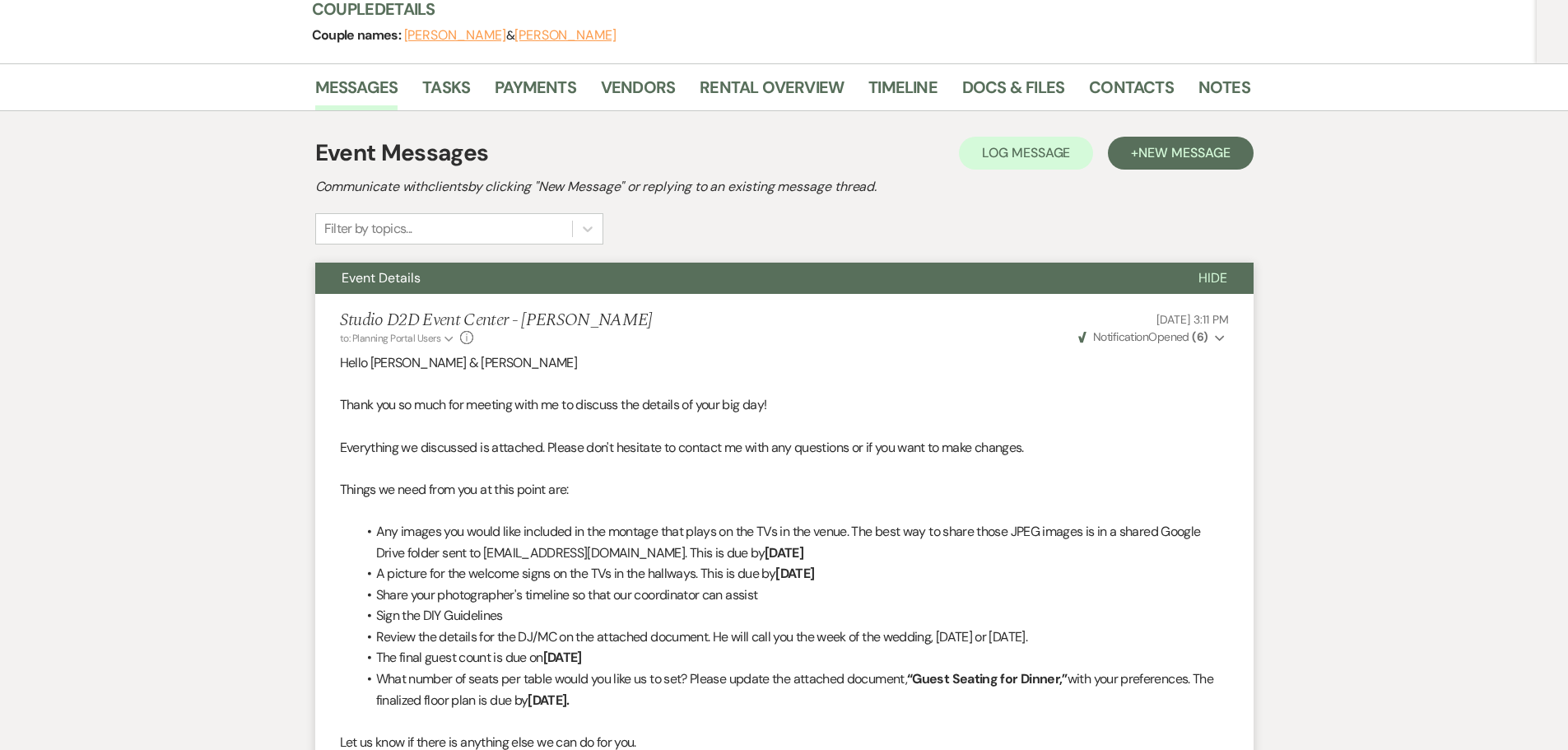
scroll to position [6, 0]
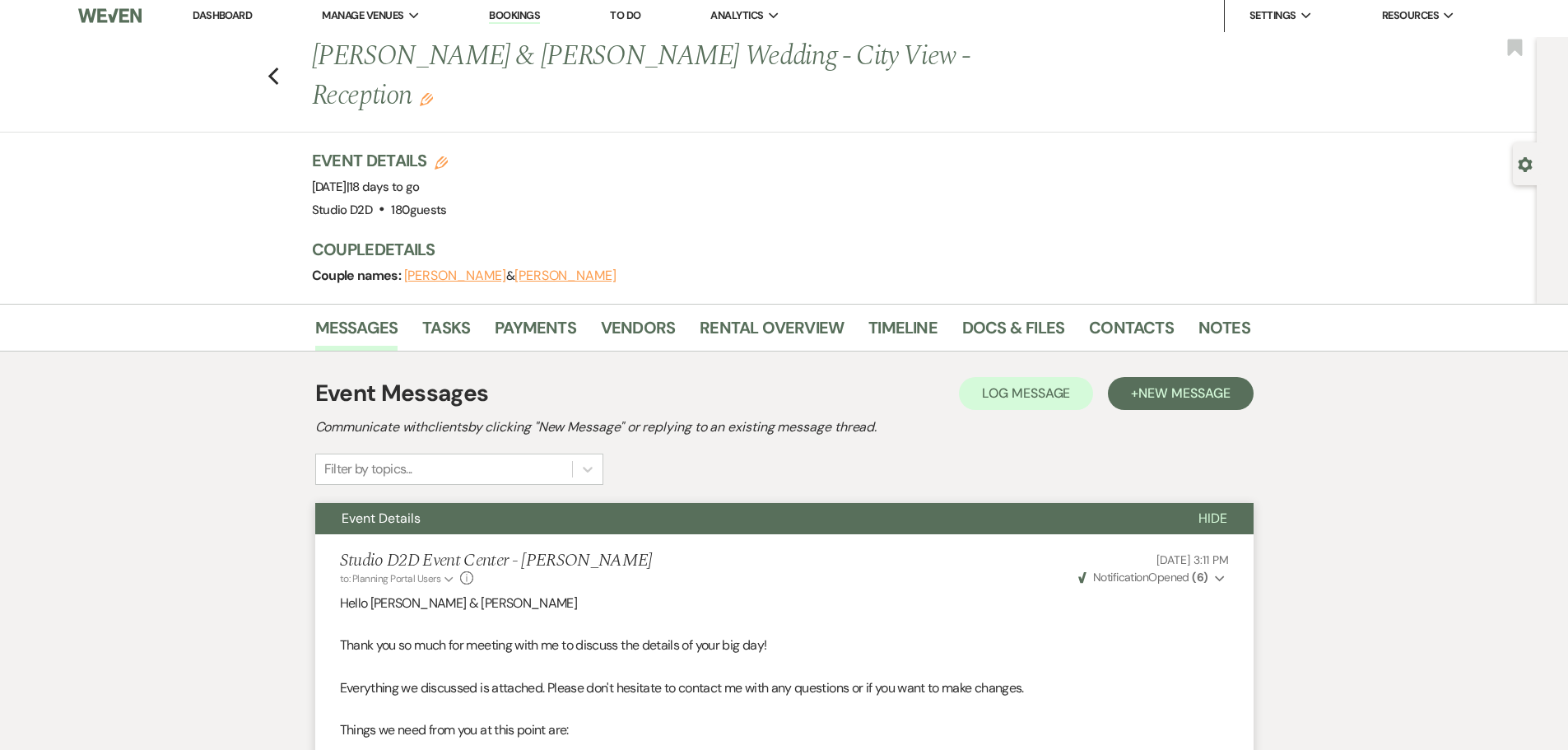
click at [233, 16] on link "Dashboard" at bounding box center [222, 15] width 59 height 14
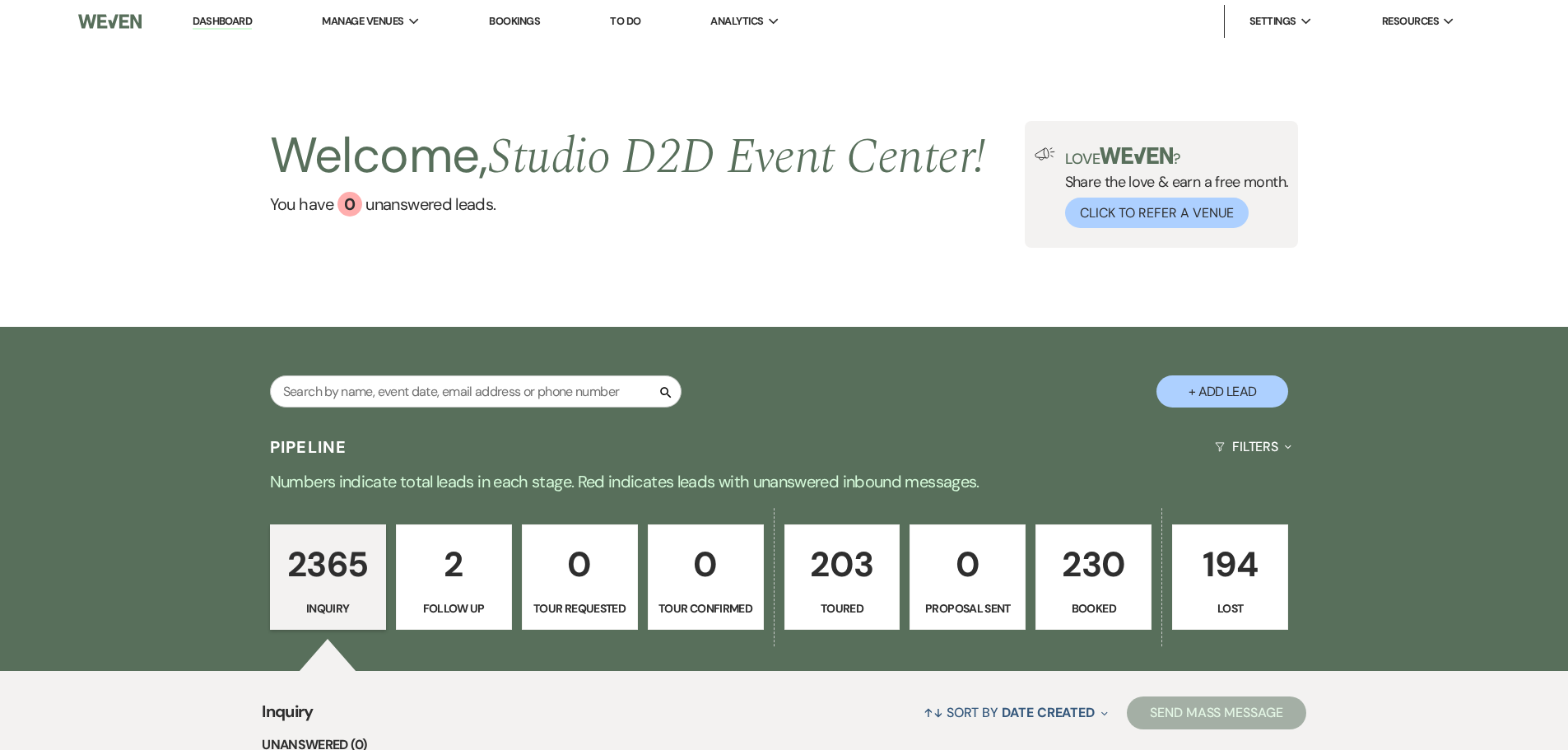
click at [512, 22] on link "Bookings" at bounding box center [515, 21] width 51 height 14
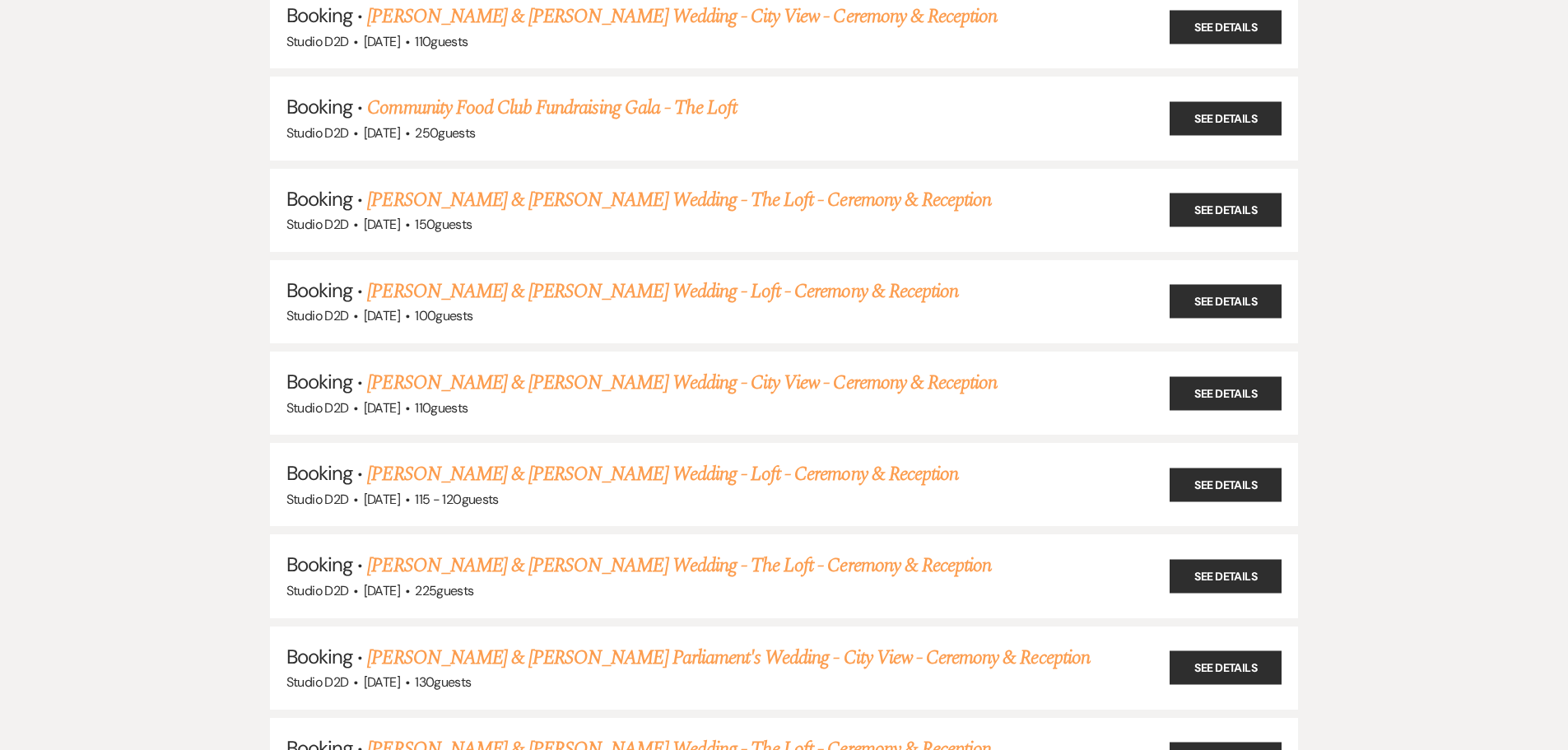
scroll to position [1070, 0]
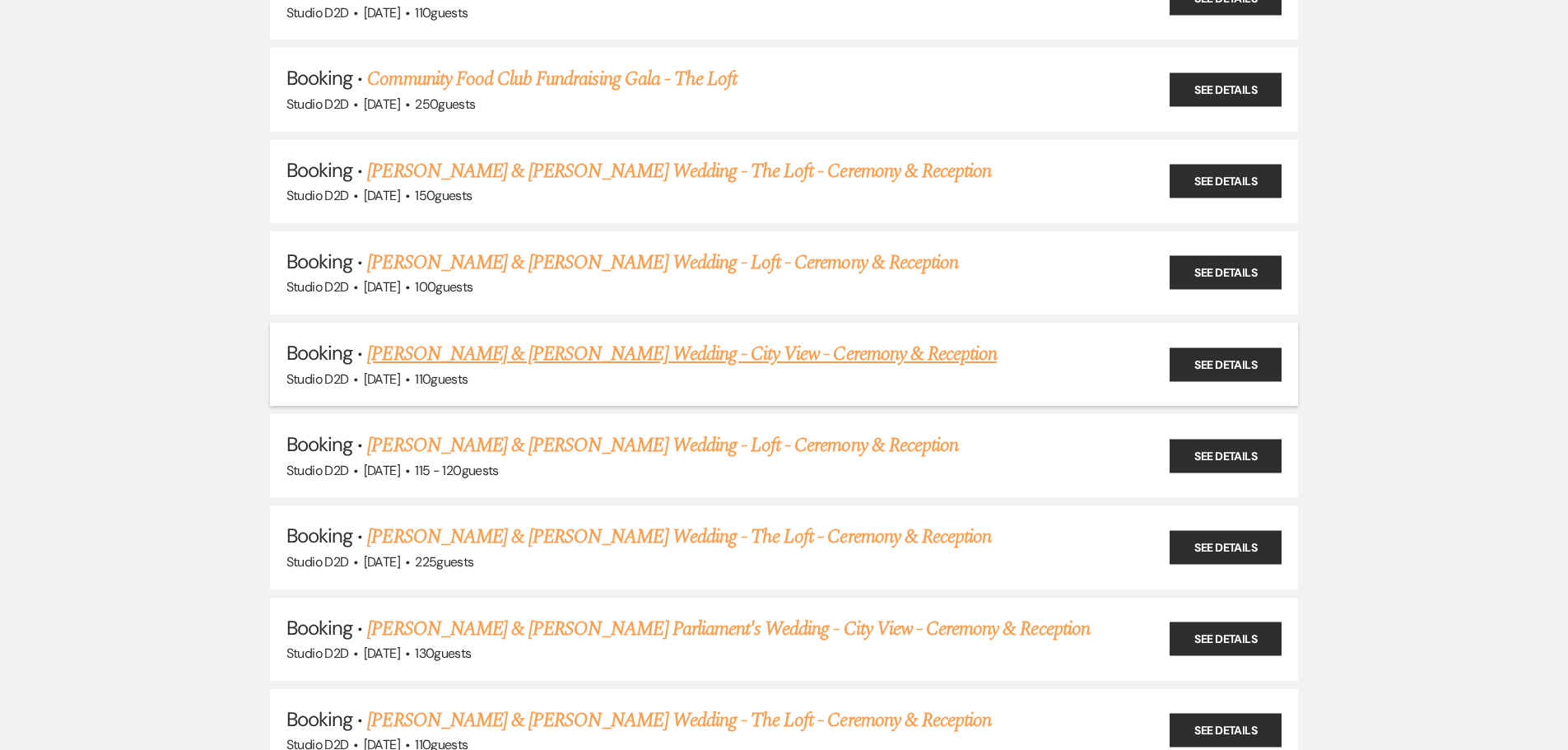
click at [535, 354] on link "Chris Bosscher & Jenna Johnston's Wedding - City View - Ceremony & Reception" at bounding box center [681, 353] width 630 height 29
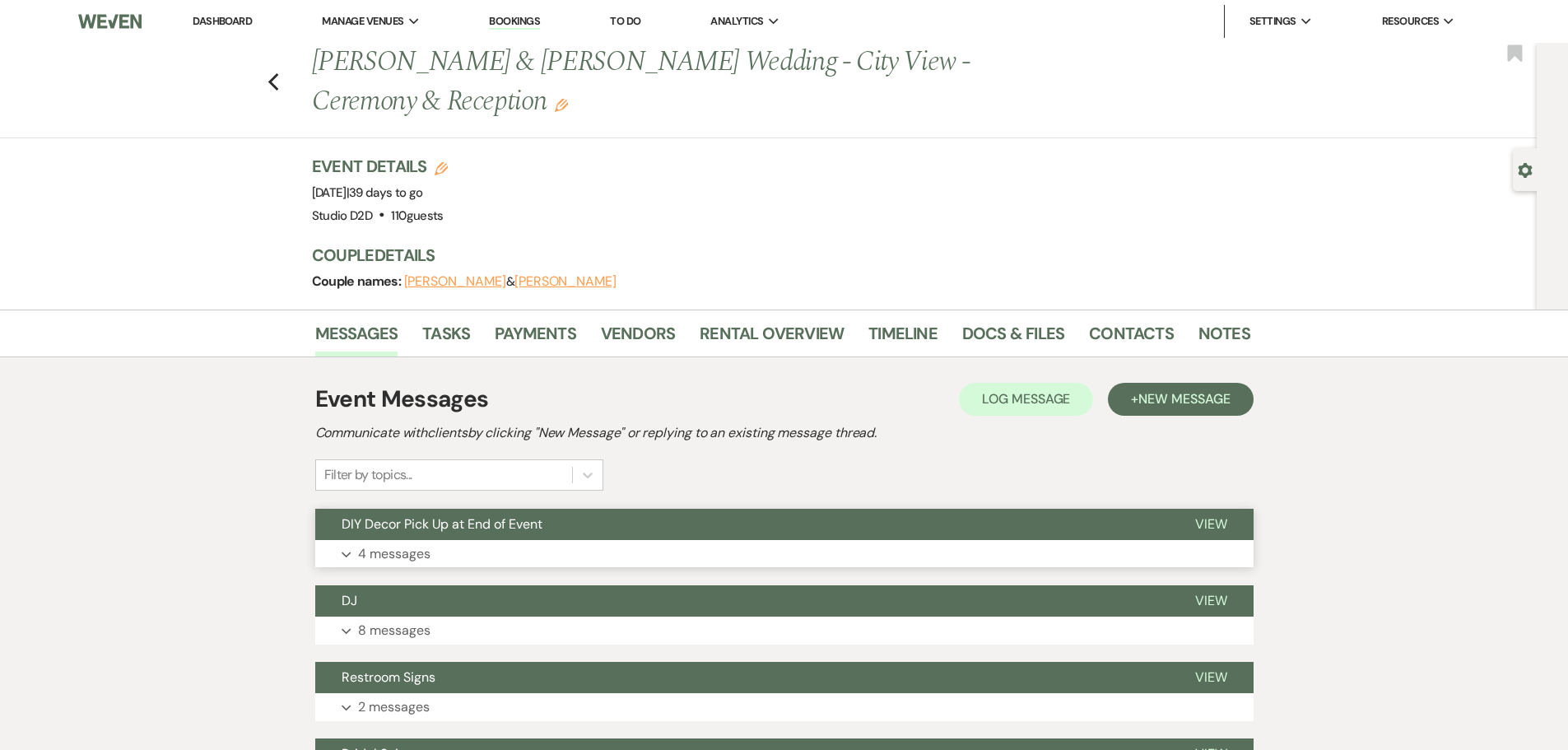
click at [427, 553] on p "4 messages" at bounding box center [393, 553] width 72 height 22
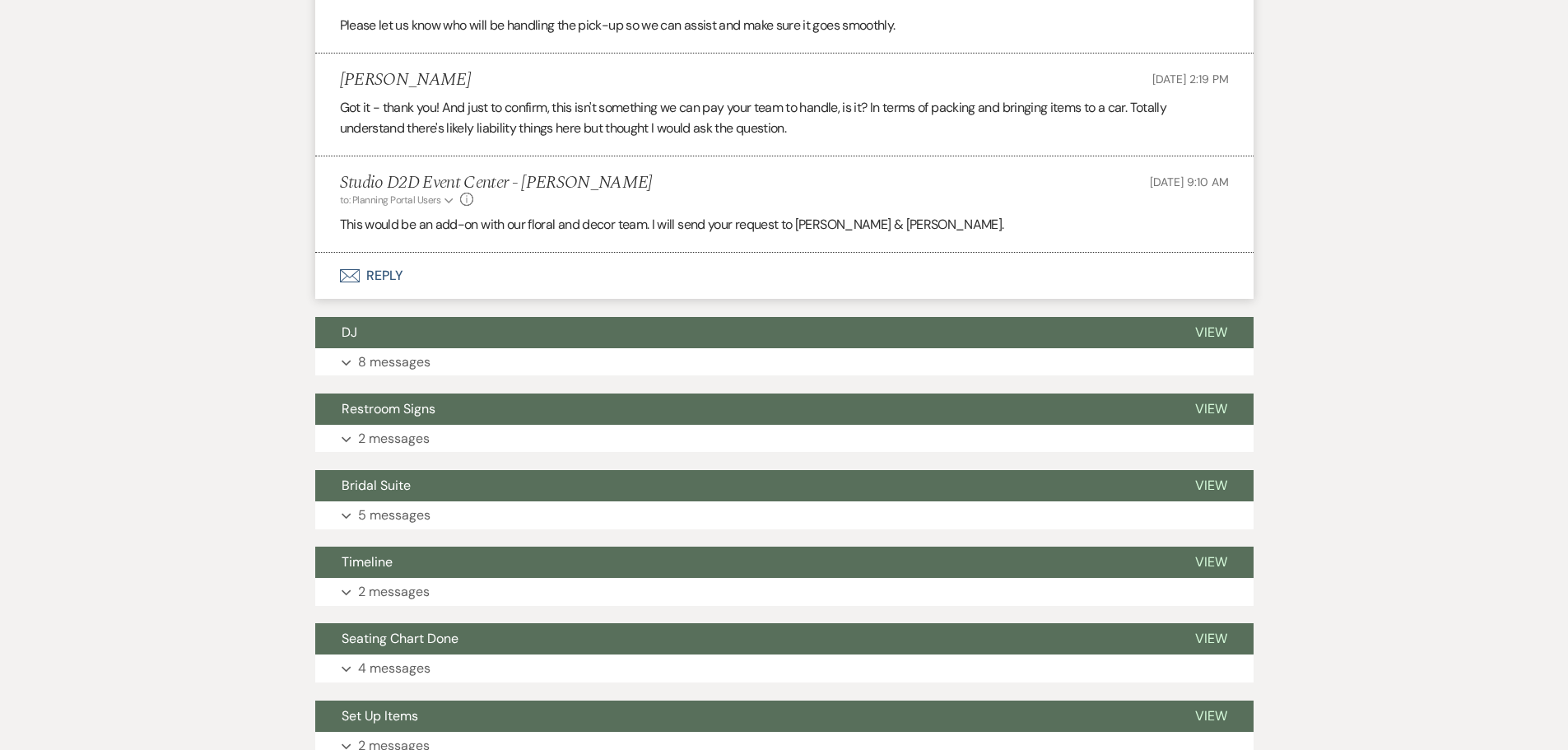
scroll to position [906, 0]
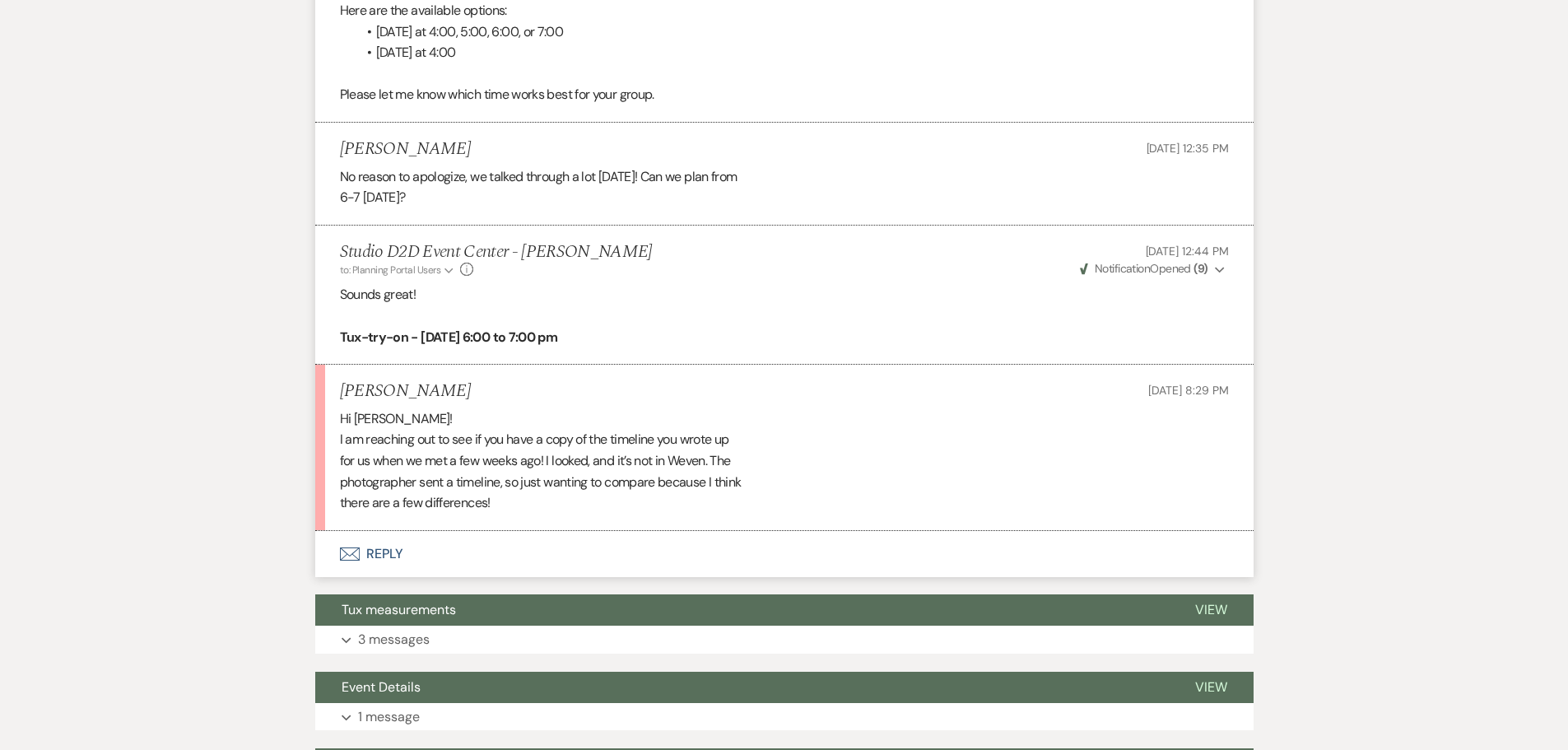
click at [393, 531] on button "Envelope Reply" at bounding box center [784, 553] width 938 height 46
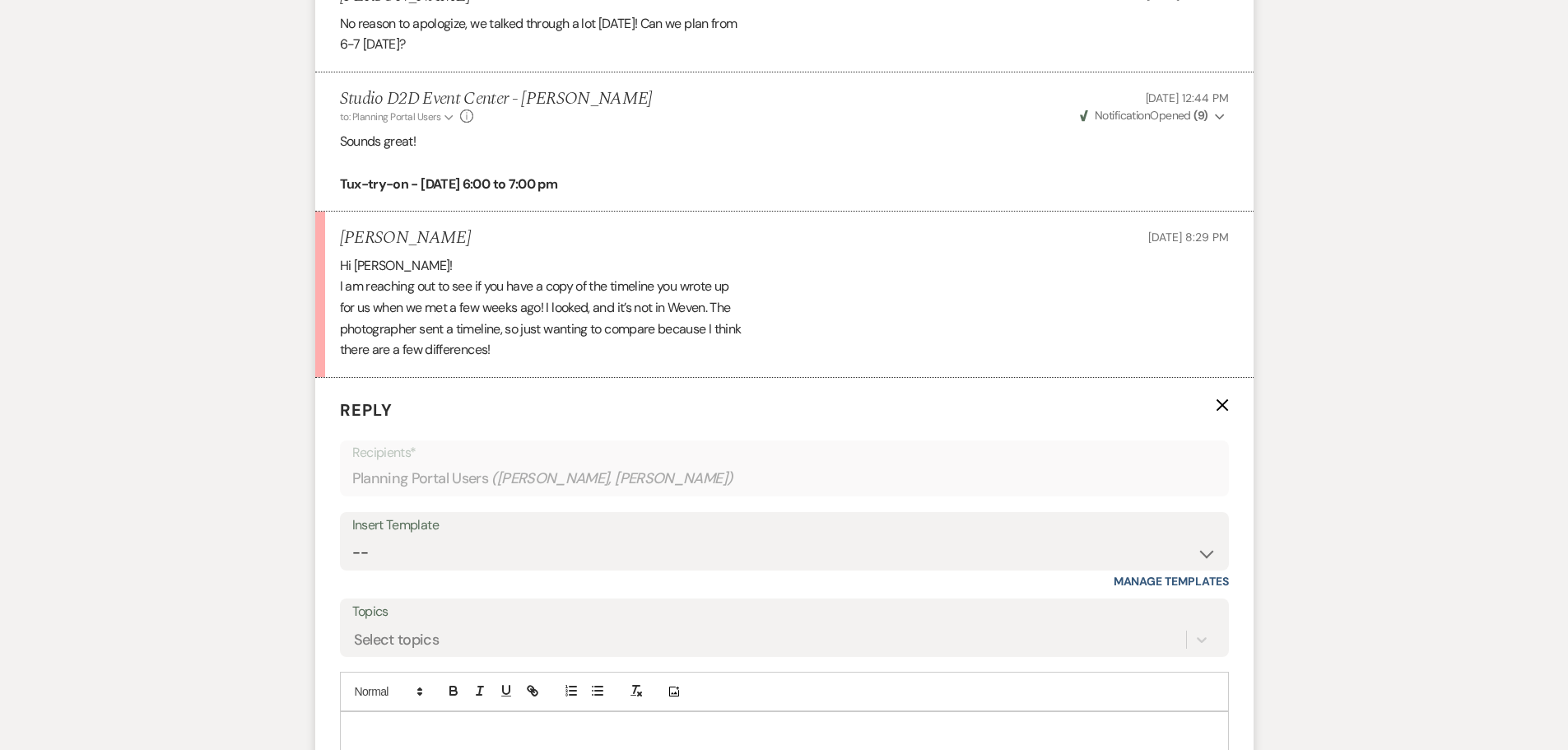
scroll to position [3772, 0]
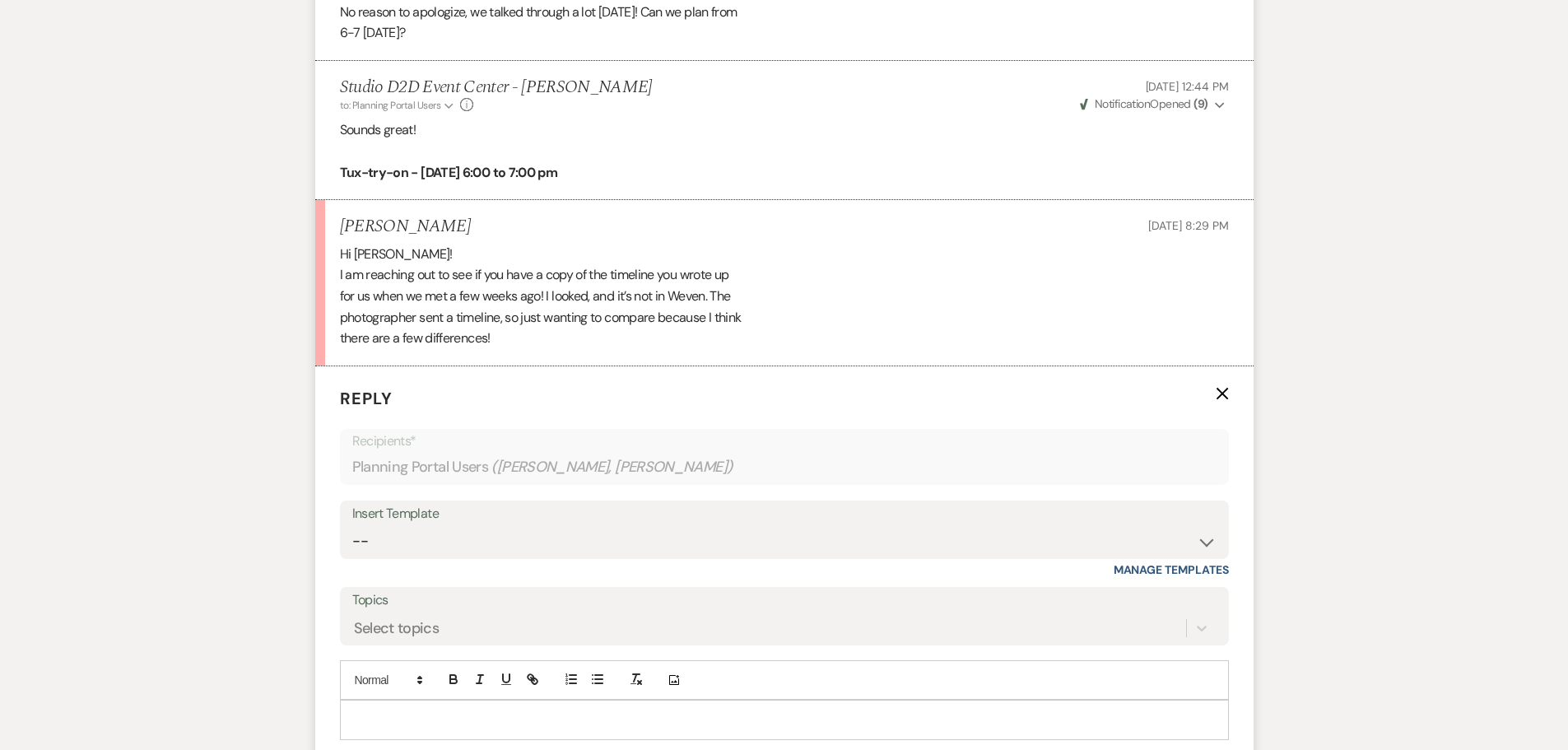
click at [515, 710] on p at bounding box center [784, 719] width 863 height 18
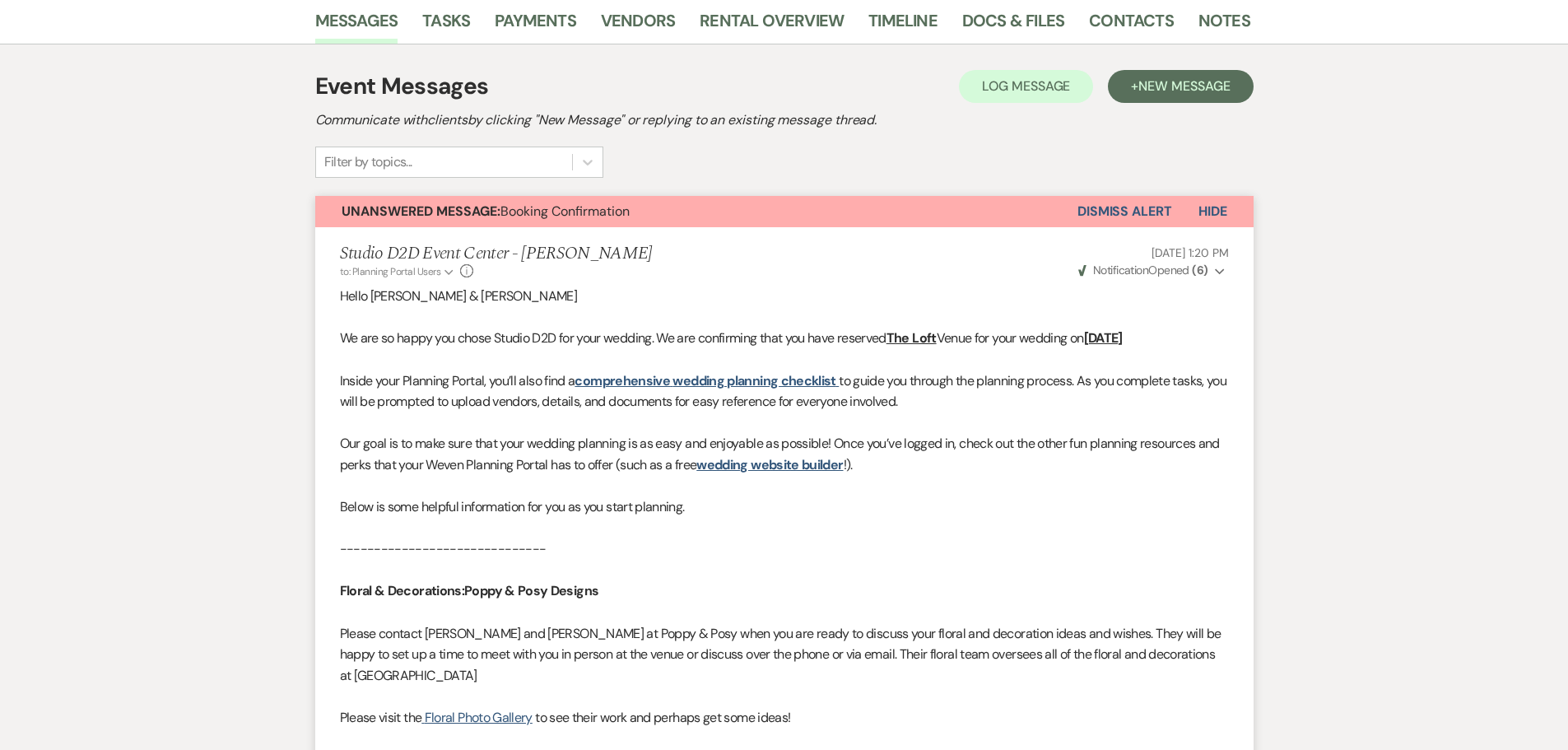
scroll to position [0, 0]
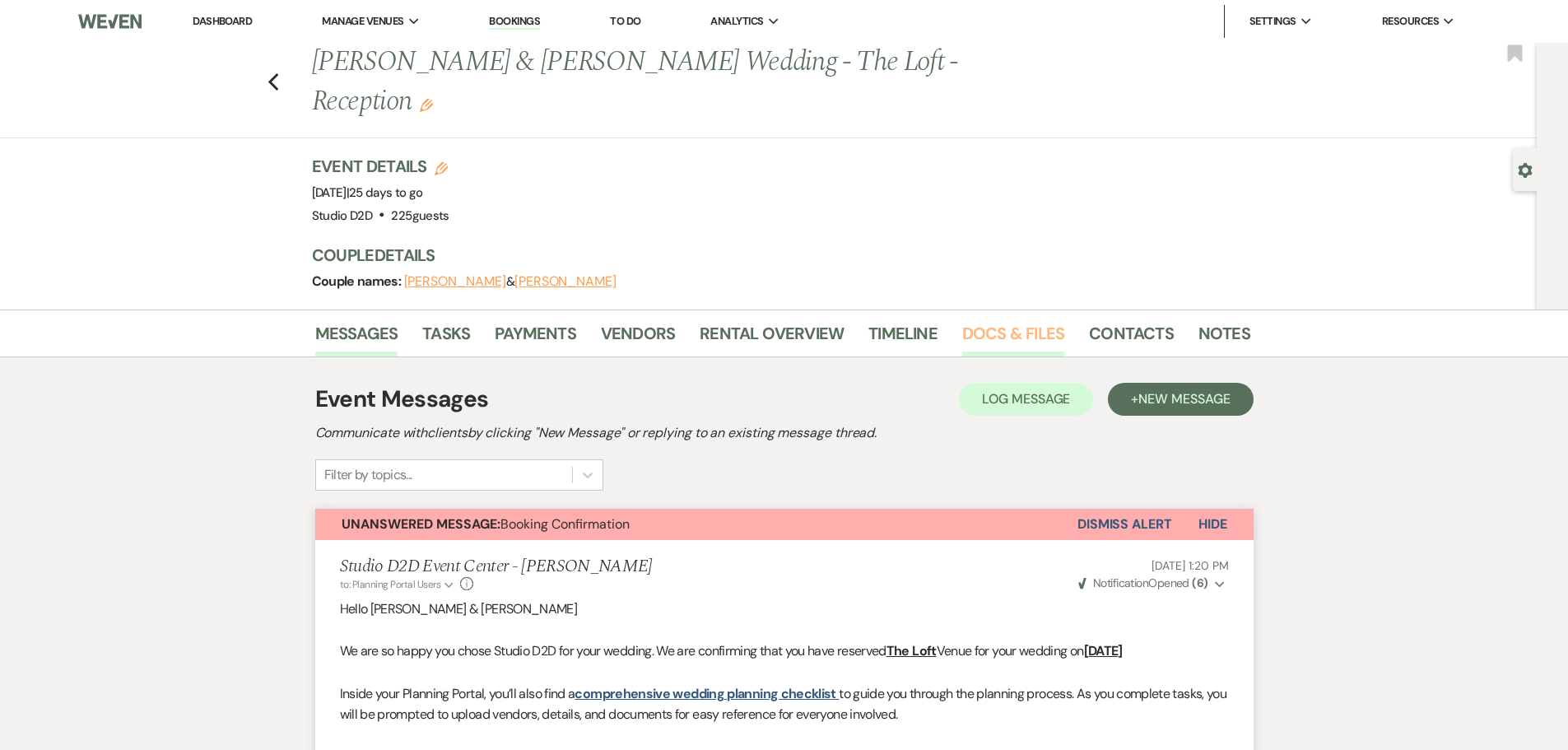
click at [1004, 320] on link "Docs & Files" at bounding box center [1013, 338] width 102 height 36
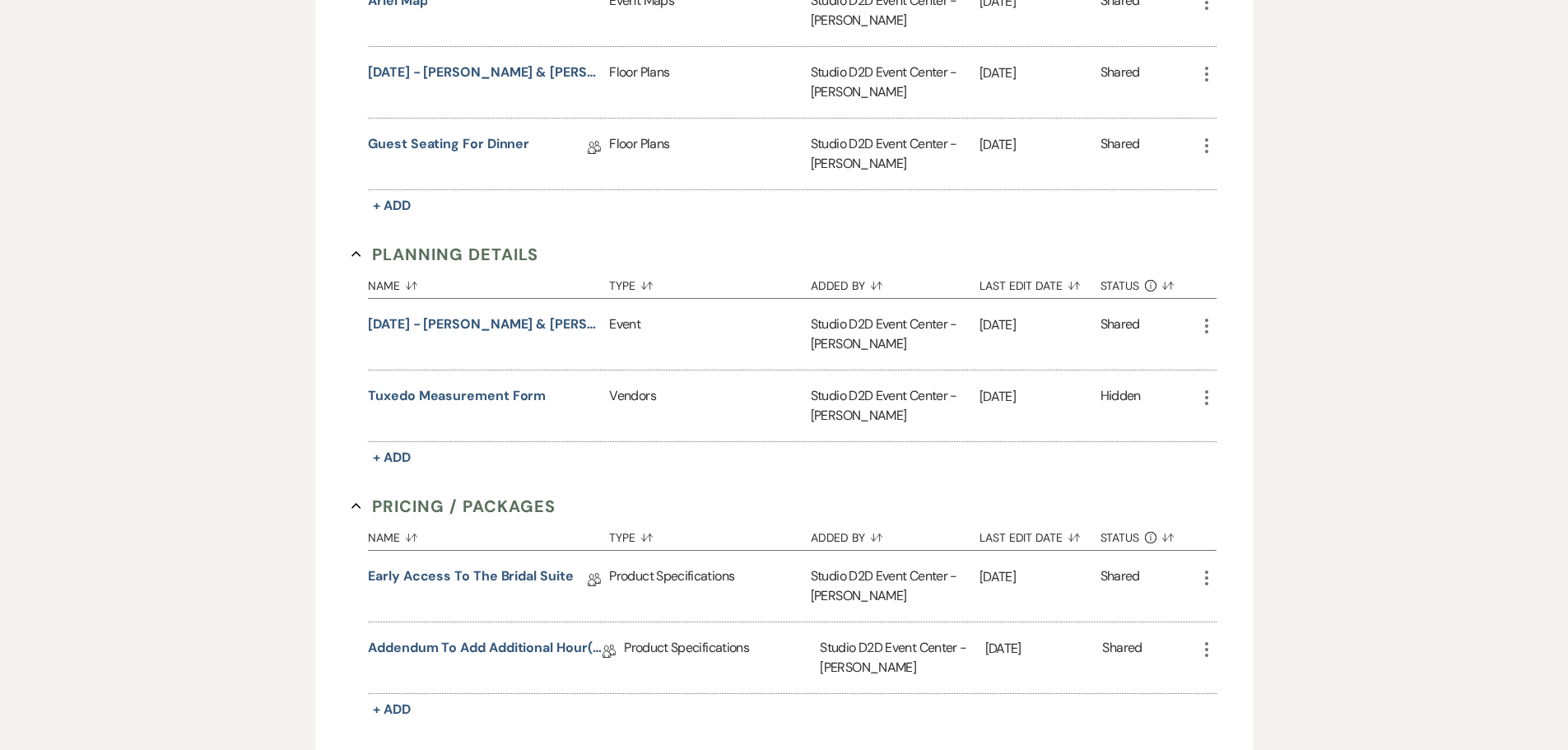
scroll to position [1072, 0]
click at [550, 311] on button "[DATE] - [PERSON_NAME] & [PERSON_NAME] - Event Details" at bounding box center [485, 321] width 234 height 20
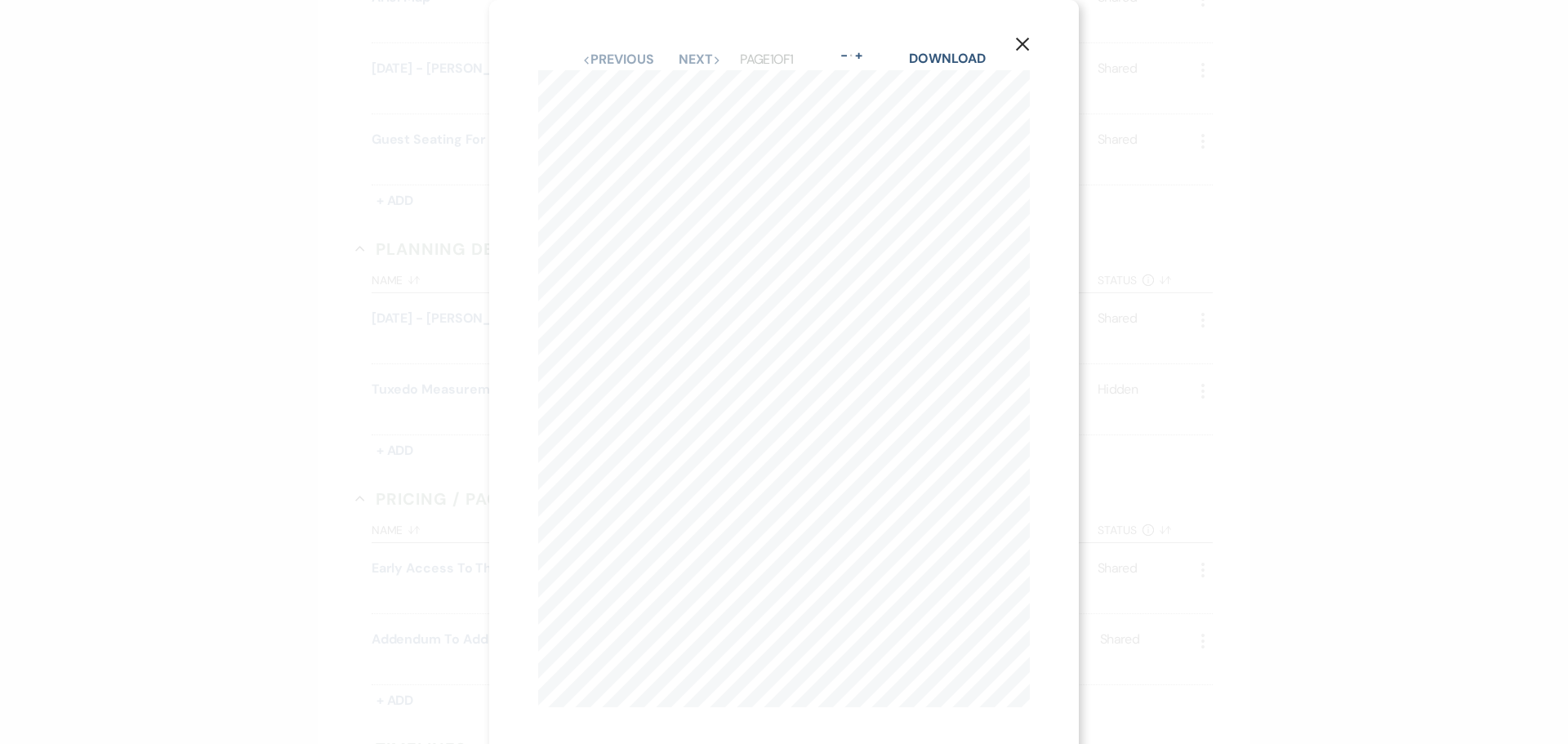
click at [1022, 40] on icon "X" at bounding box center [1023, 44] width 15 height 15
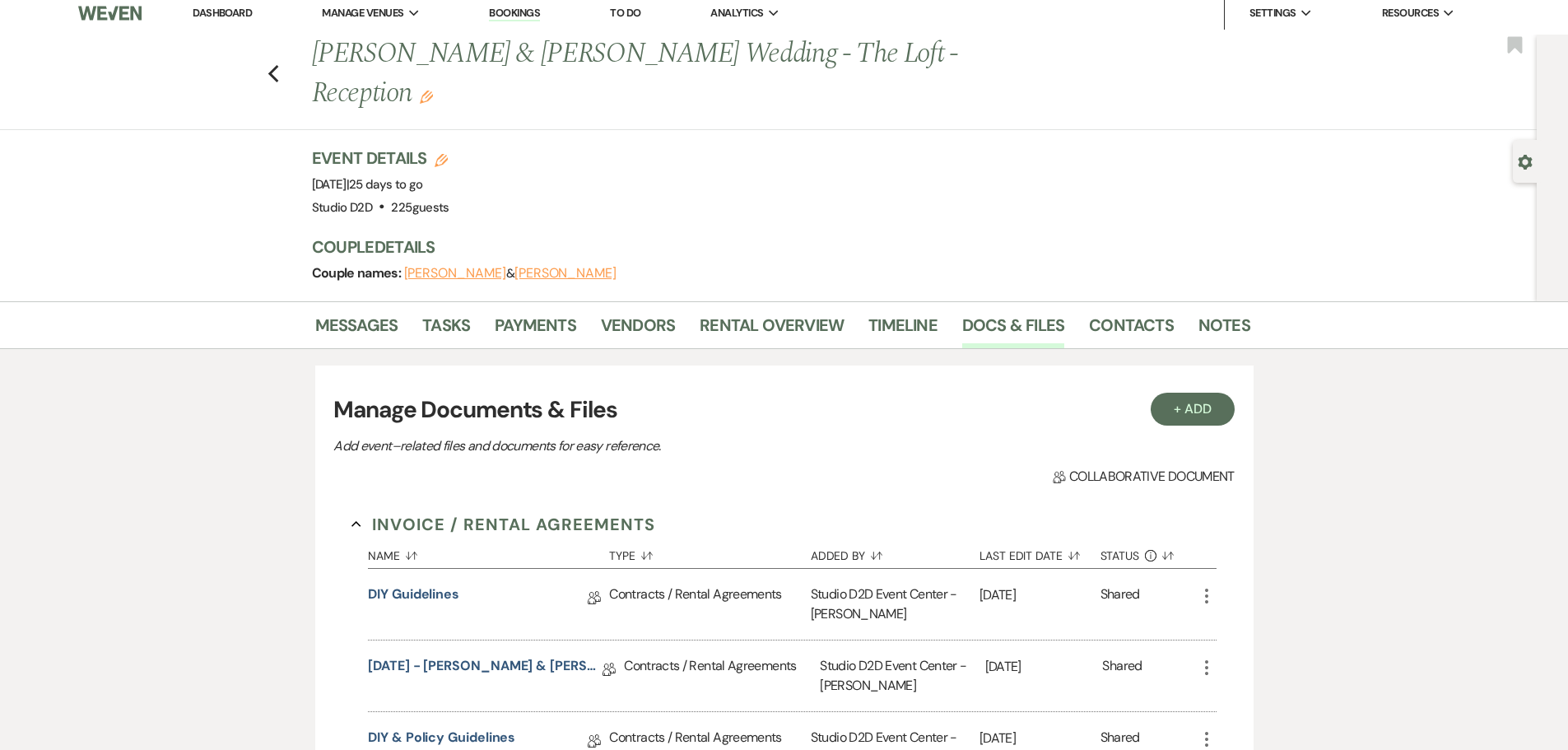
scroll to position [0, 0]
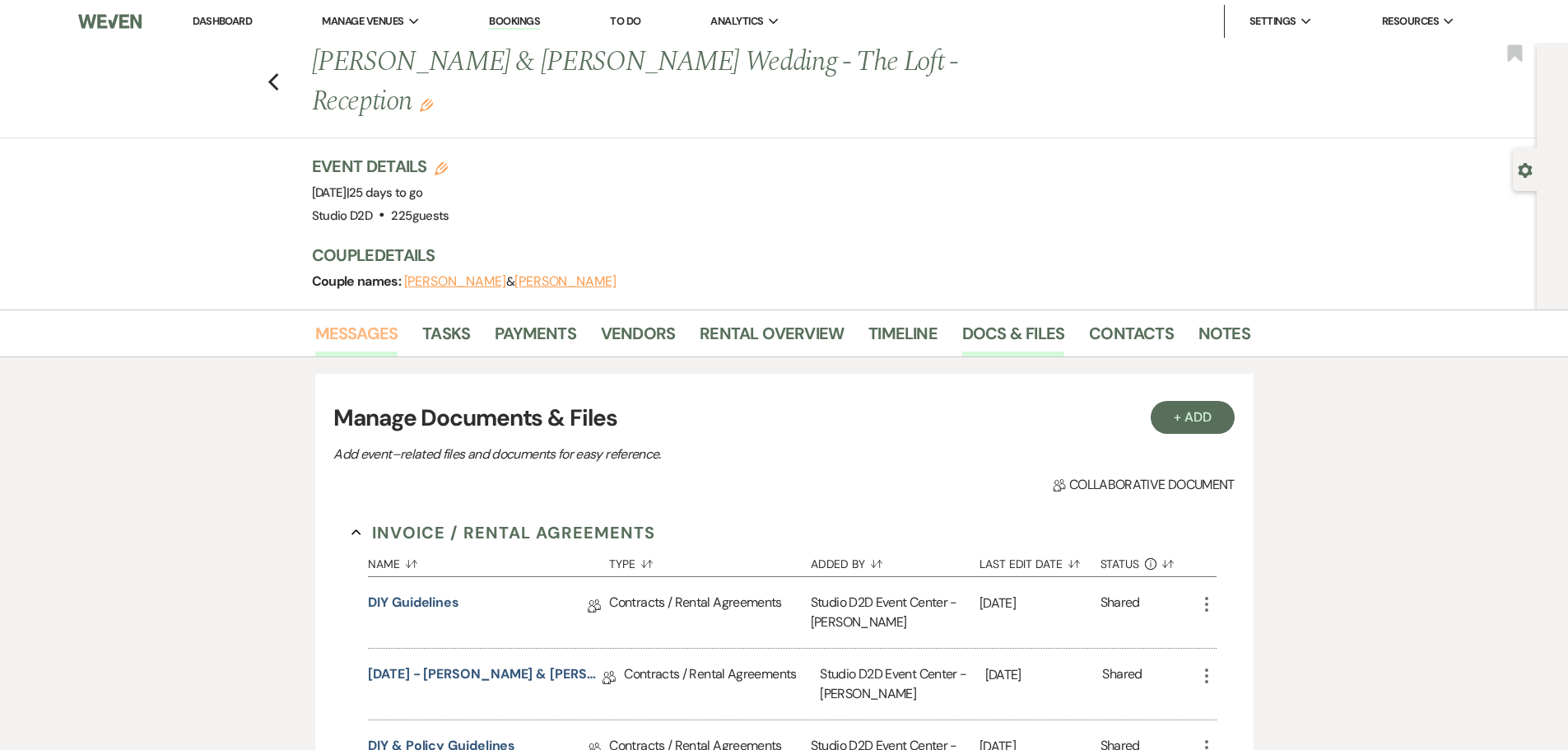
click at [366, 320] on link "Messages" at bounding box center [357, 338] width 83 height 36
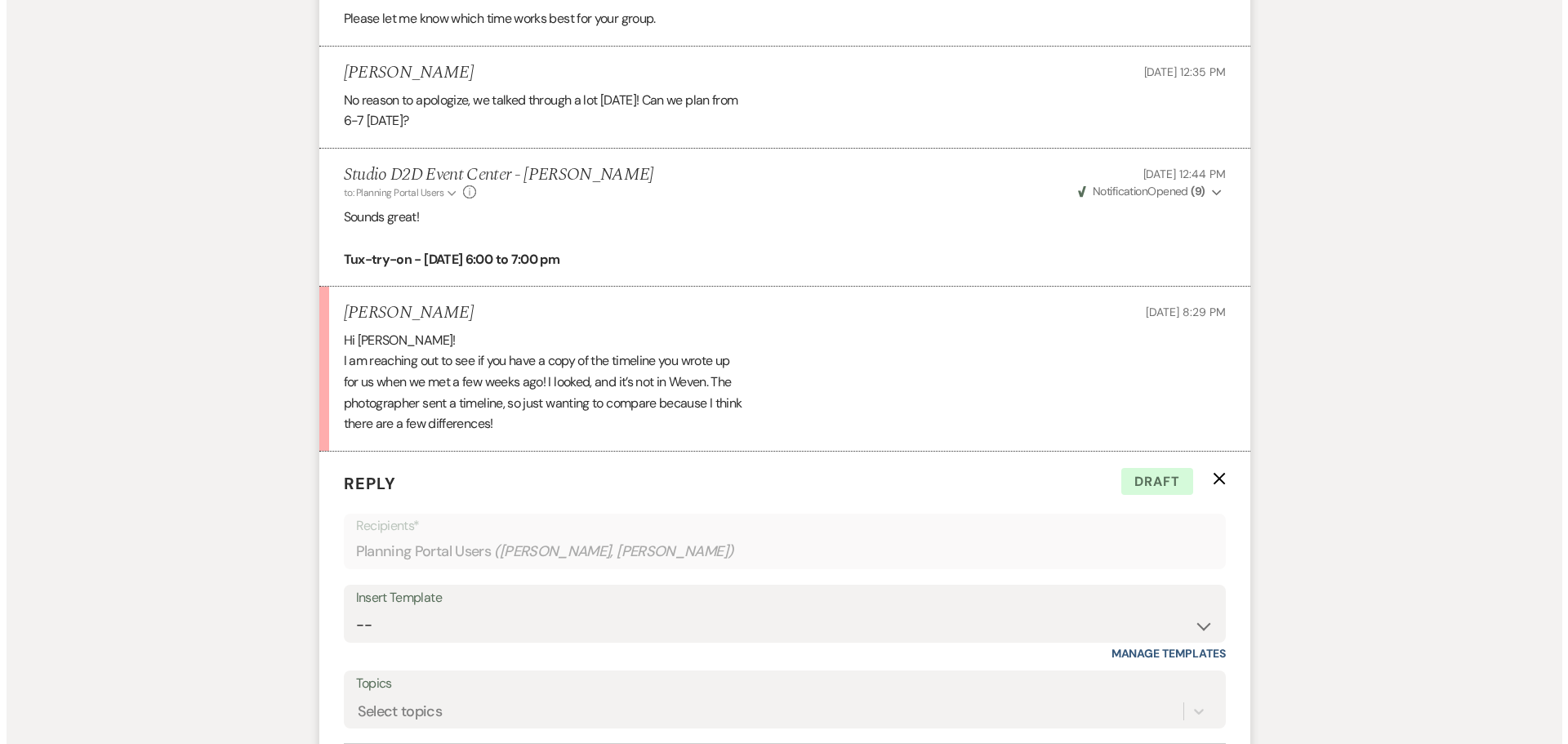
scroll to position [3832, 0]
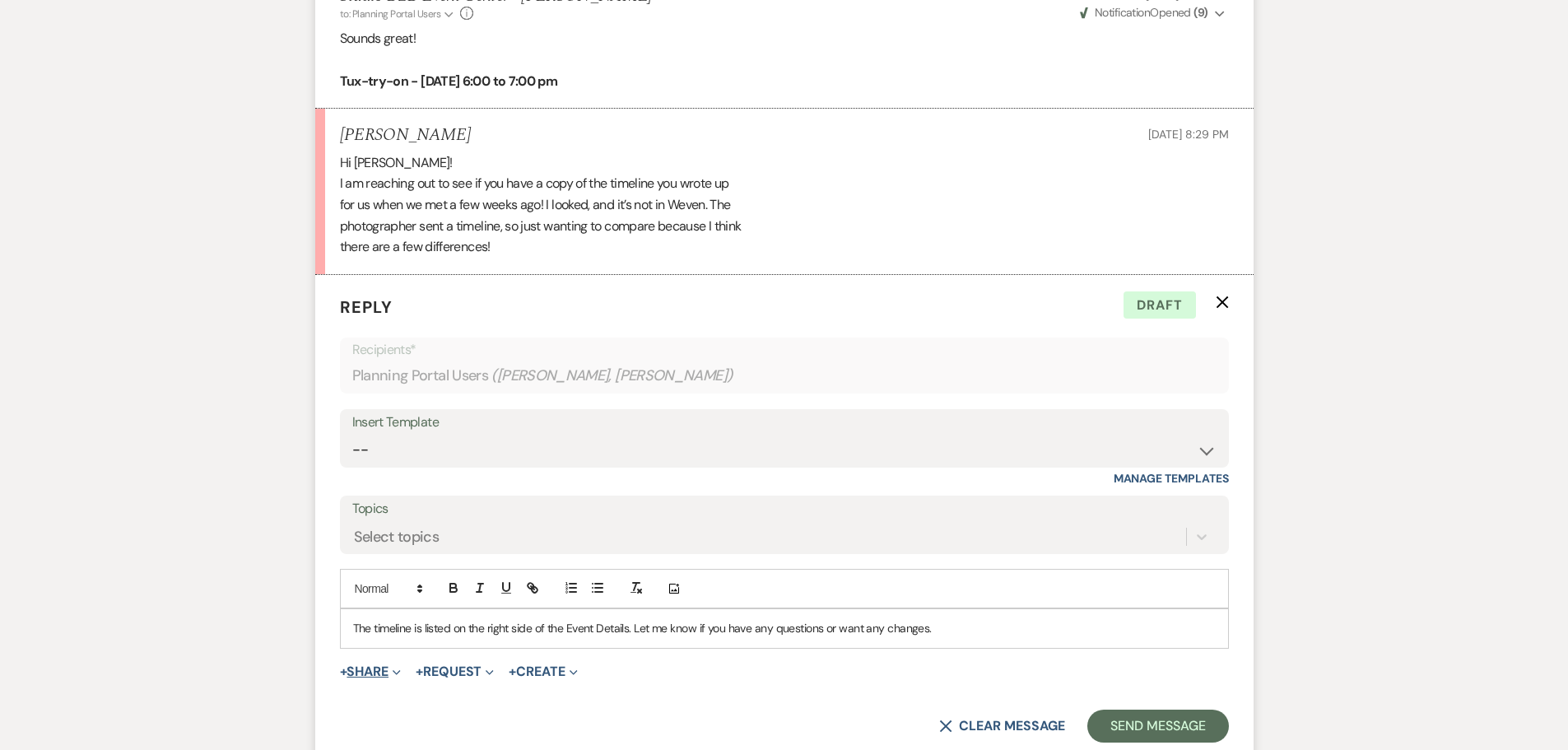
click at [368, 665] on button "+ Share Expand" at bounding box center [371, 672] width 62 height 13
click at [407, 695] on span "Doc Upload Documents" at bounding box center [407, 704] width 94 height 17
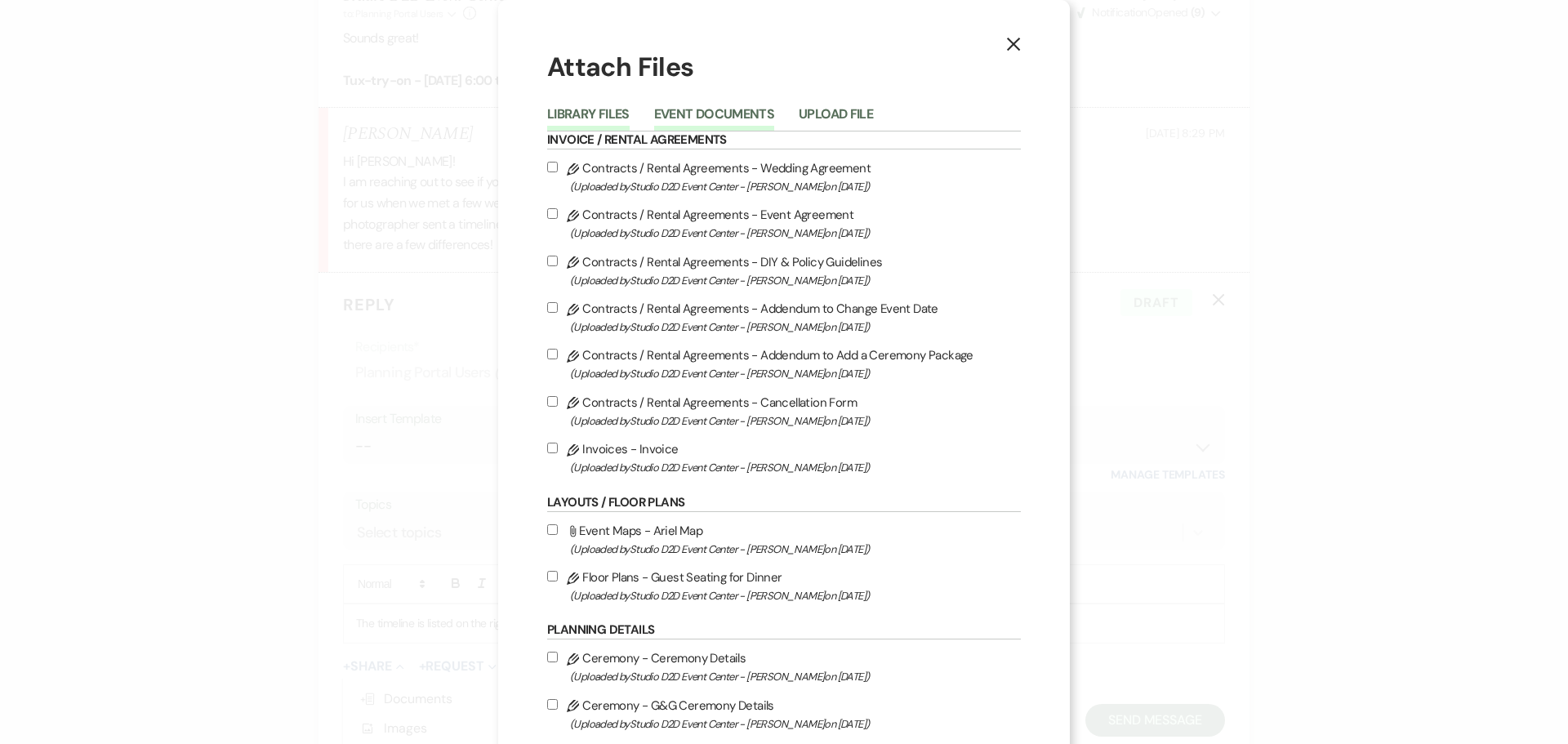
click at [727, 114] on button "Event Documents" at bounding box center [714, 119] width 120 height 22
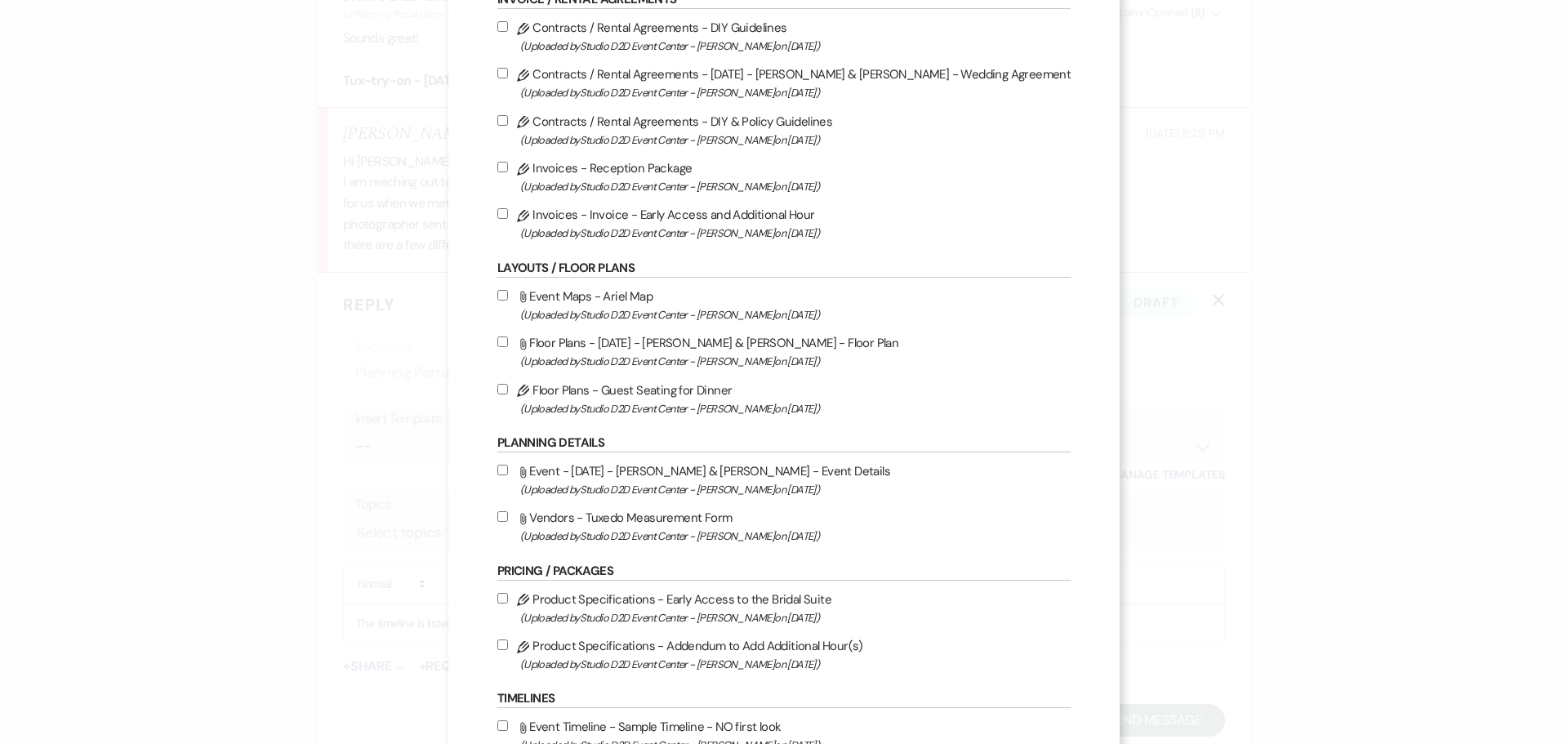
scroll to position [163, 0]
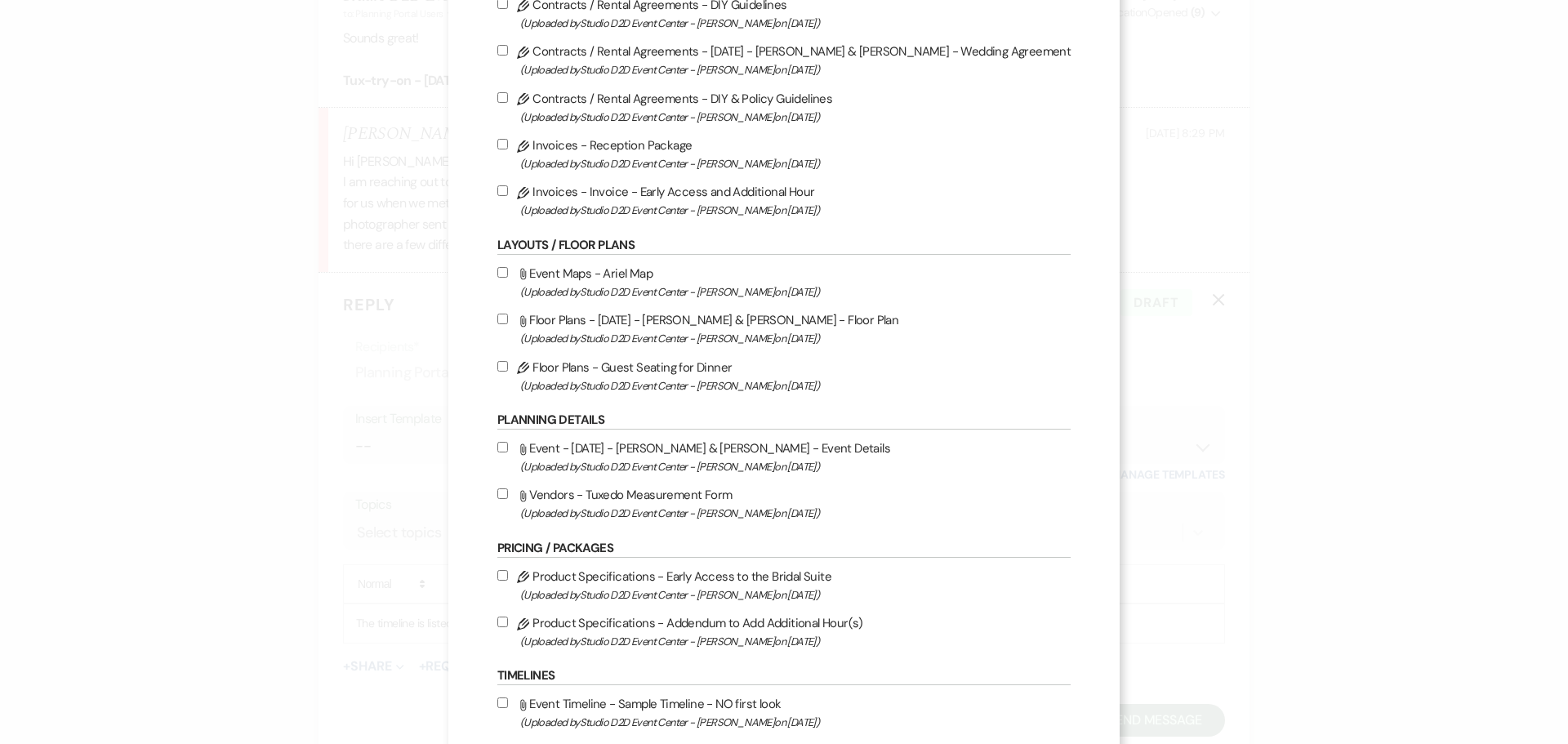
click at [677, 453] on label "Attach File Event - 10-18-25 - Amber & Ryan - Event Details (Uploaded by Studio…" at bounding box center [784, 456] width 573 height 38
click at [508, 453] on input "Attach File Event - 10-18-25 - Amber & Ryan - Event Details (Uploaded by Studio…" at bounding box center [502, 446] width 10 height 10
checkbox input "true"
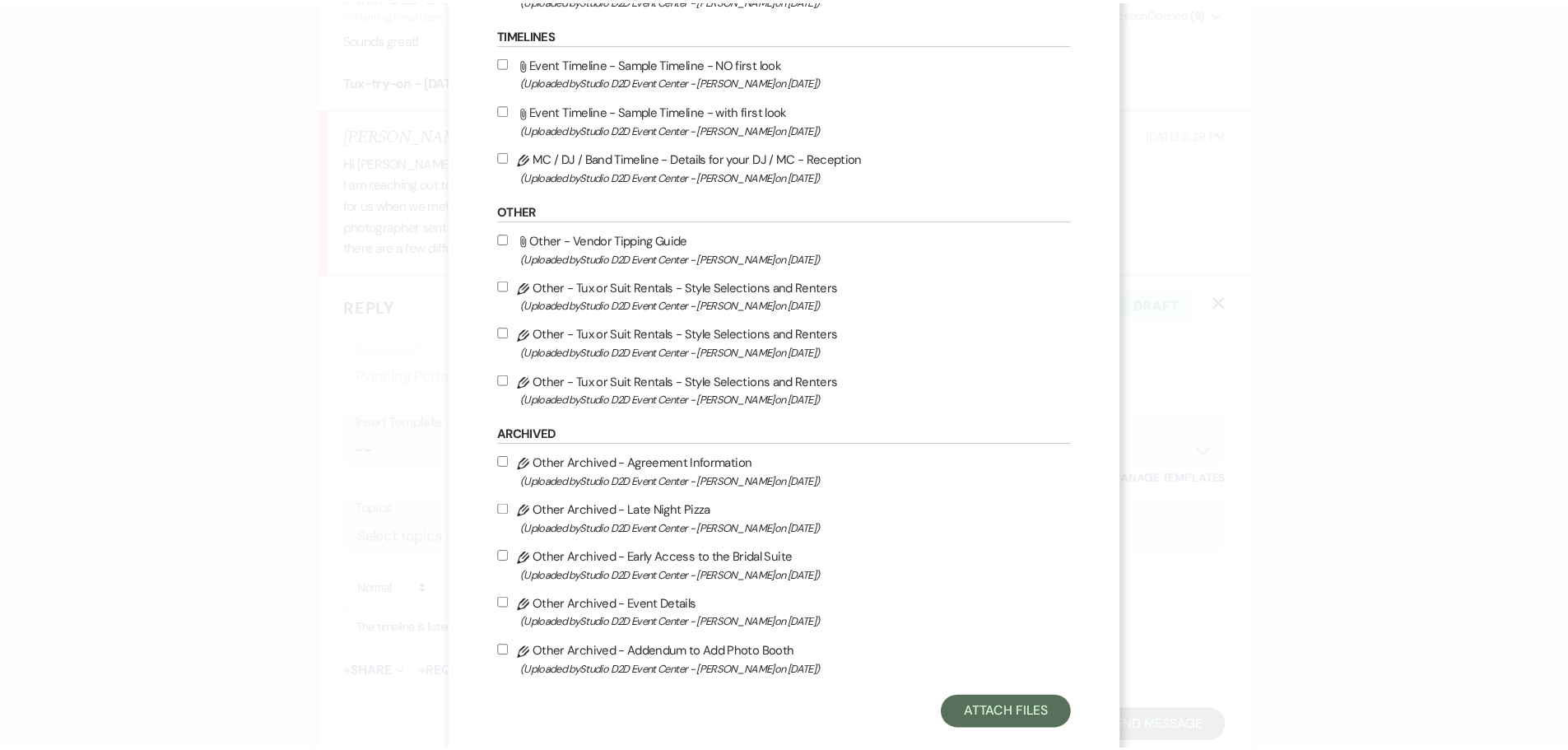
scroll to position [840, 0]
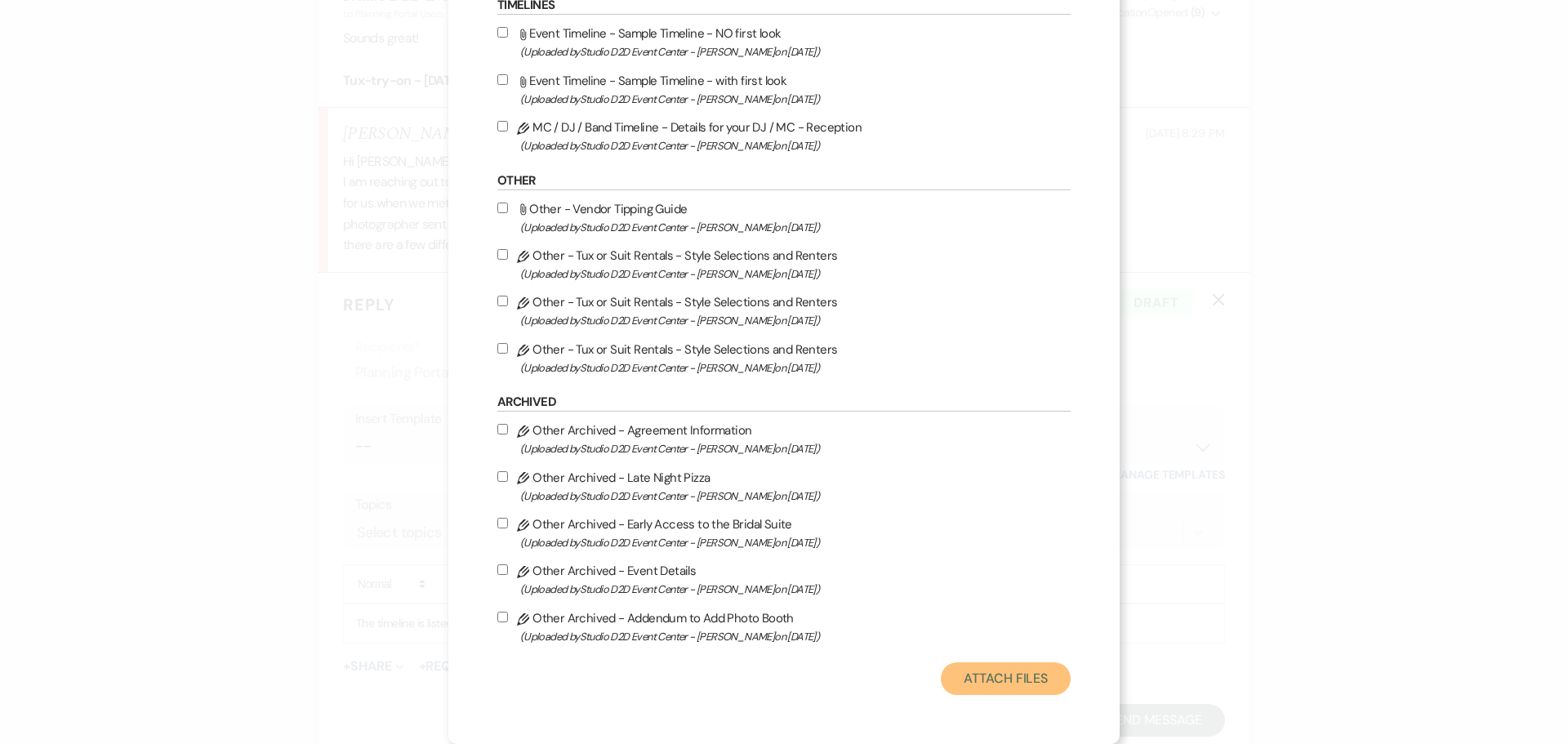
click at [951, 676] on button "Attach Files" at bounding box center [1006, 678] width 130 height 33
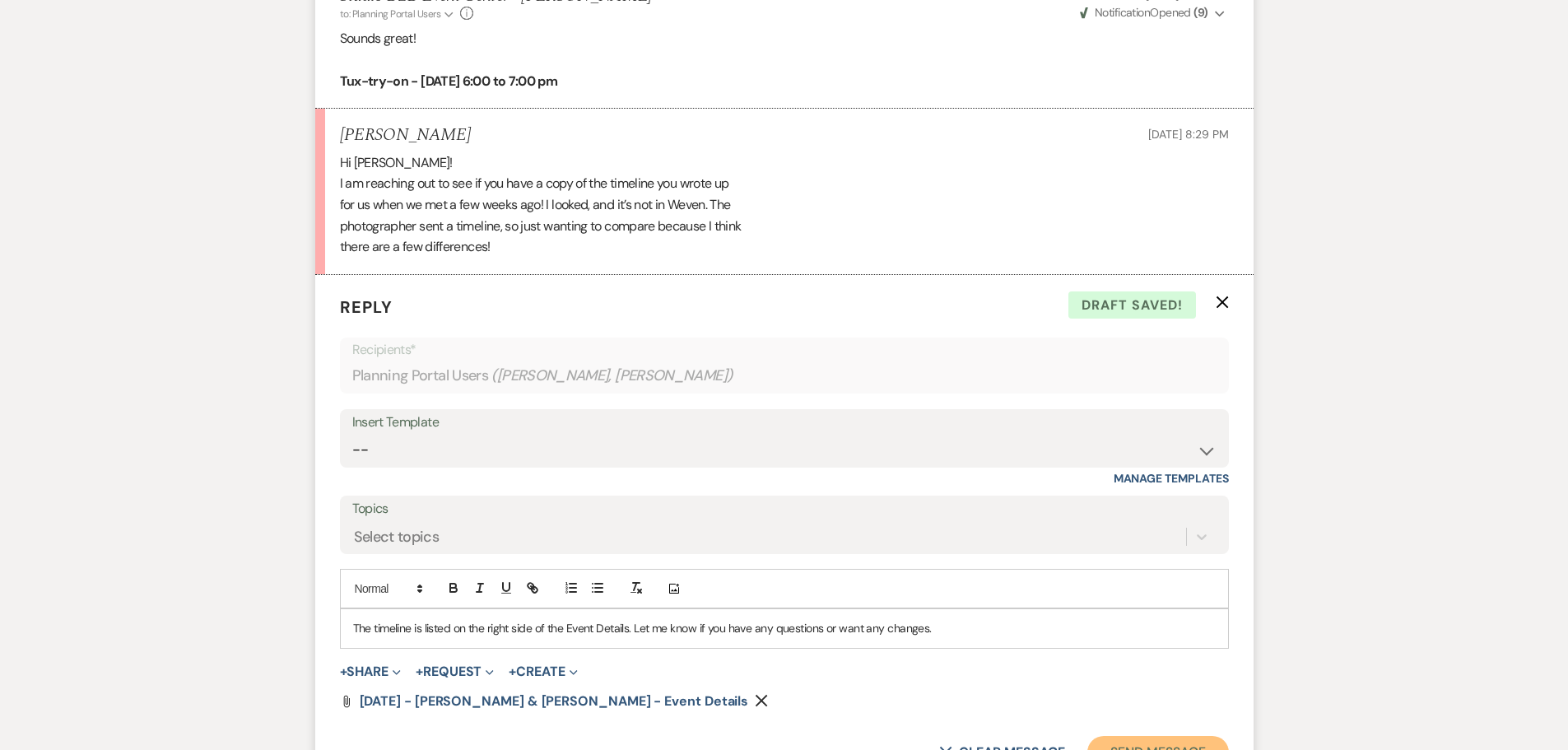
click at [1126, 736] on button "Send Message" at bounding box center [1158, 752] width 141 height 33
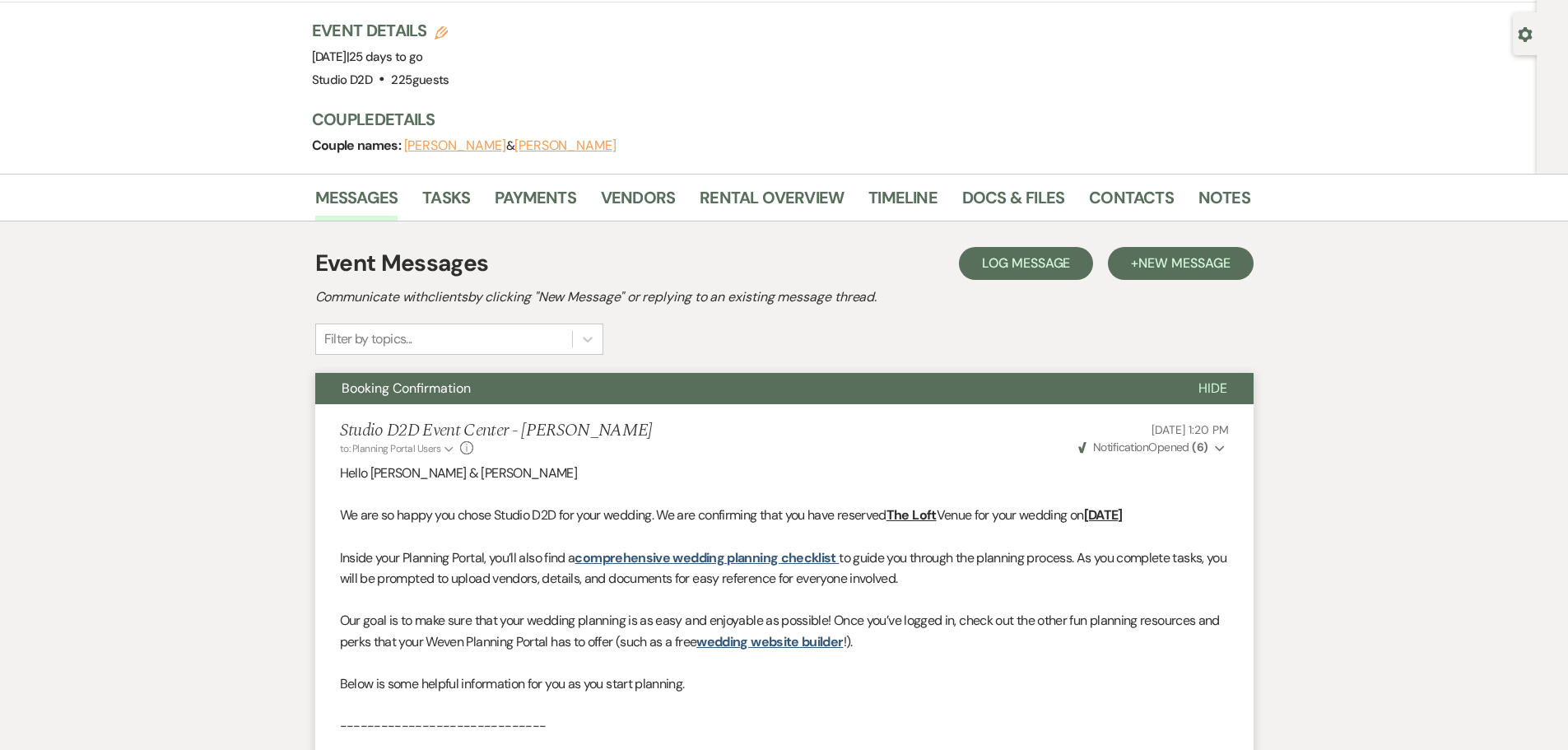
scroll to position [0, 0]
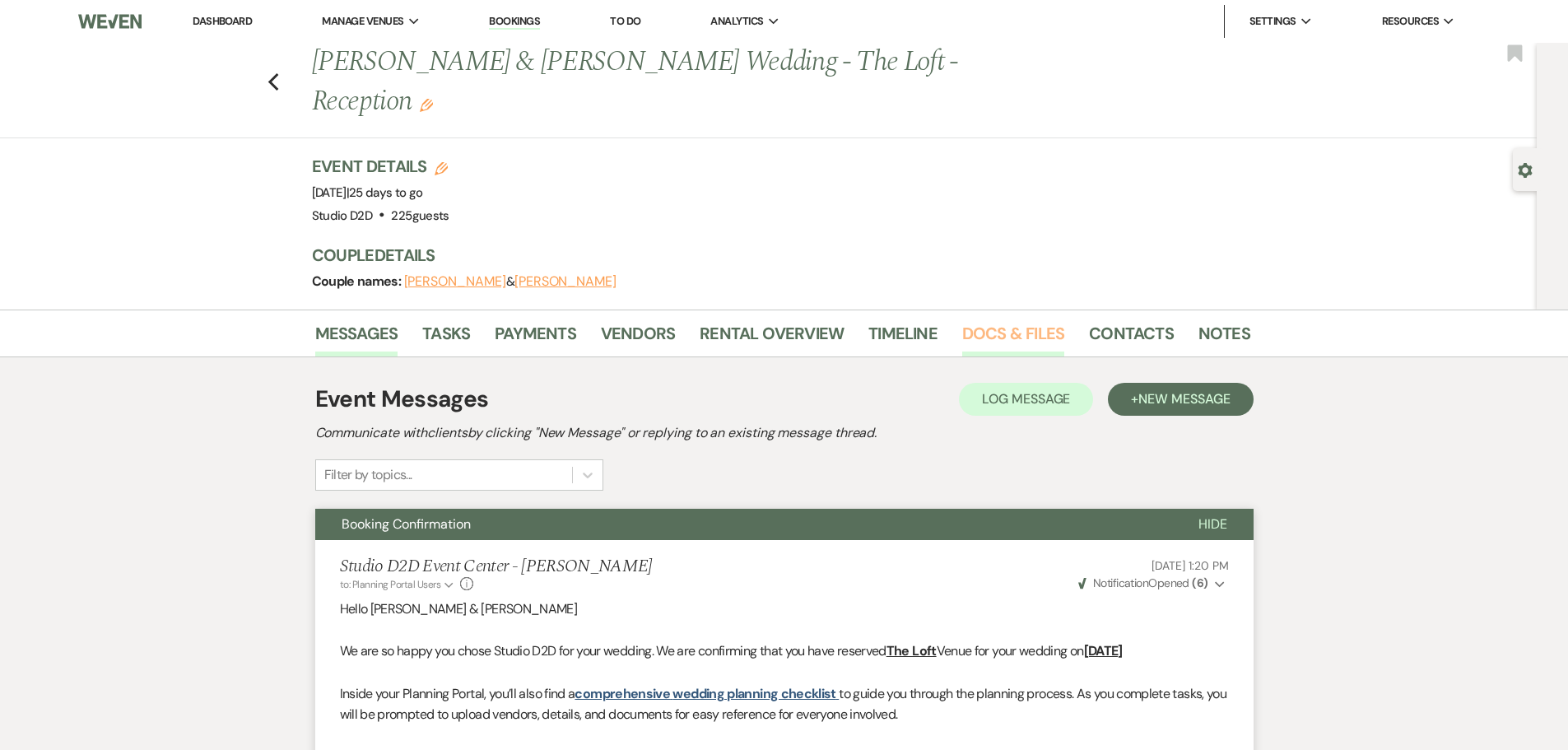
click at [1012, 320] on link "Docs & Files" at bounding box center [1013, 338] width 102 height 36
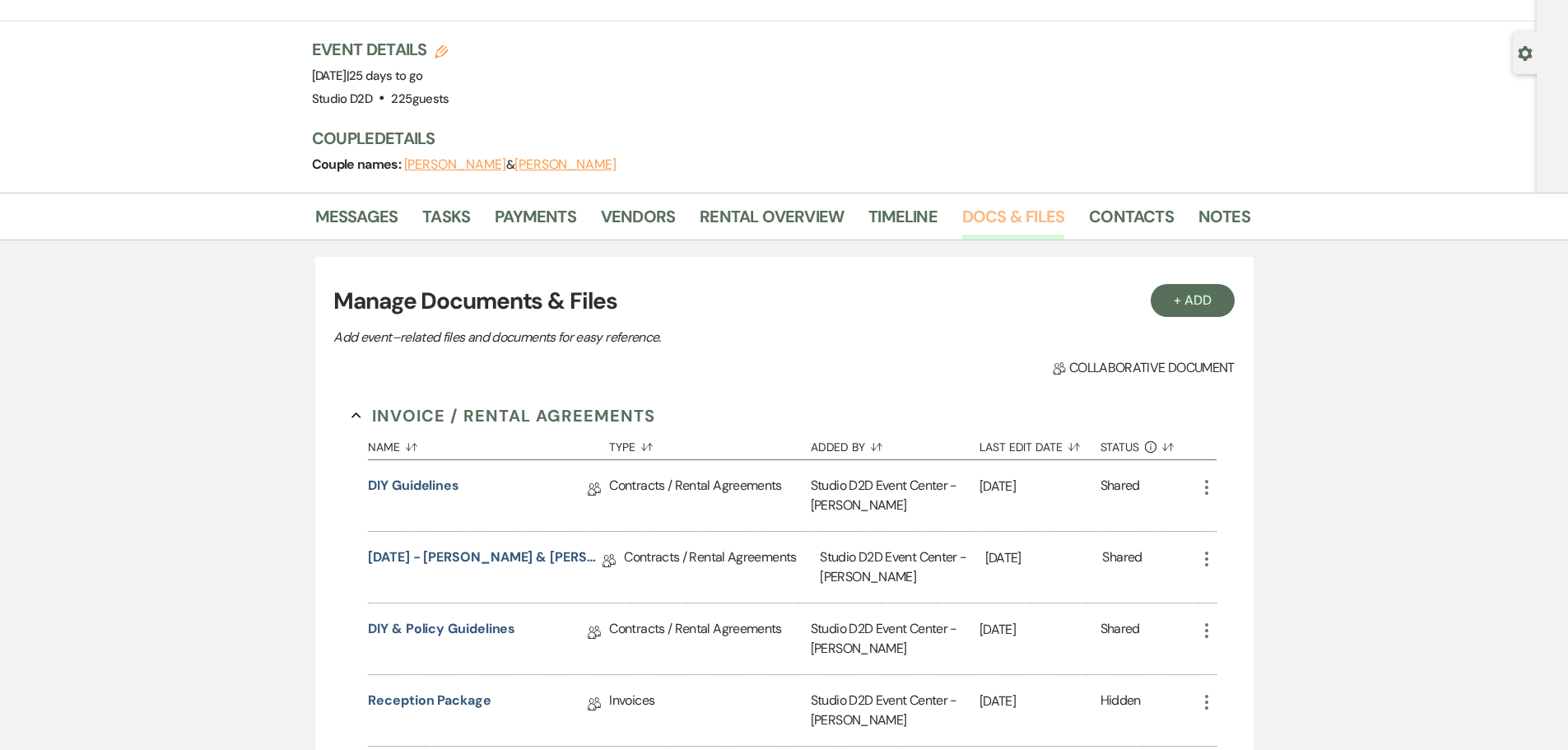
scroll to position [329, 0]
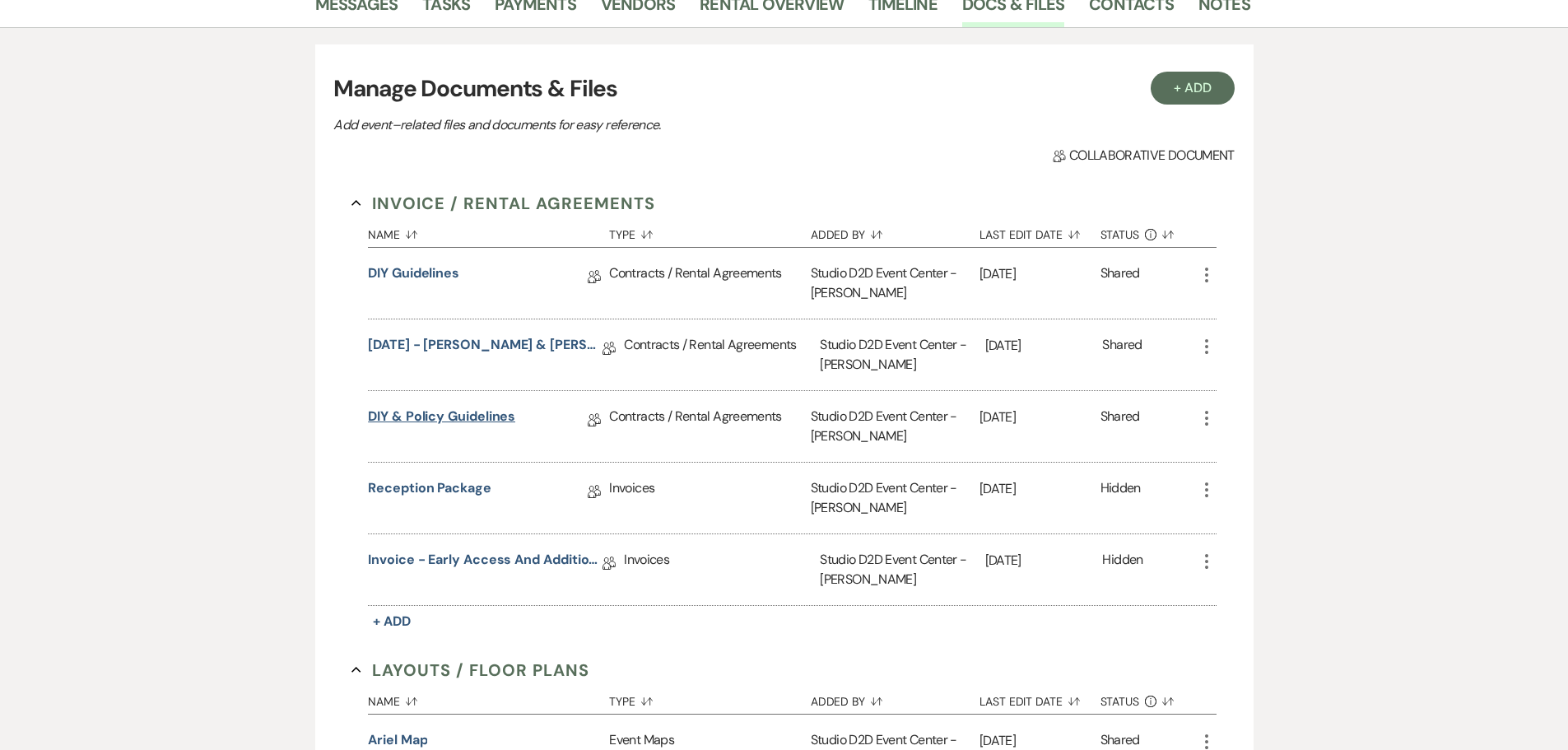
click at [464, 407] on link "DIY & Policy Guidelines" at bounding box center [441, 419] width 148 height 25
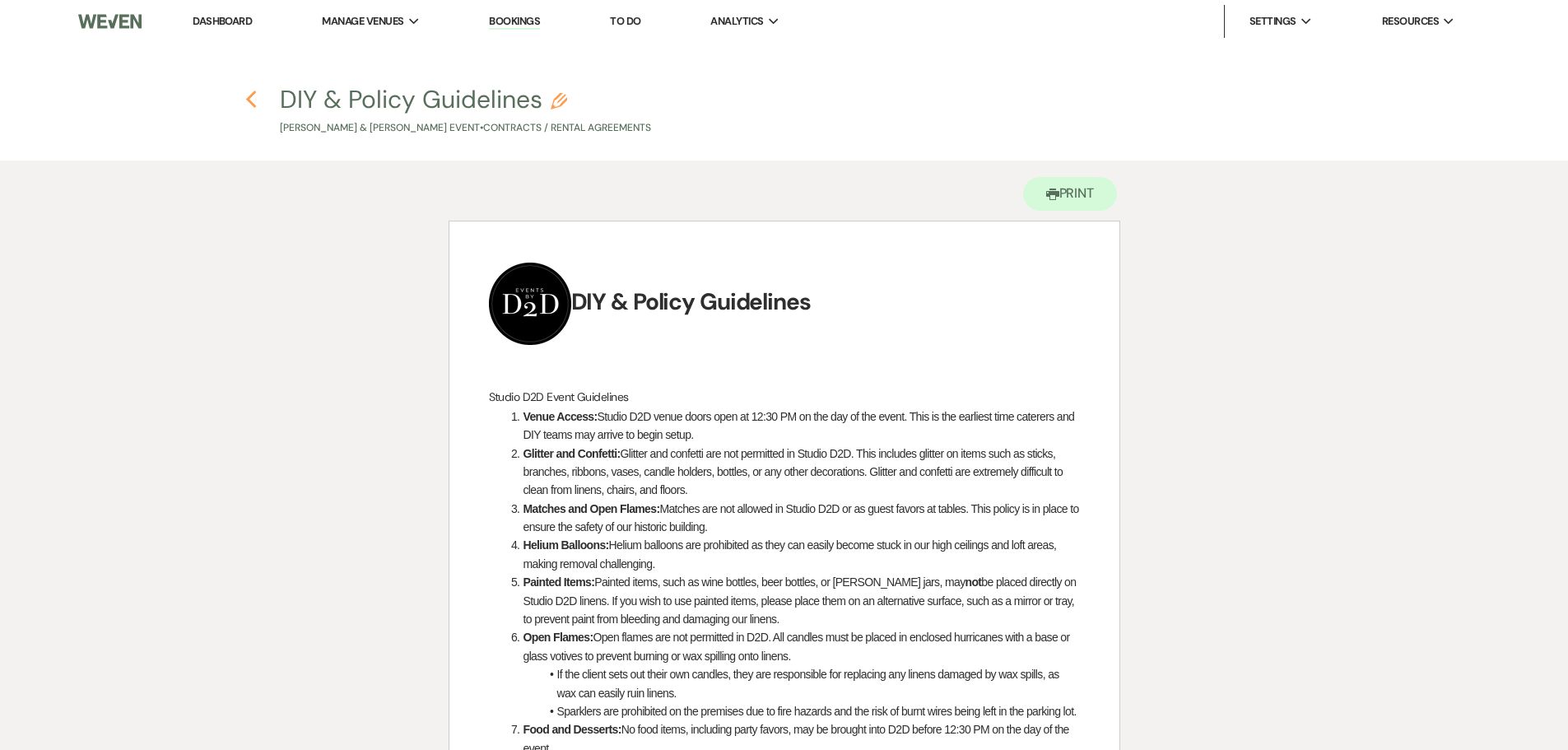
click at [250, 102] on use "button" at bounding box center [251, 99] width 10 height 18
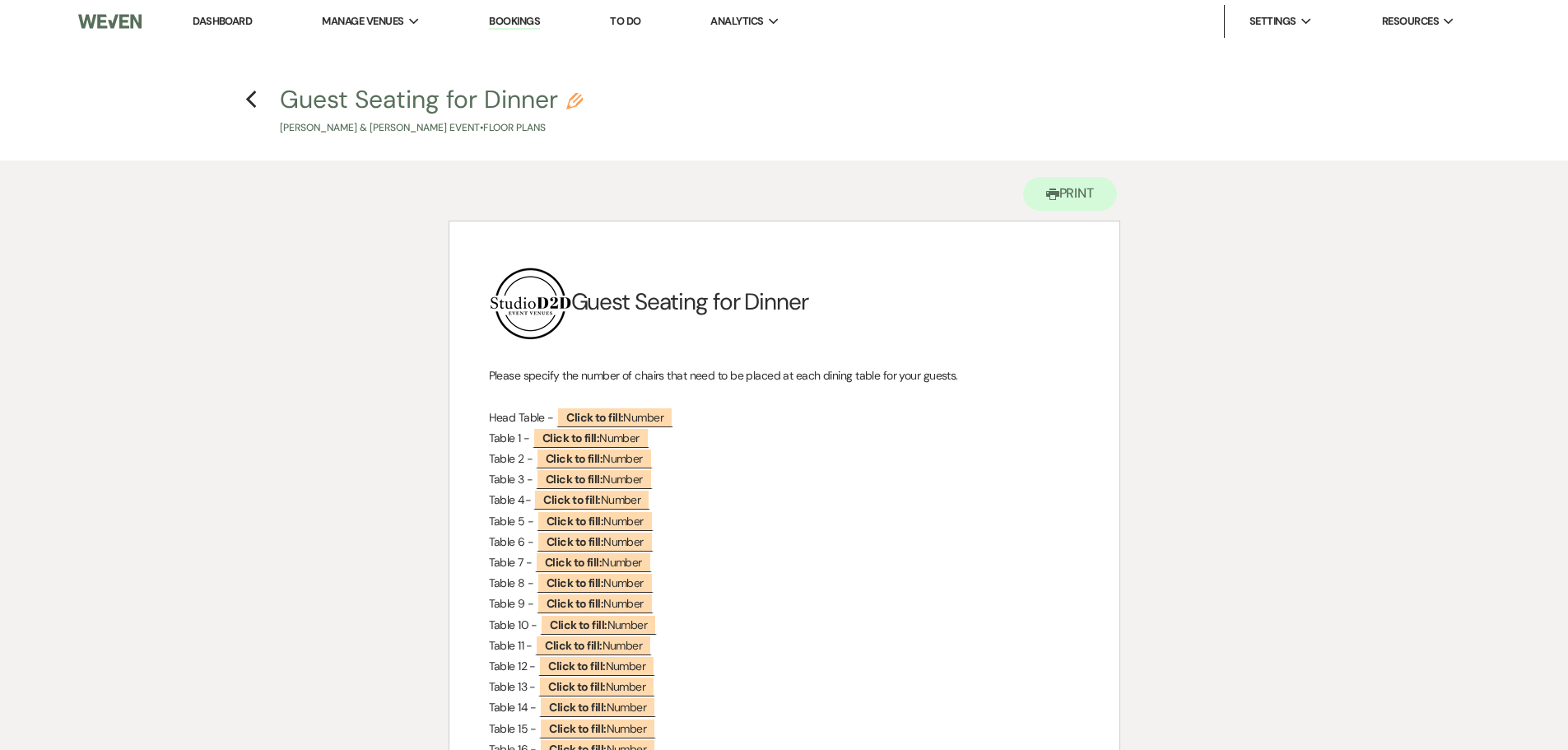
click at [243, 96] on h4 "Previous Guest Seating for Dinner Pencil [PERSON_NAME] & [PERSON_NAME] Event • …" at bounding box center [784, 108] width 1185 height 54
click at [253, 99] on icon "Previous" at bounding box center [251, 99] width 12 height 20
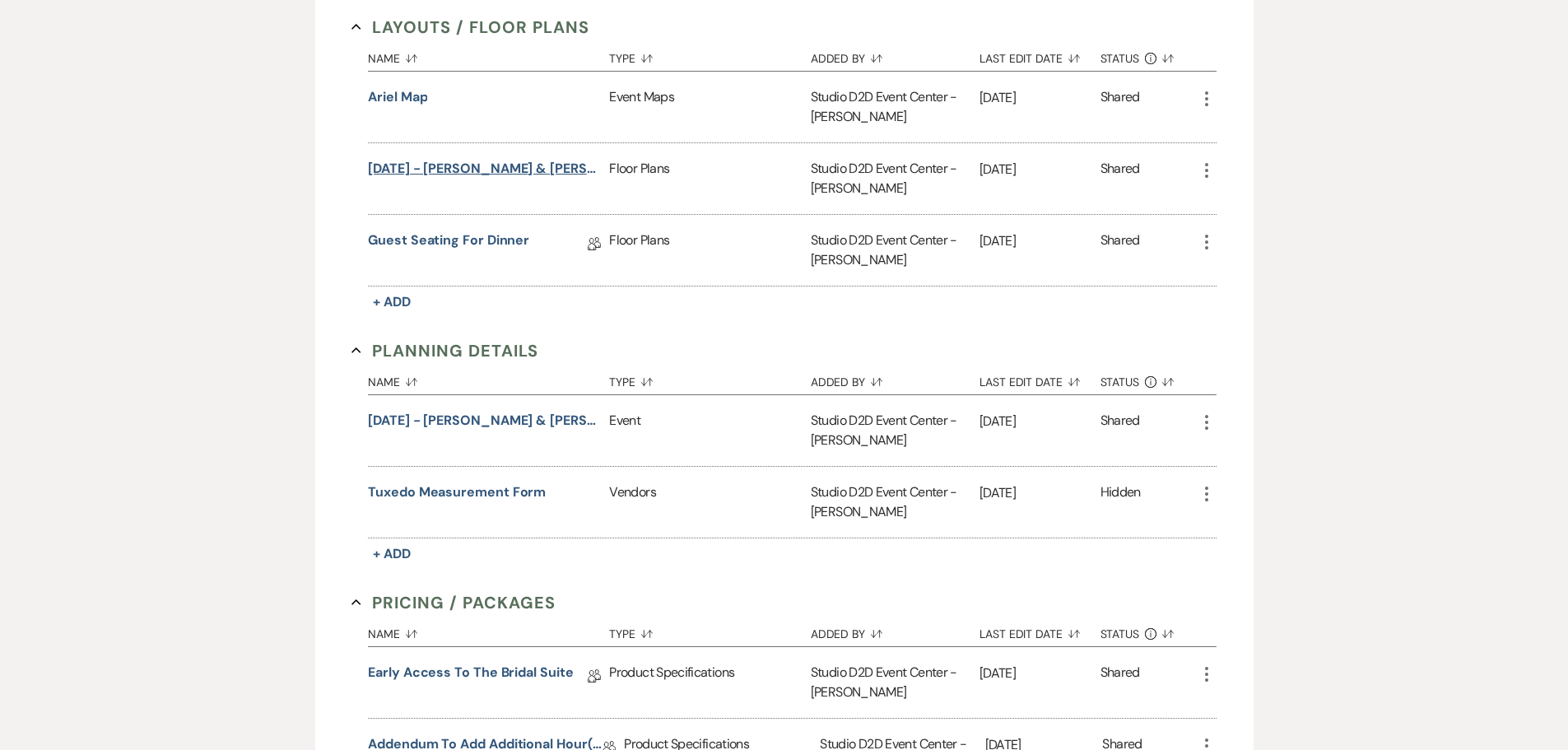
scroll to position [988, 0]
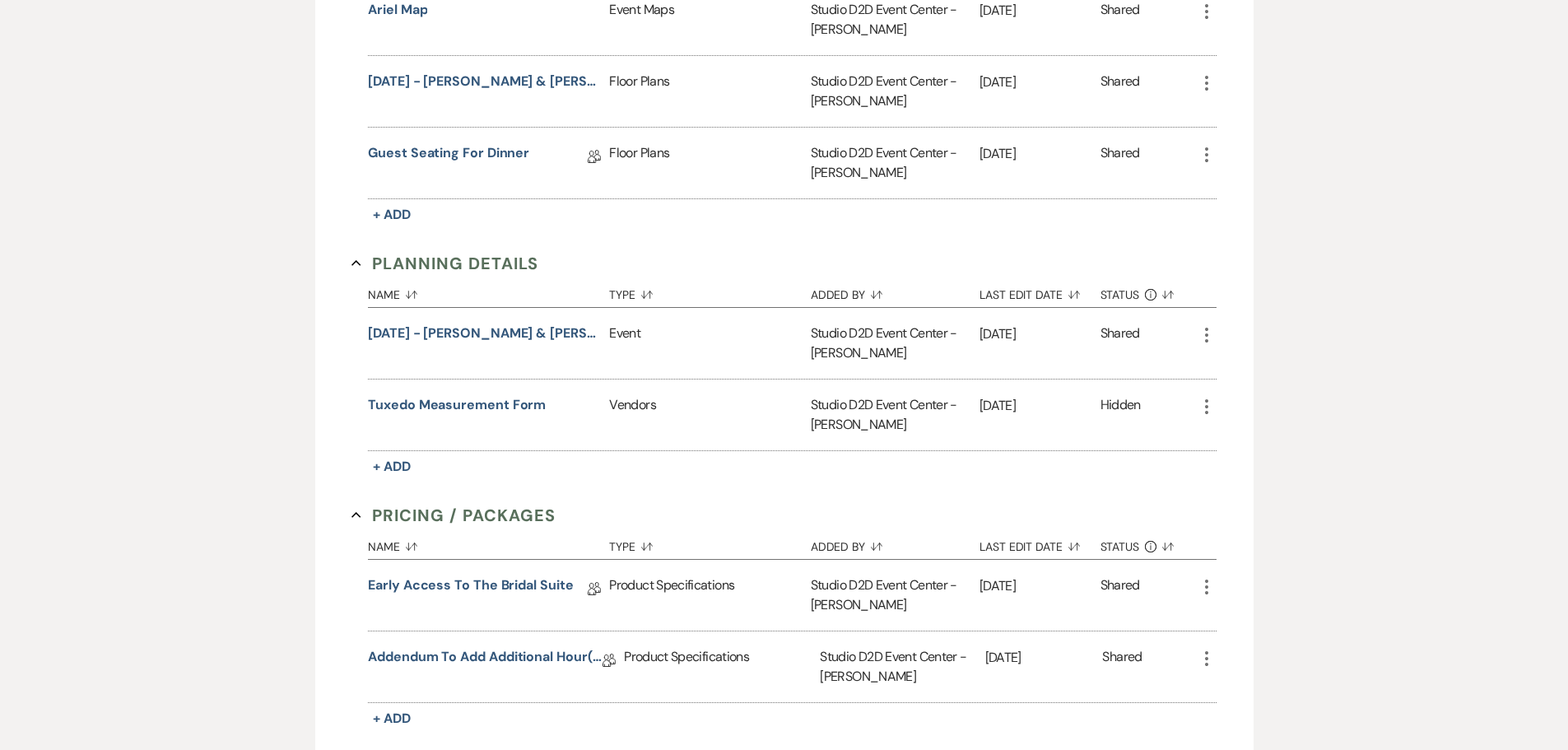
click at [1208, 397] on icon "More" at bounding box center [1207, 407] width 20 height 20
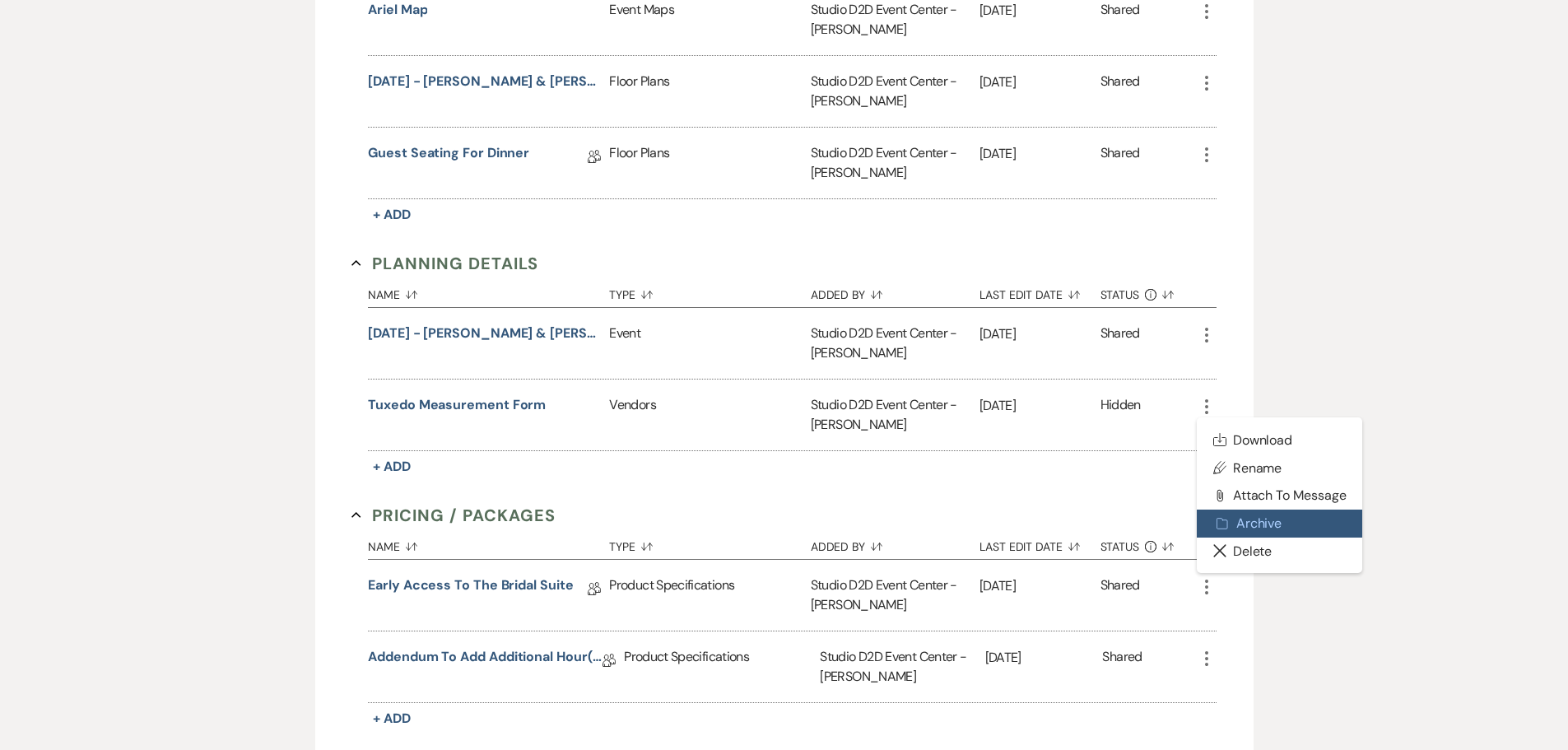
click at [1241, 509] on button "Archive Archive" at bounding box center [1280, 523] width 167 height 28
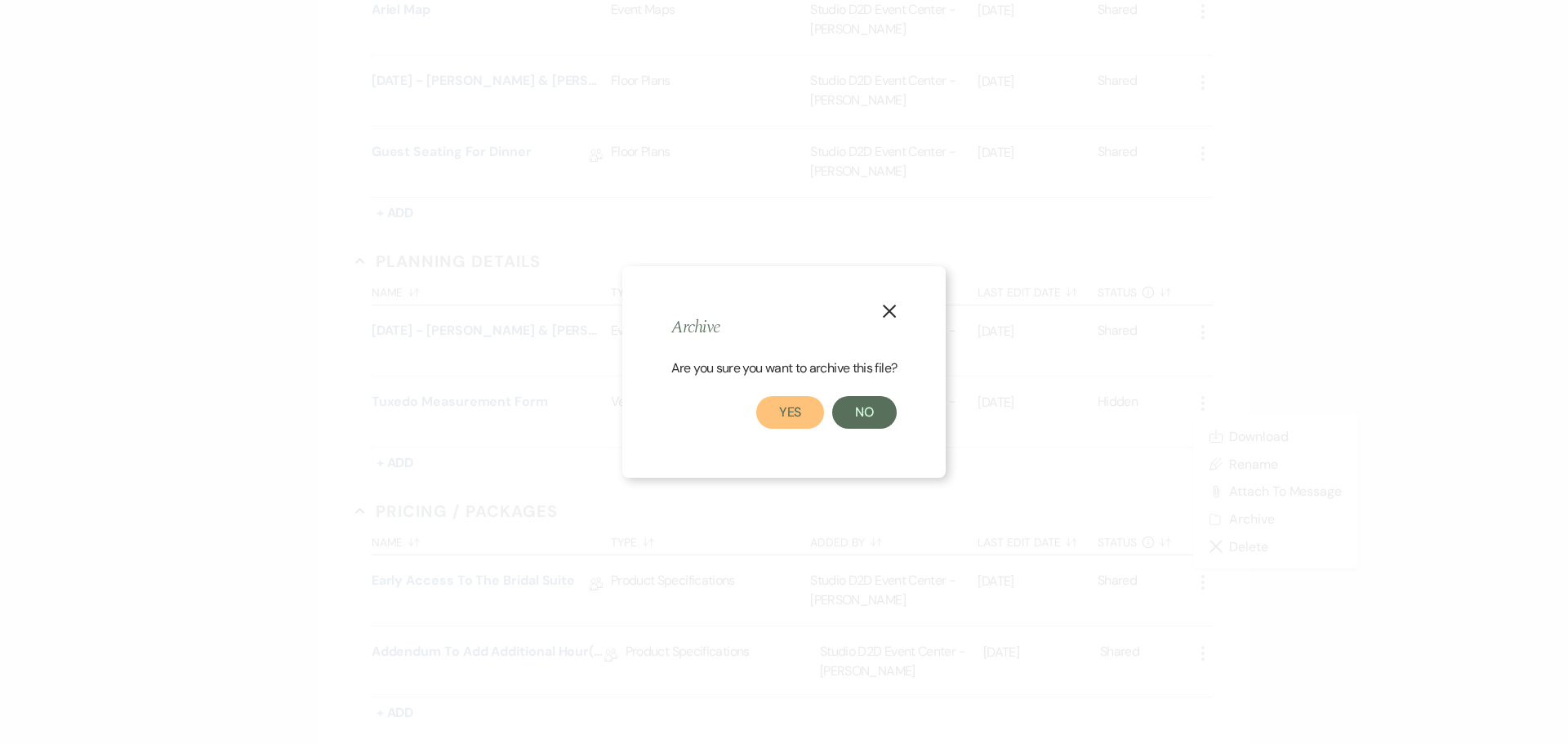
click at [798, 415] on button "Yes" at bounding box center [790, 412] width 68 height 33
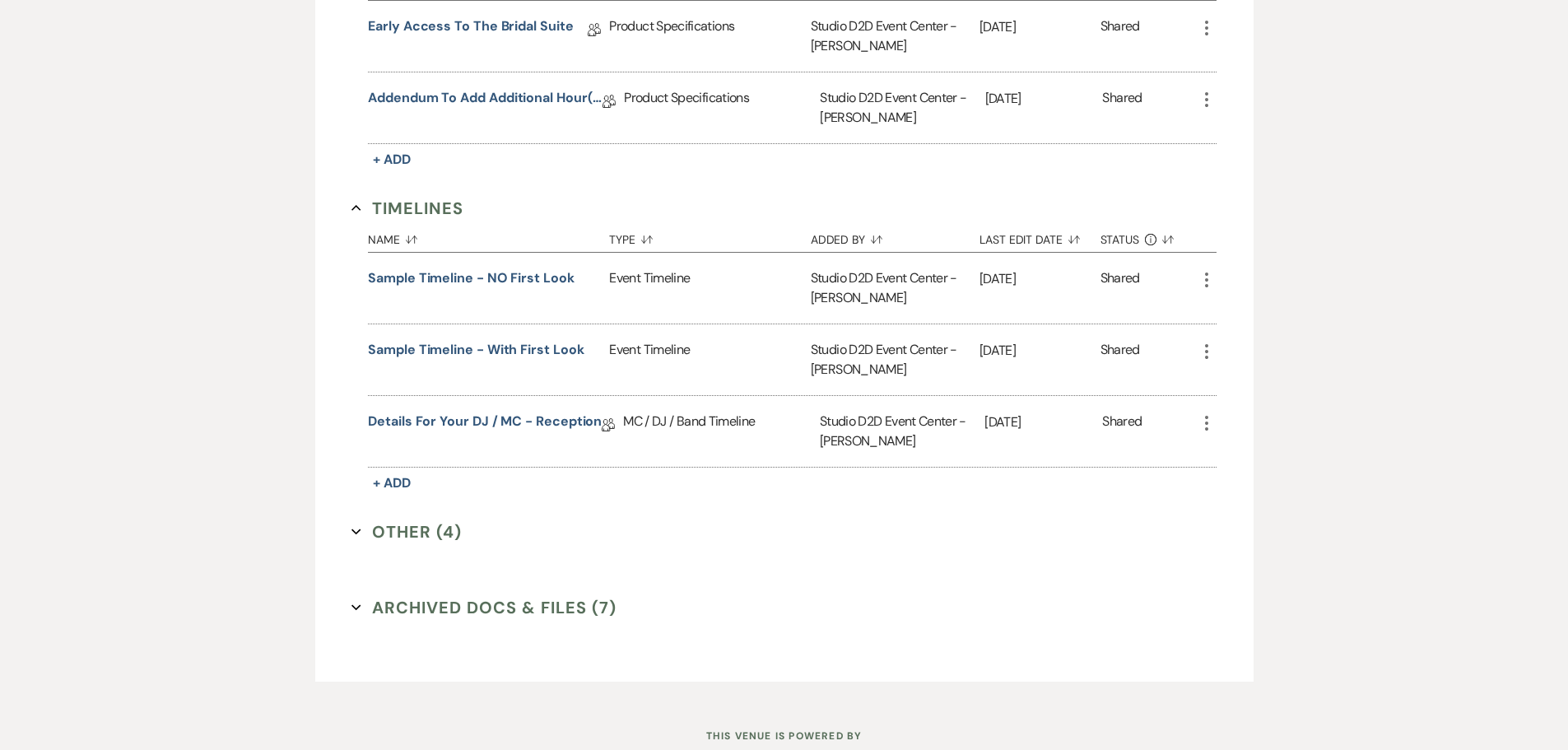
scroll to position [1481, 0]
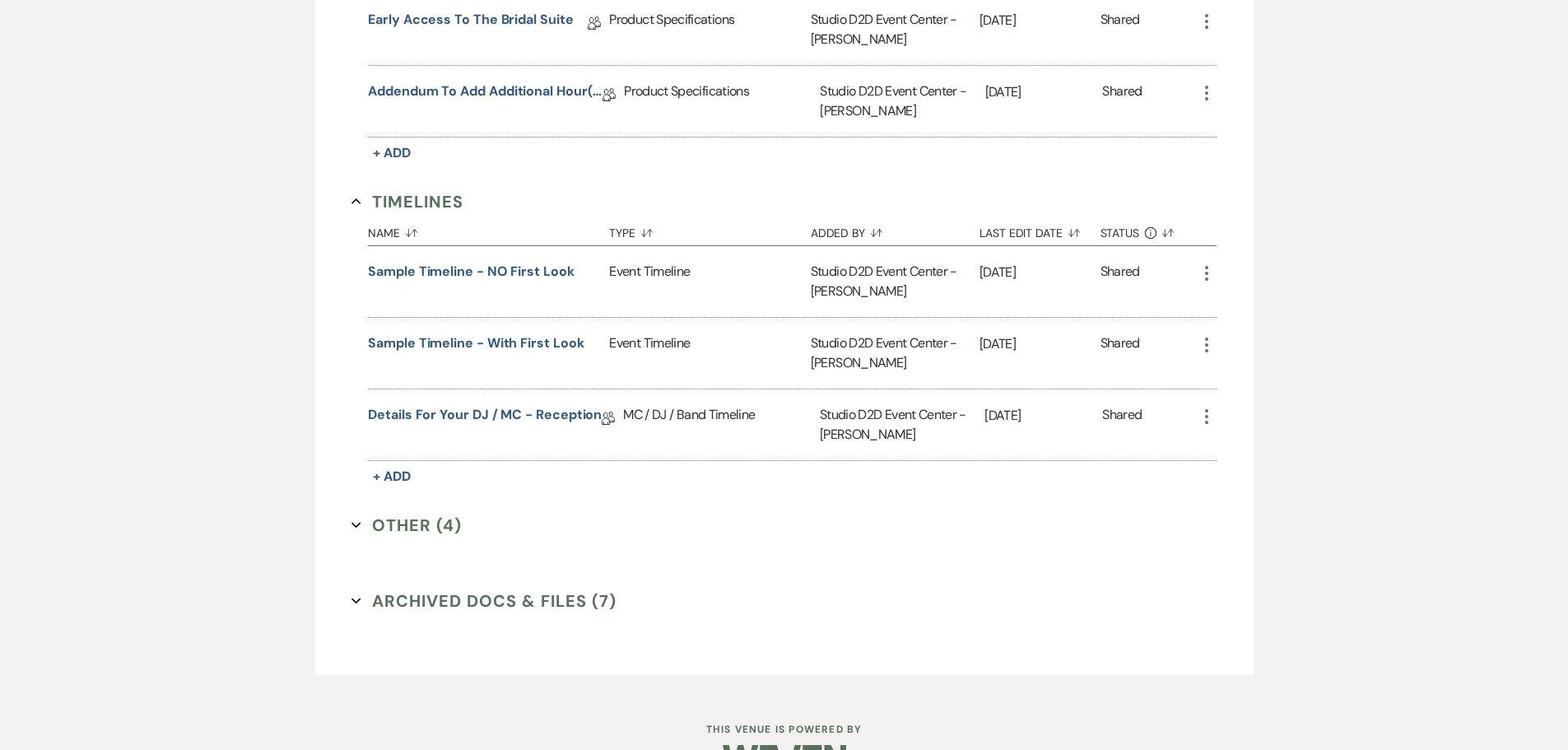
click at [430, 513] on button "Other (4) Expand" at bounding box center [406, 525] width 110 height 24
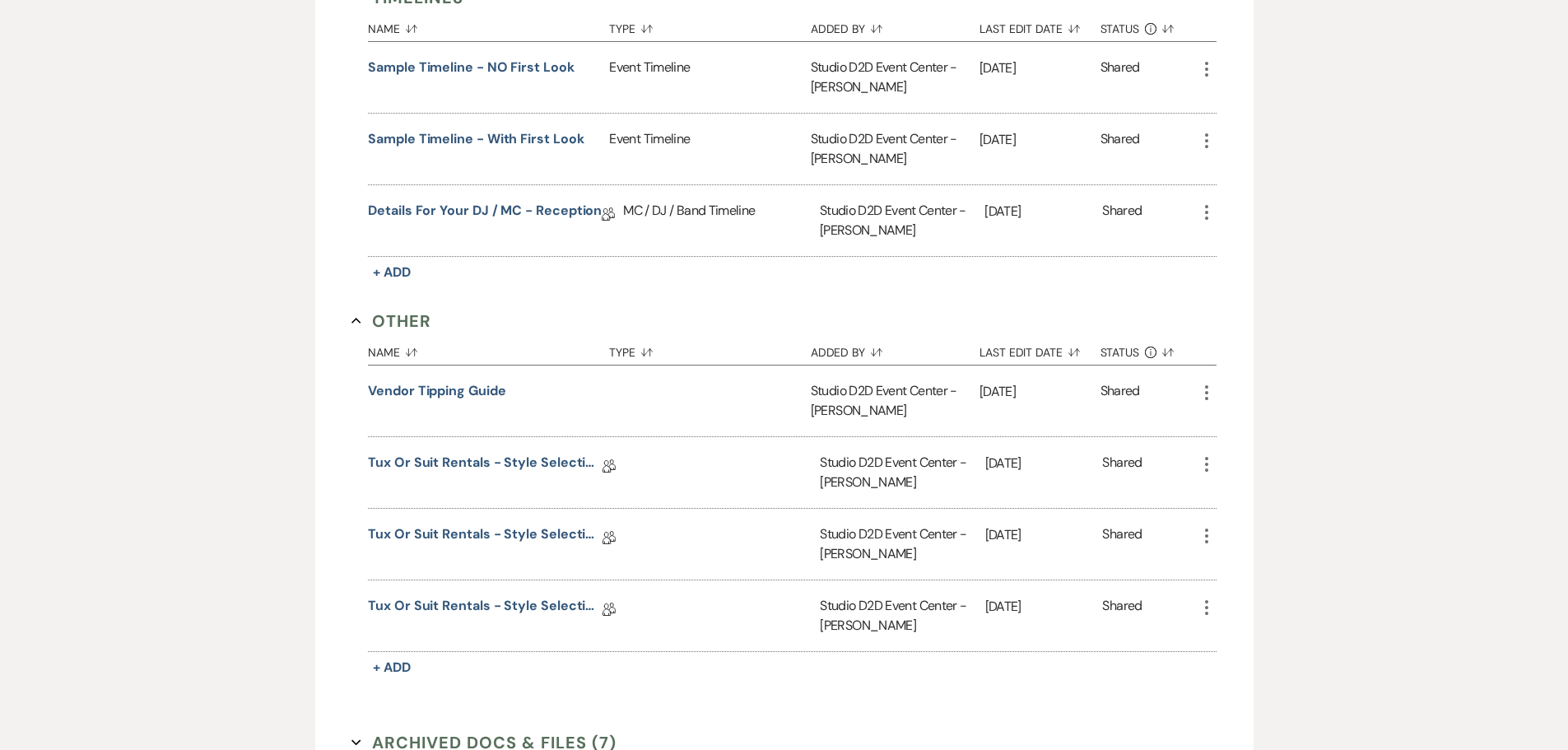
scroll to position [1729, 0]
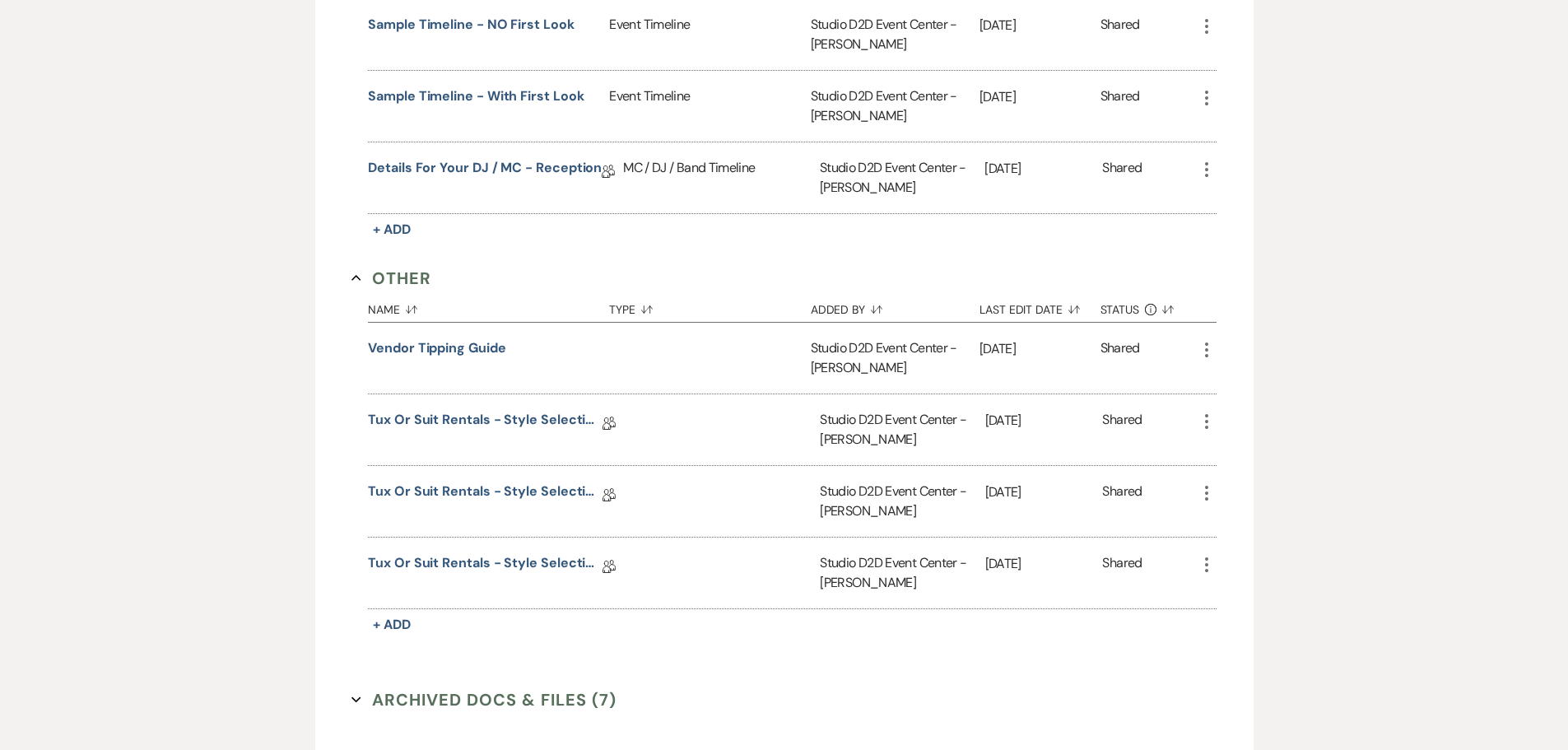
click at [1207, 414] on use "button" at bounding box center [1206, 422] width 3 height 15
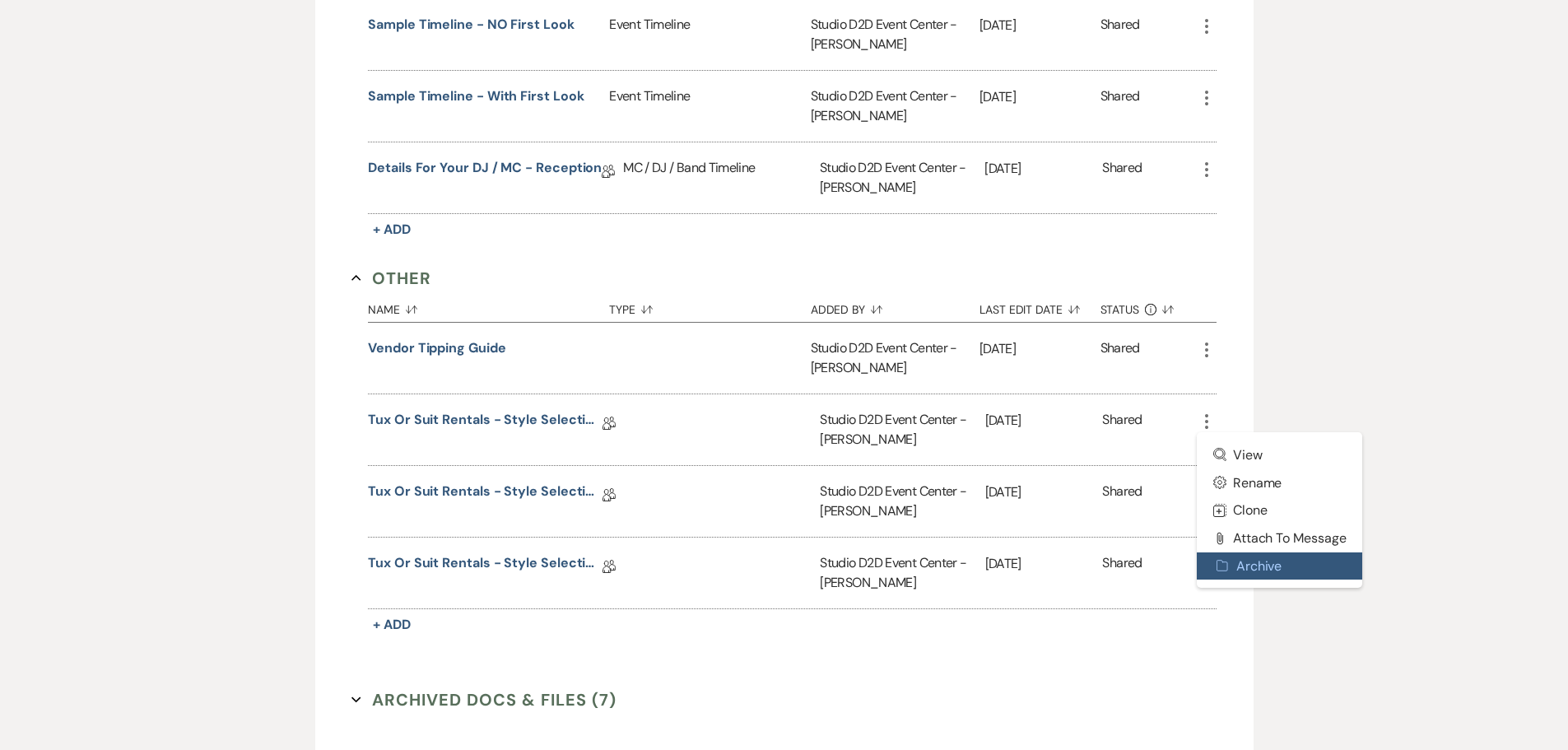
click at [1252, 552] on button "Archive Archive" at bounding box center [1280, 566] width 167 height 28
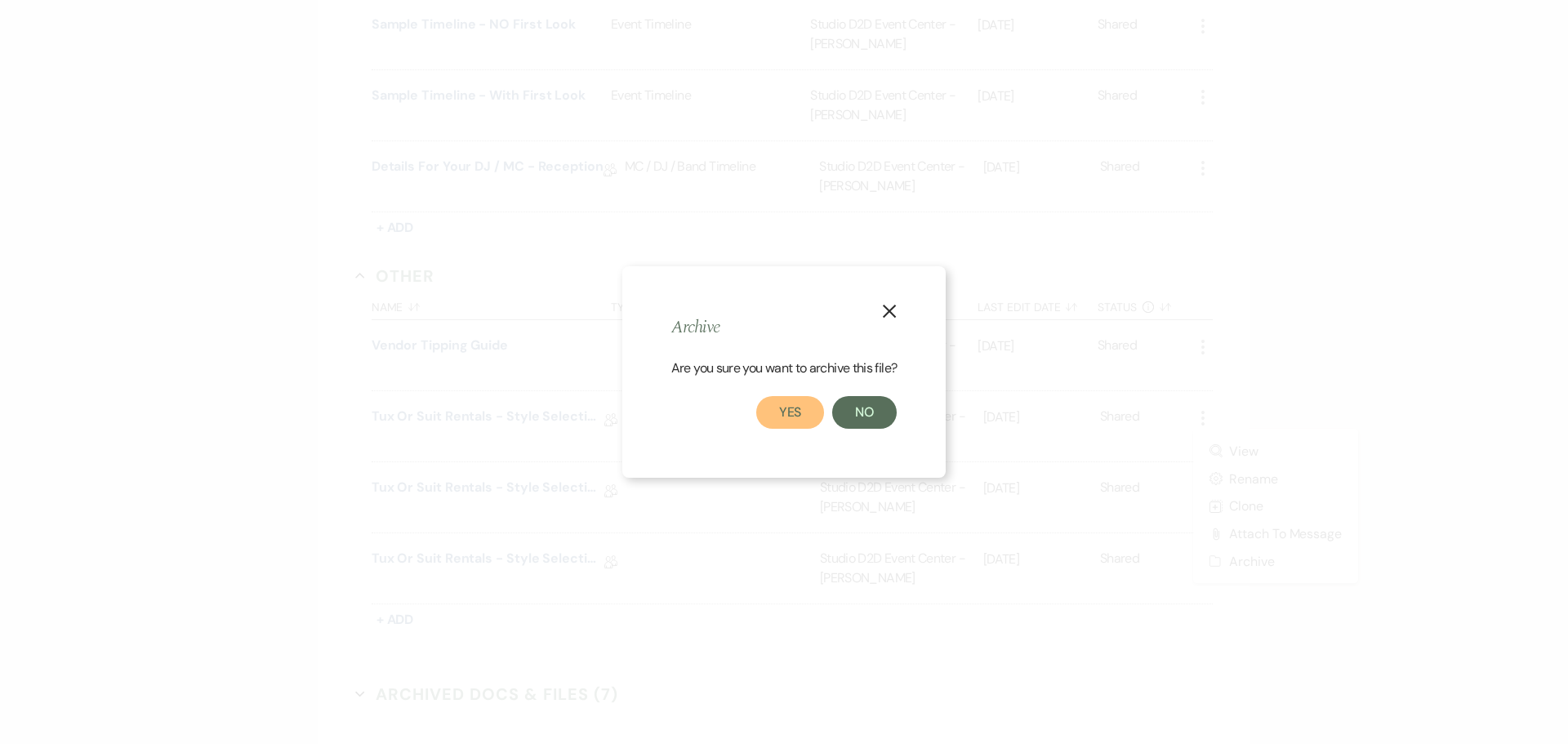
click at [799, 414] on button "Yes" at bounding box center [790, 412] width 68 height 33
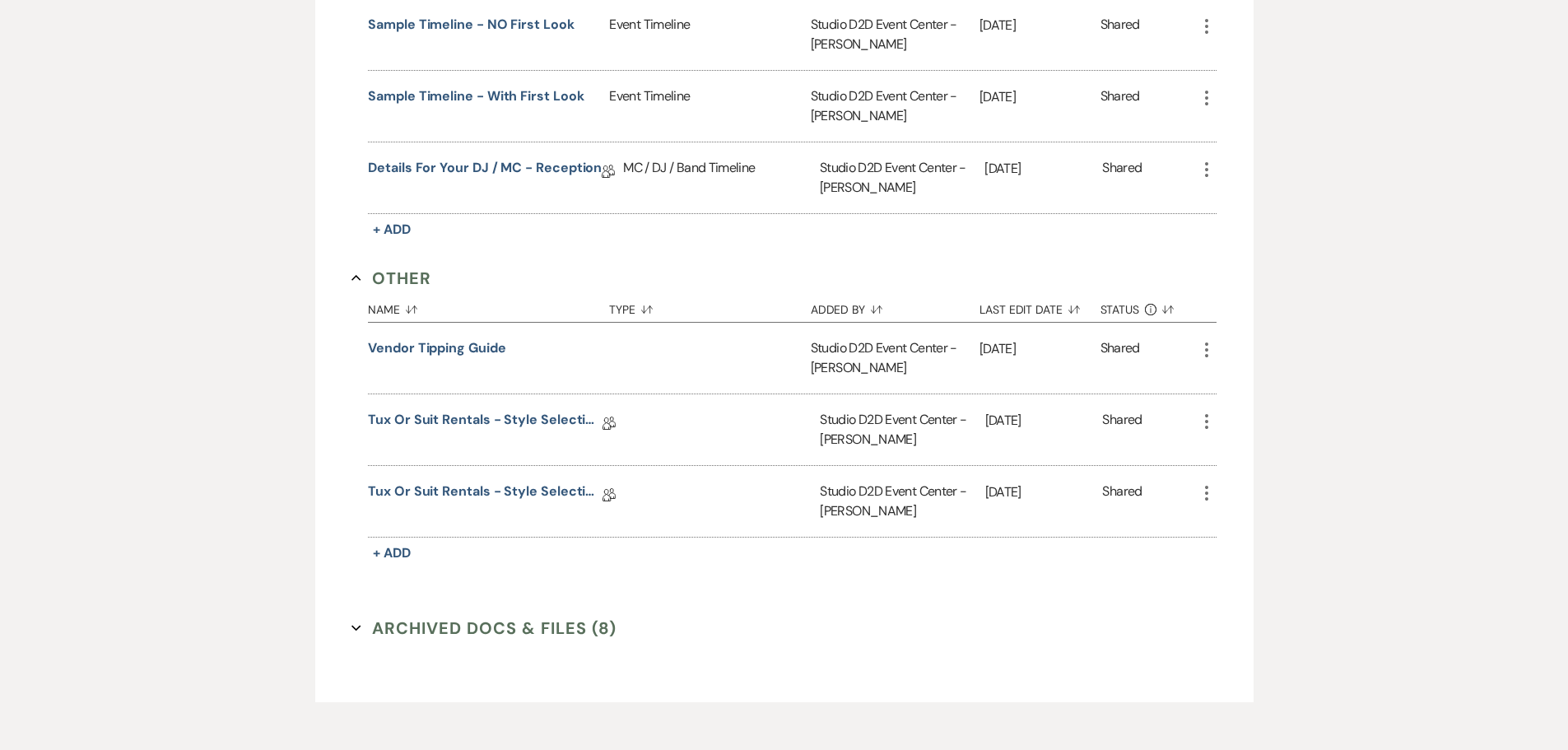
click at [1209, 411] on icon "More" at bounding box center [1207, 421] width 20 height 20
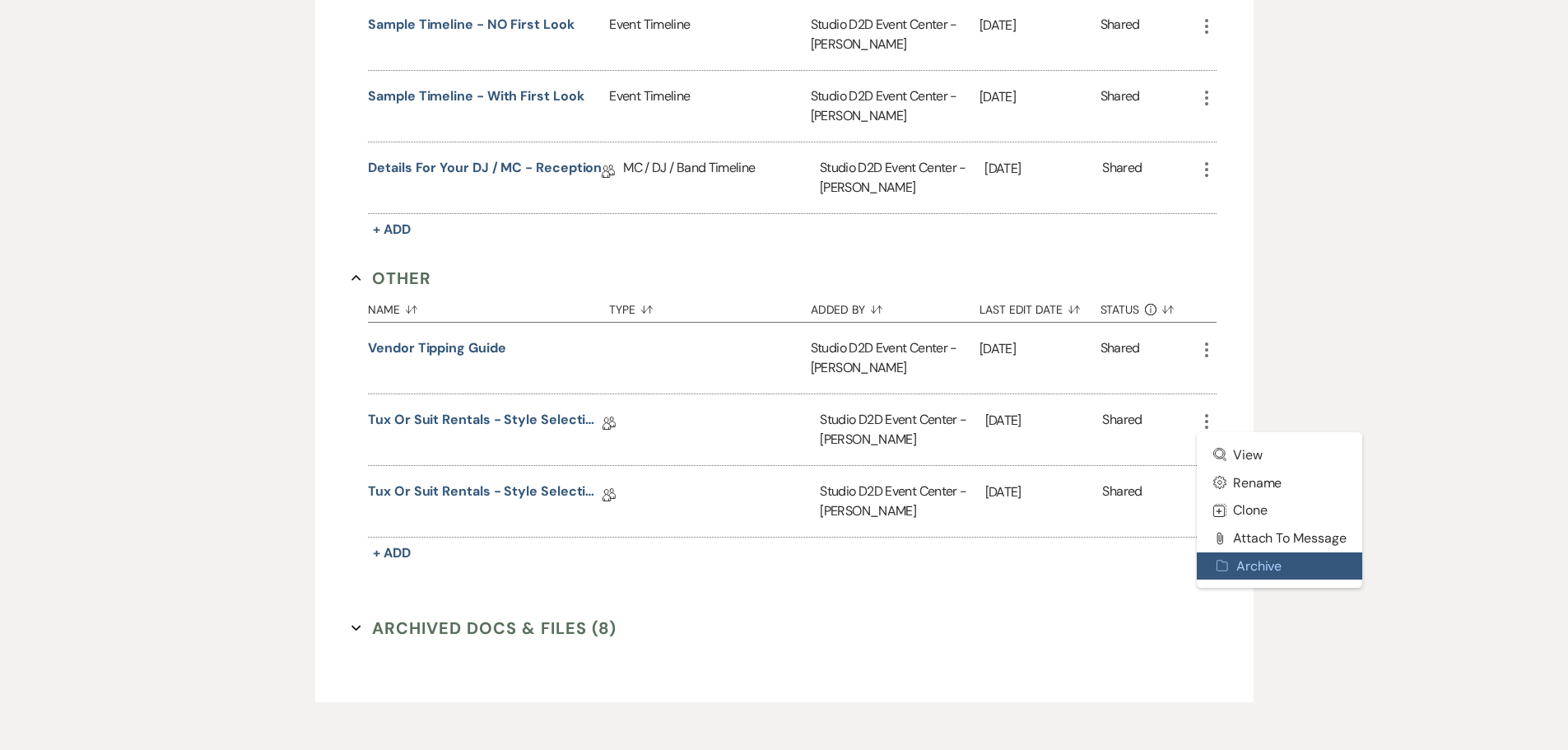
click at [1247, 552] on button "Archive Archive" at bounding box center [1280, 566] width 167 height 28
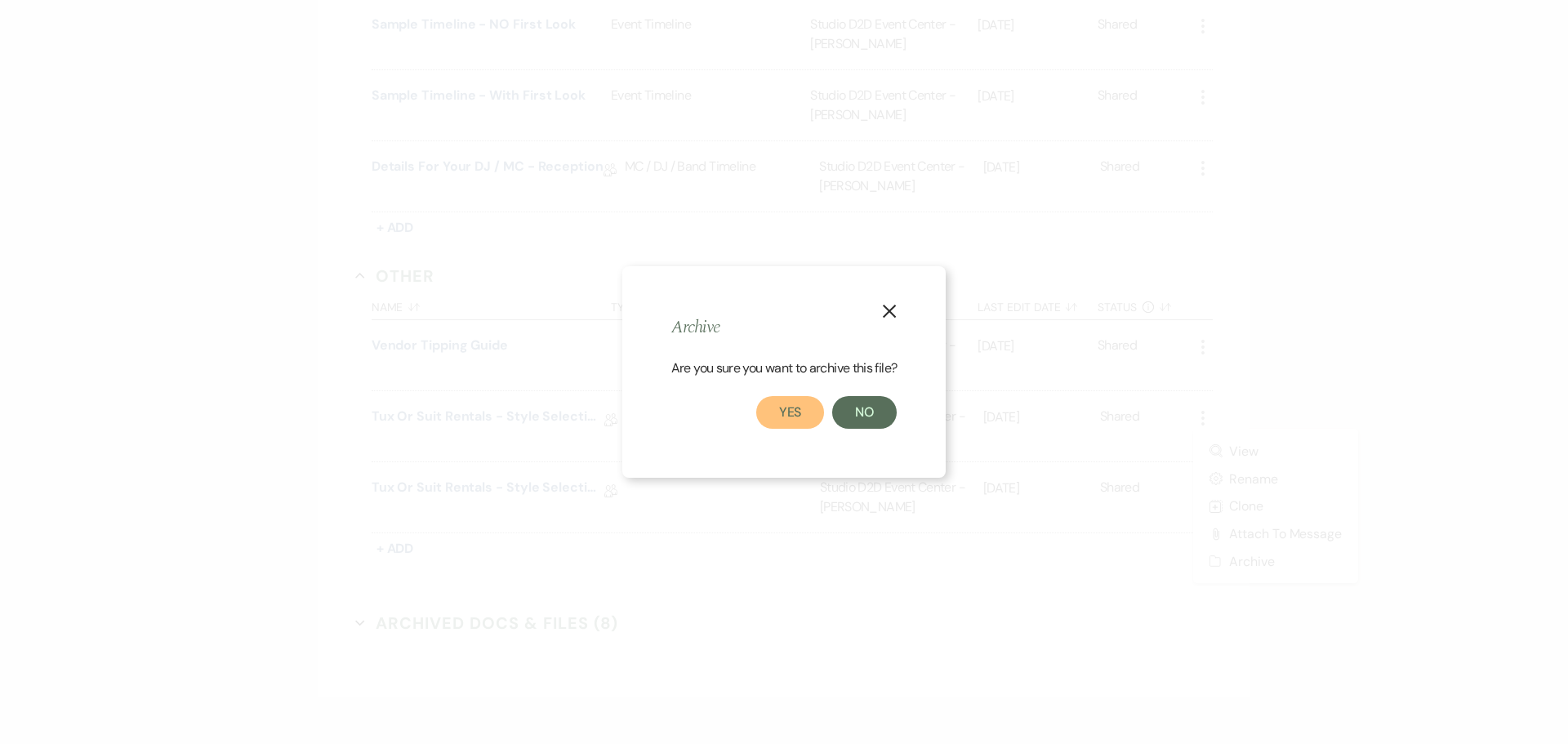
click at [801, 413] on button "Yes" at bounding box center [790, 412] width 68 height 33
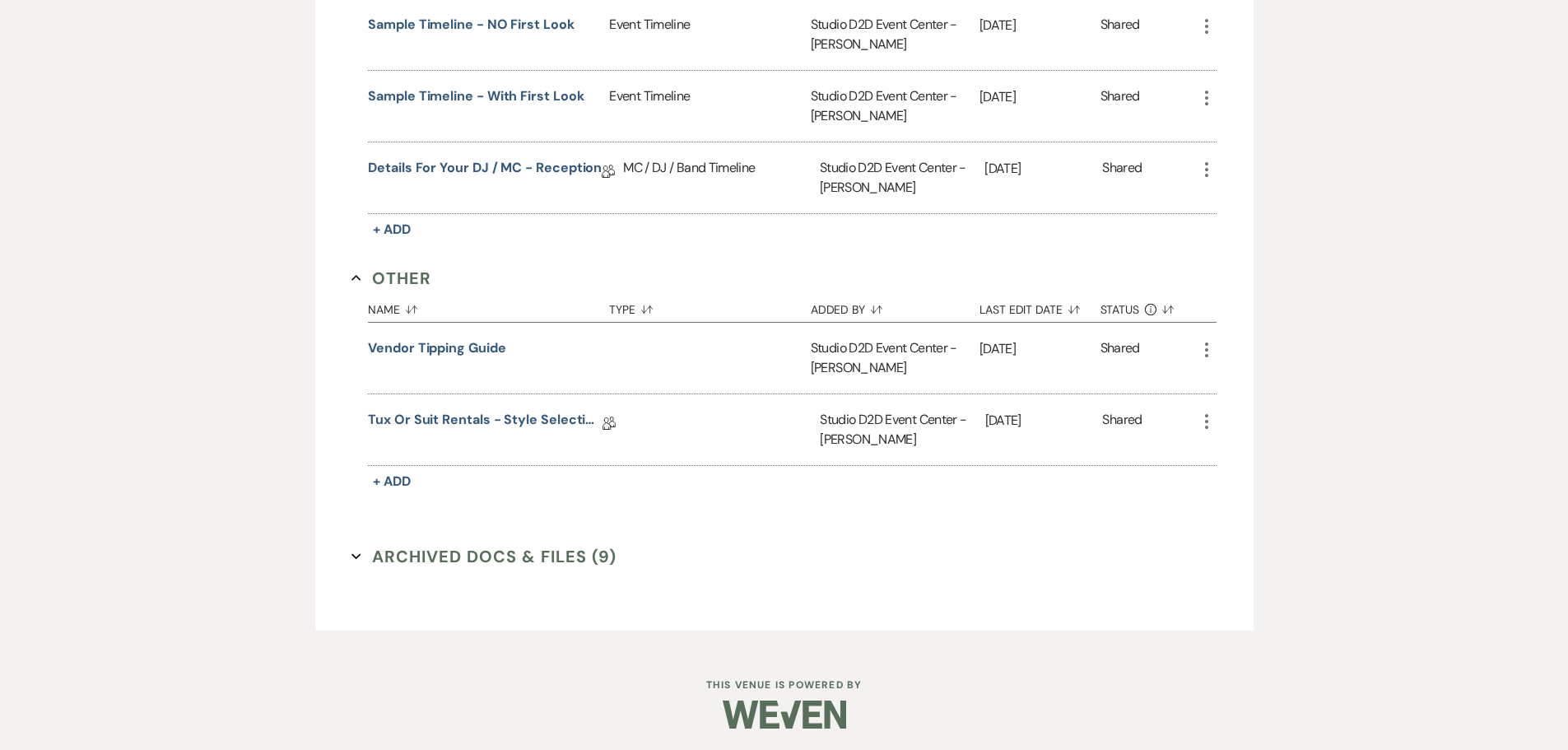
scroll to position [1692, 0]
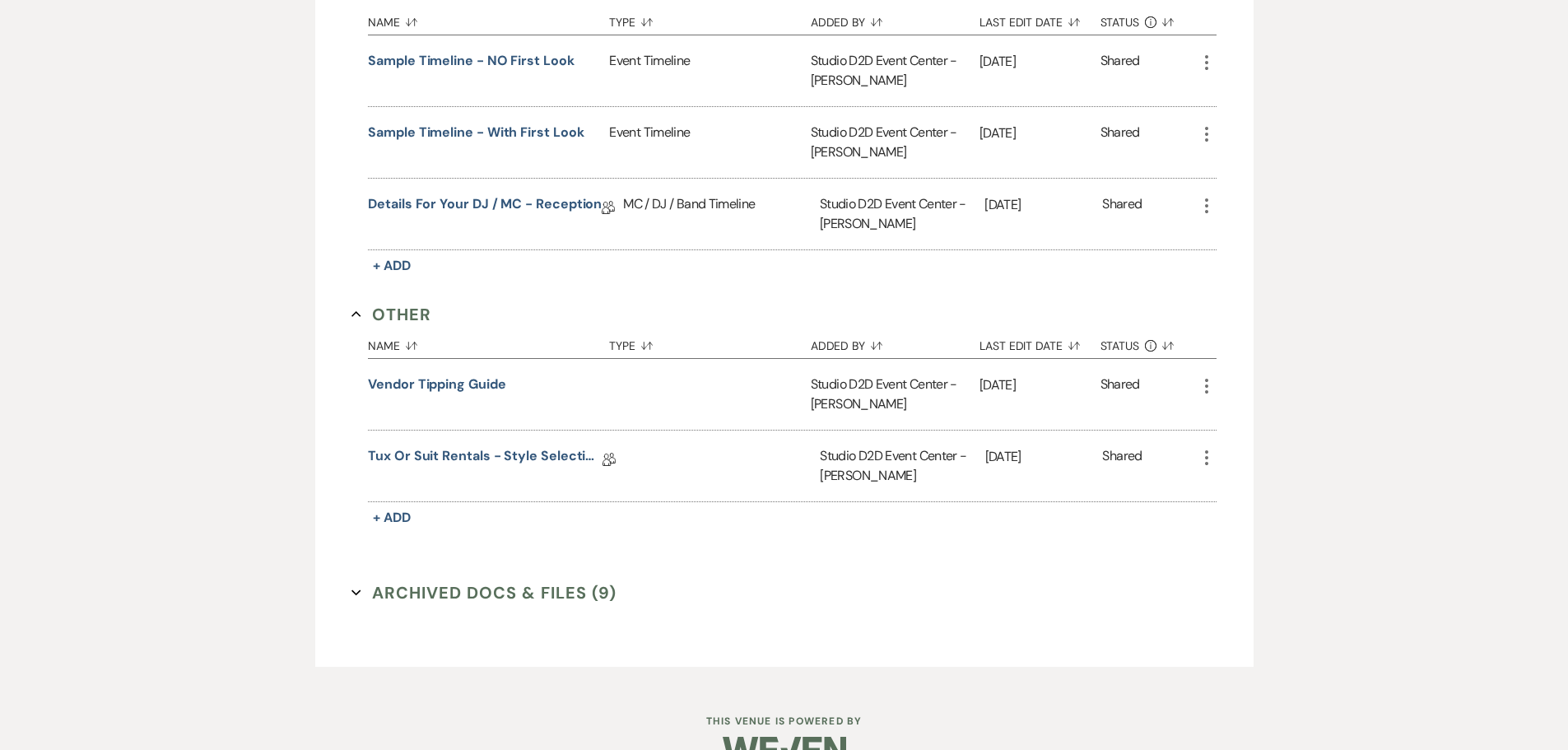
click at [1203, 448] on icon "More" at bounding box center [1207, 457] width 20 height 20
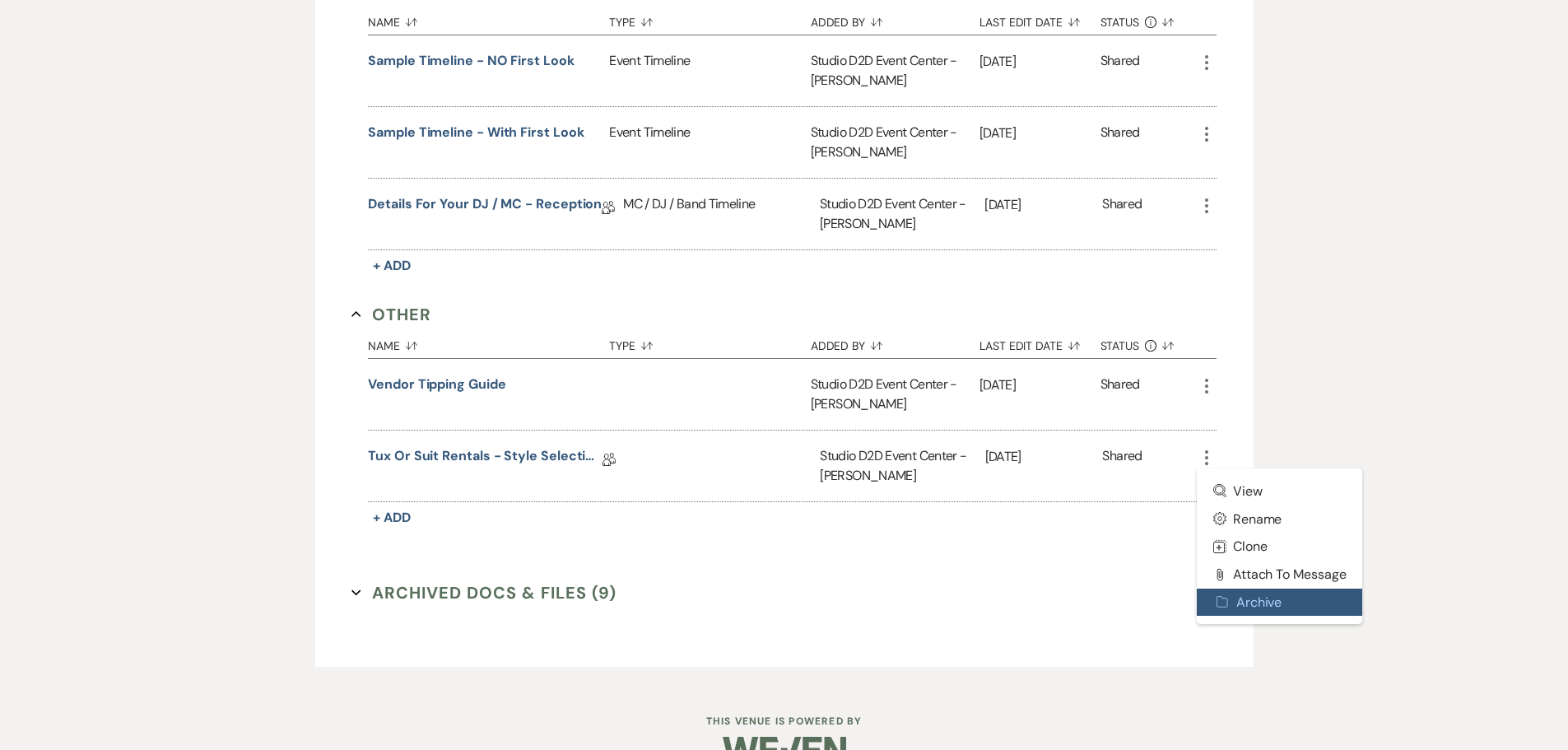
click at [1238, 588] on button "Archive Archive" at bounding box center [1280, 602] width 167 height 28
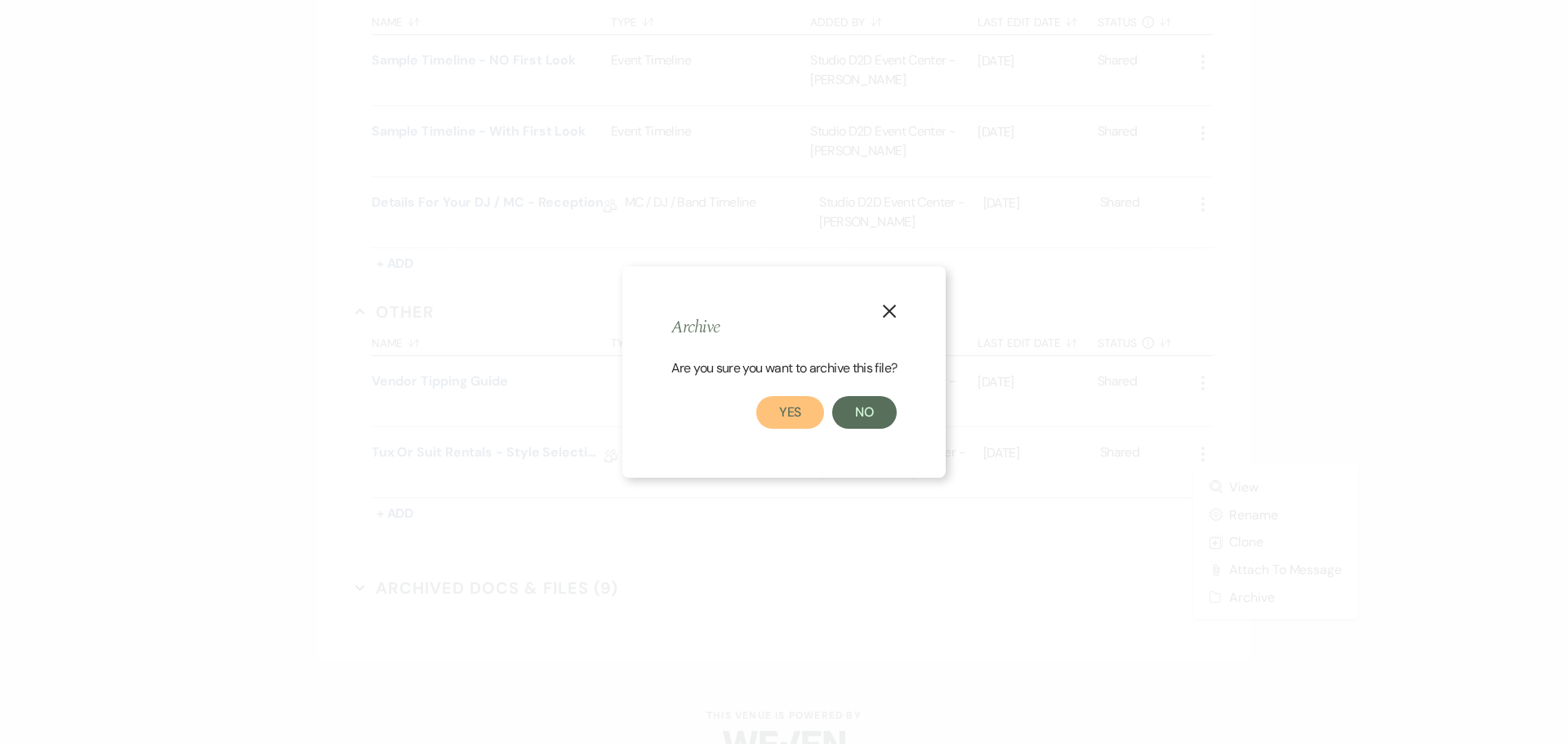
click at [793, 411] on button "Yes" at bounding box center [790, 412] width 68 height 33
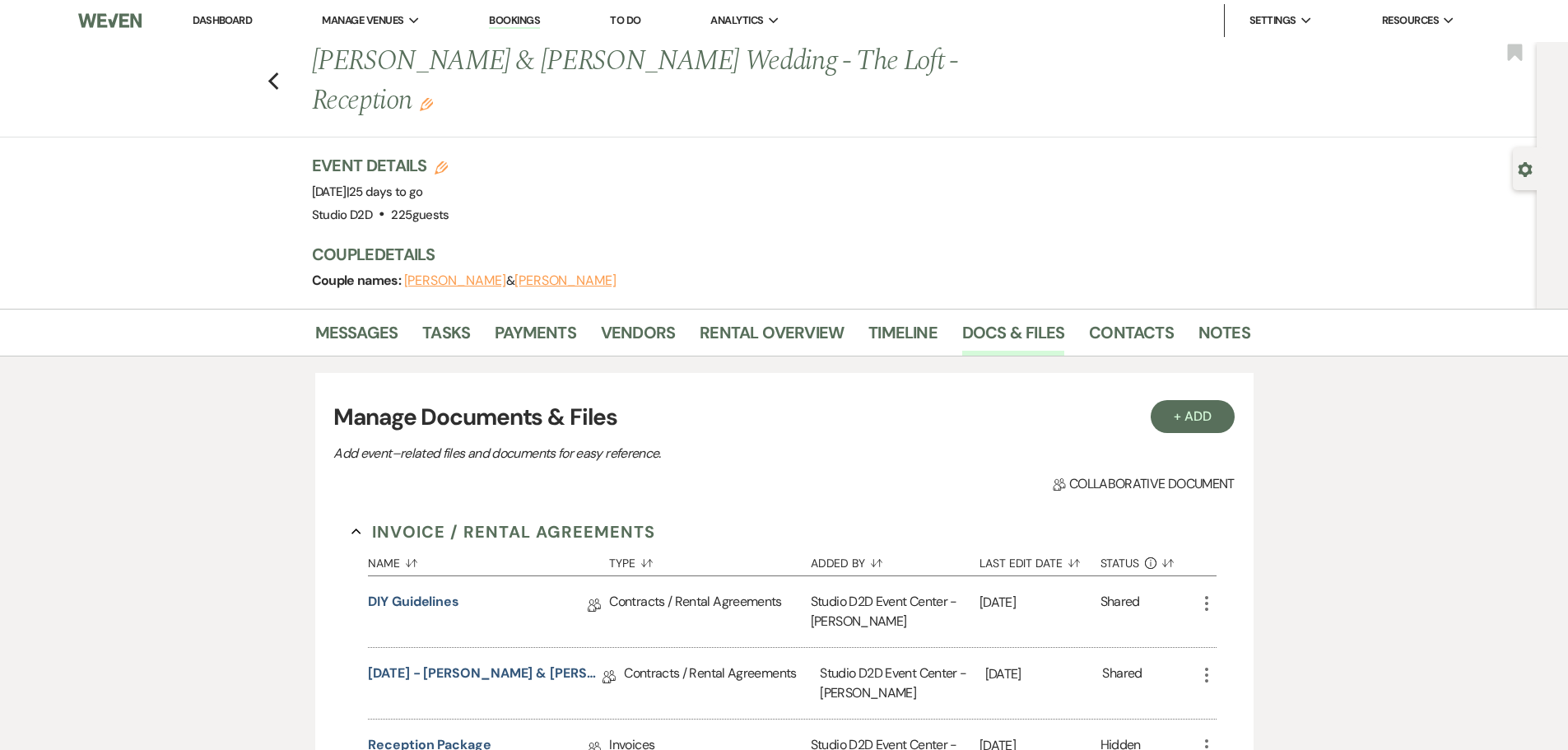
scroll to position [0, 0]
